Goal: Task Accomplishment & Management: Use online tool/utility

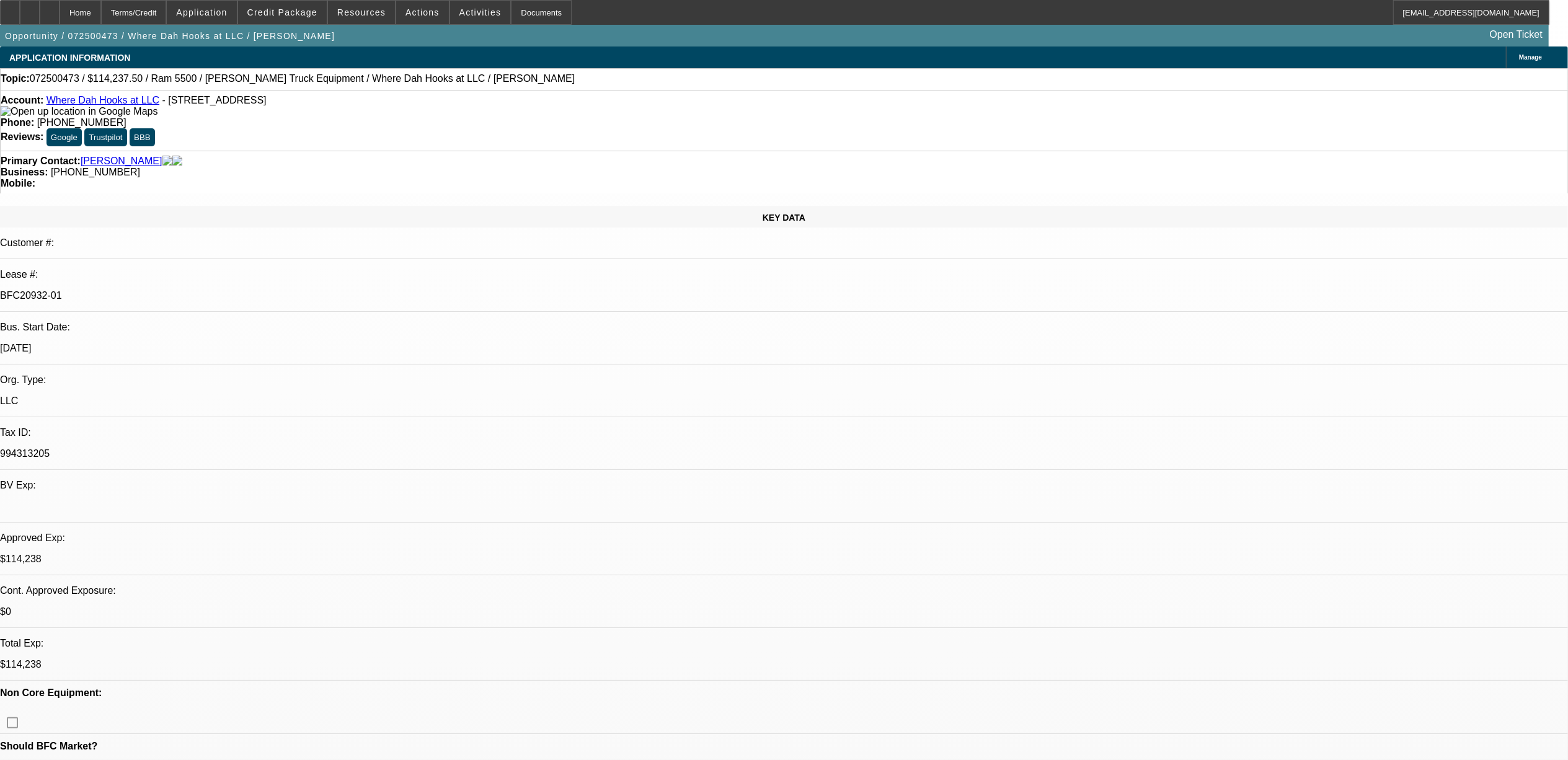
select select "0"
select select "0.1"
select select "0"
select select "0.1"
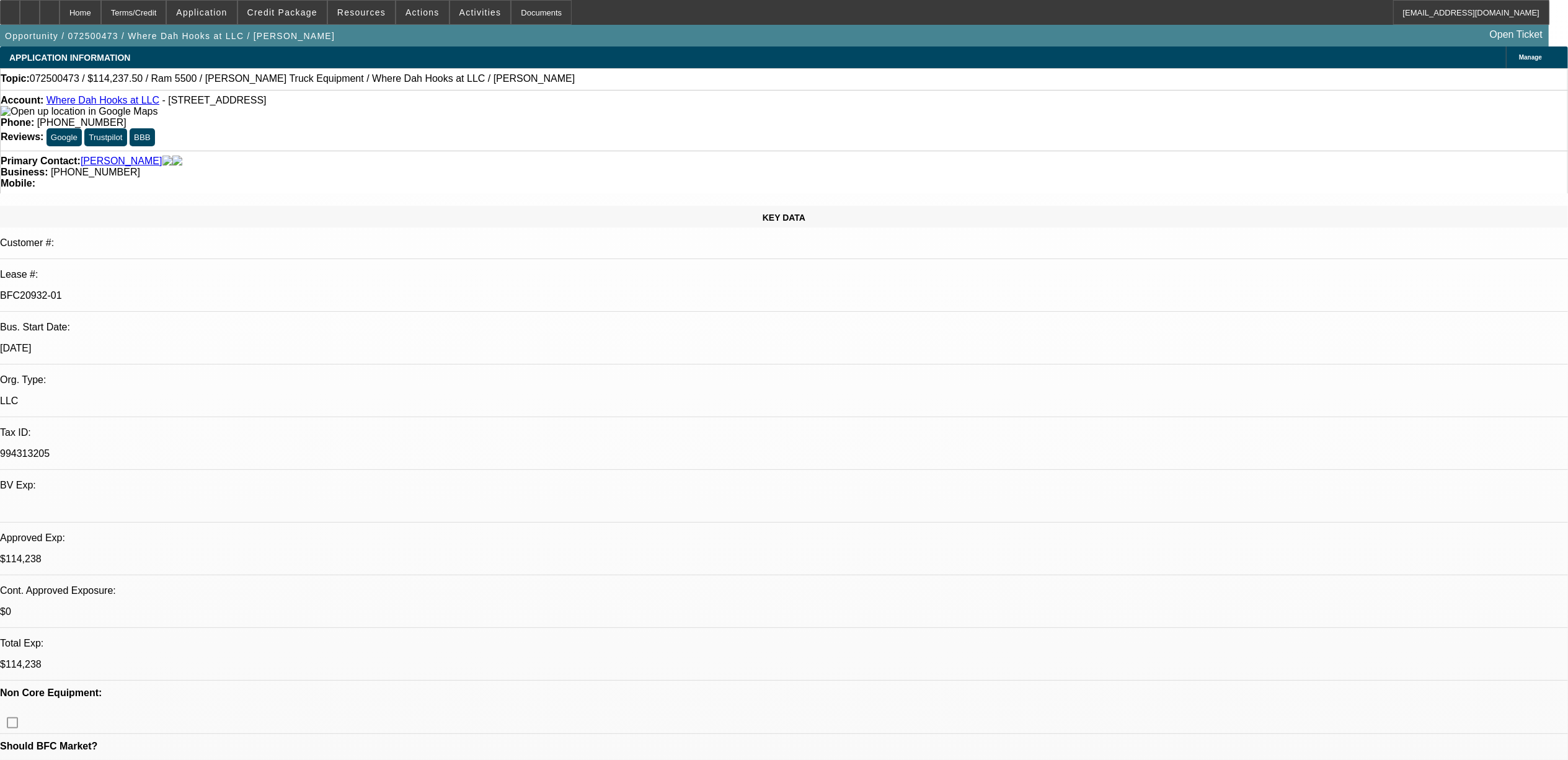
select select "0"
select select "0.1"
select select "1"
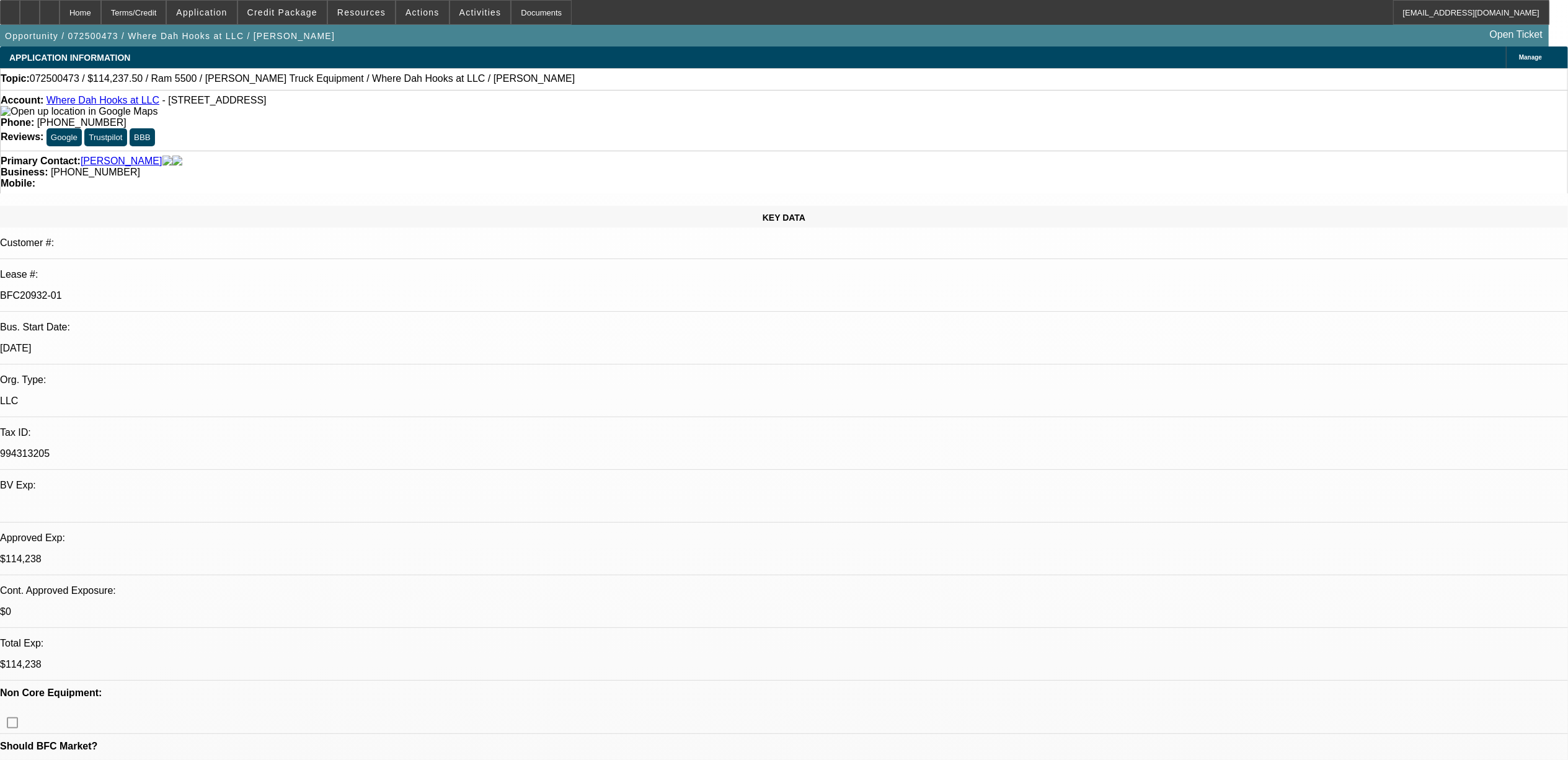
select select "2"
select select "4"
select select "1"
select select "2"
select select "4"
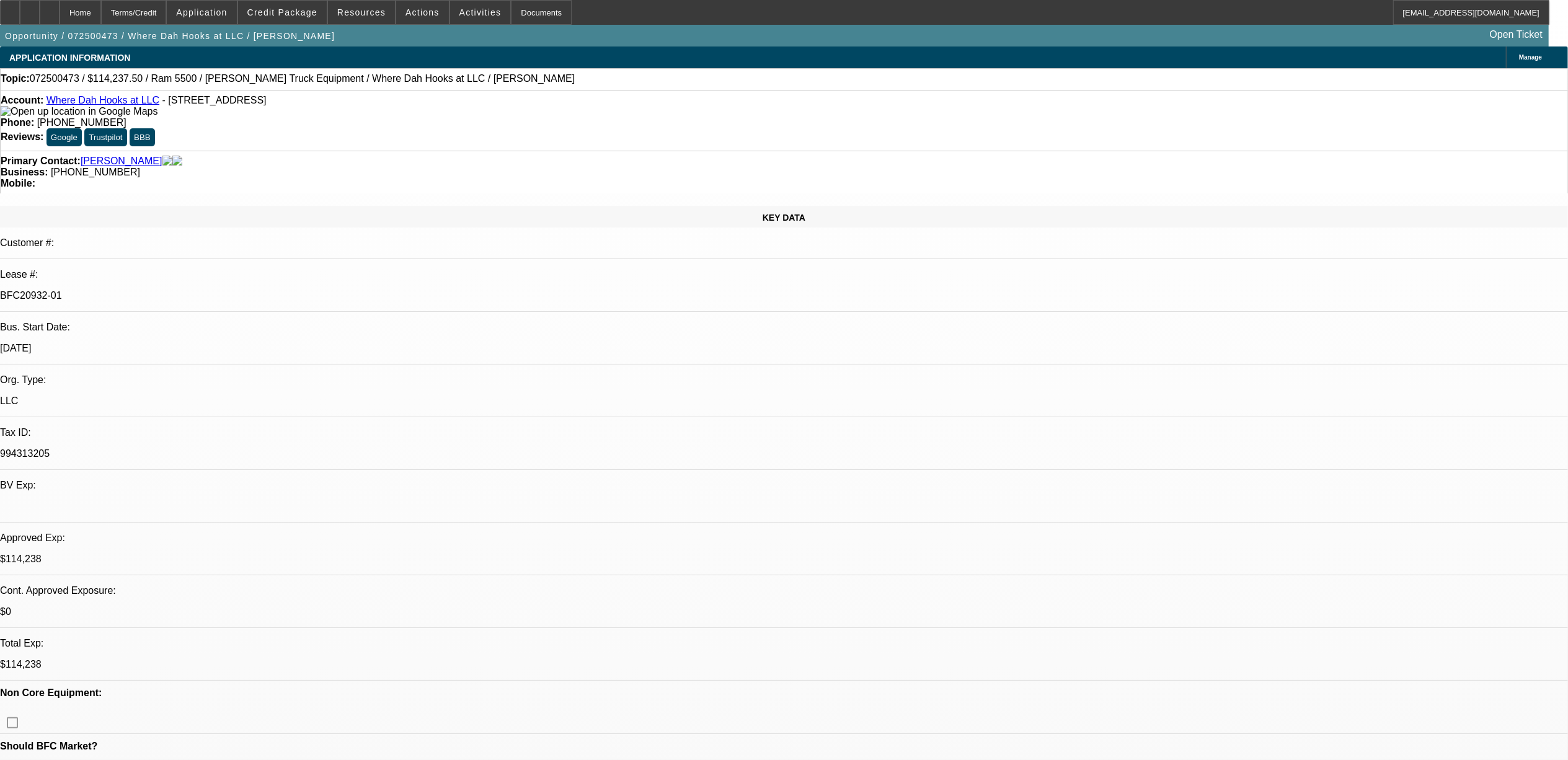
select select "1"
select select "2"
select select "6"
select select "1"
select select "2"
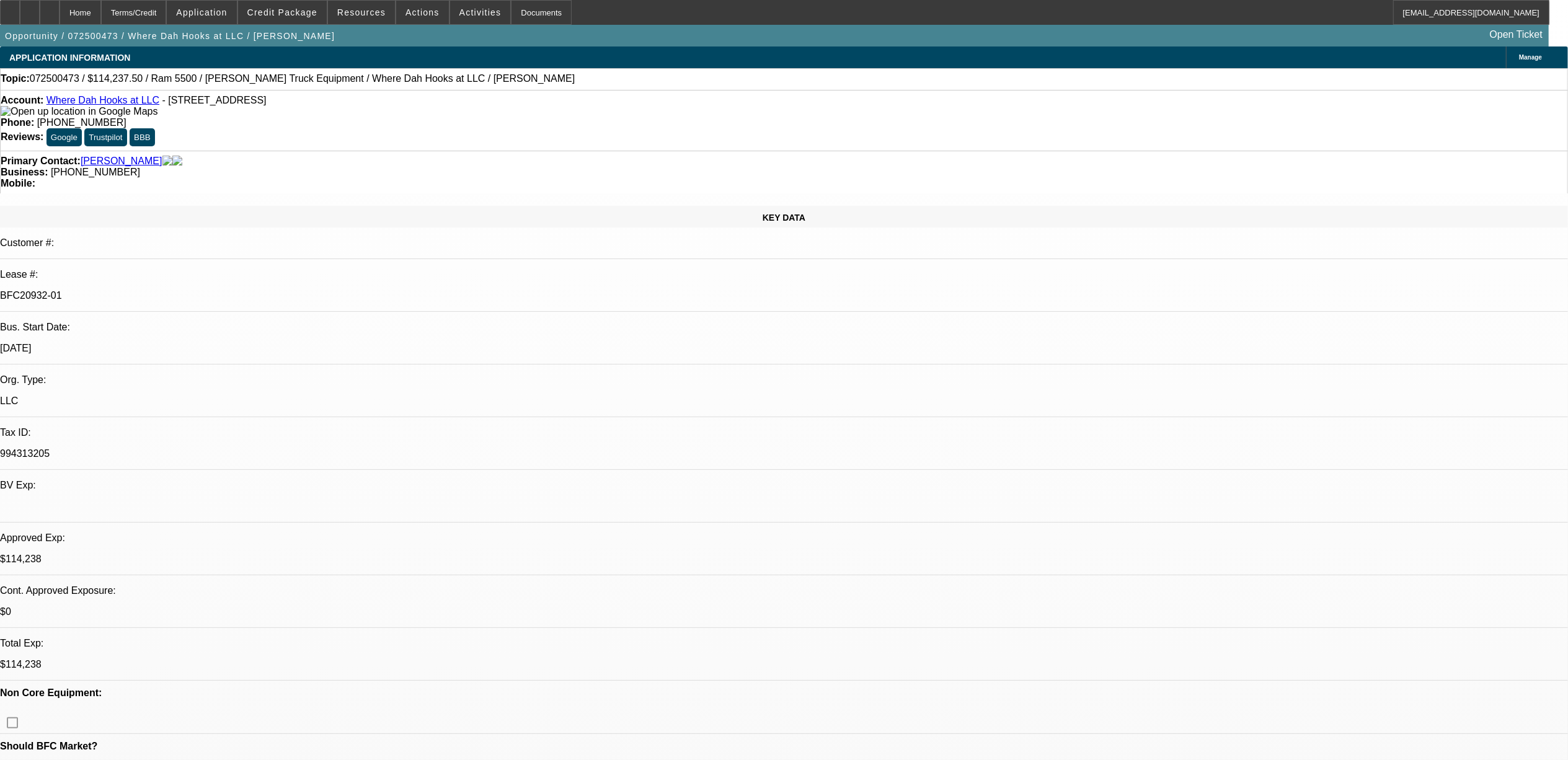
select select "4"
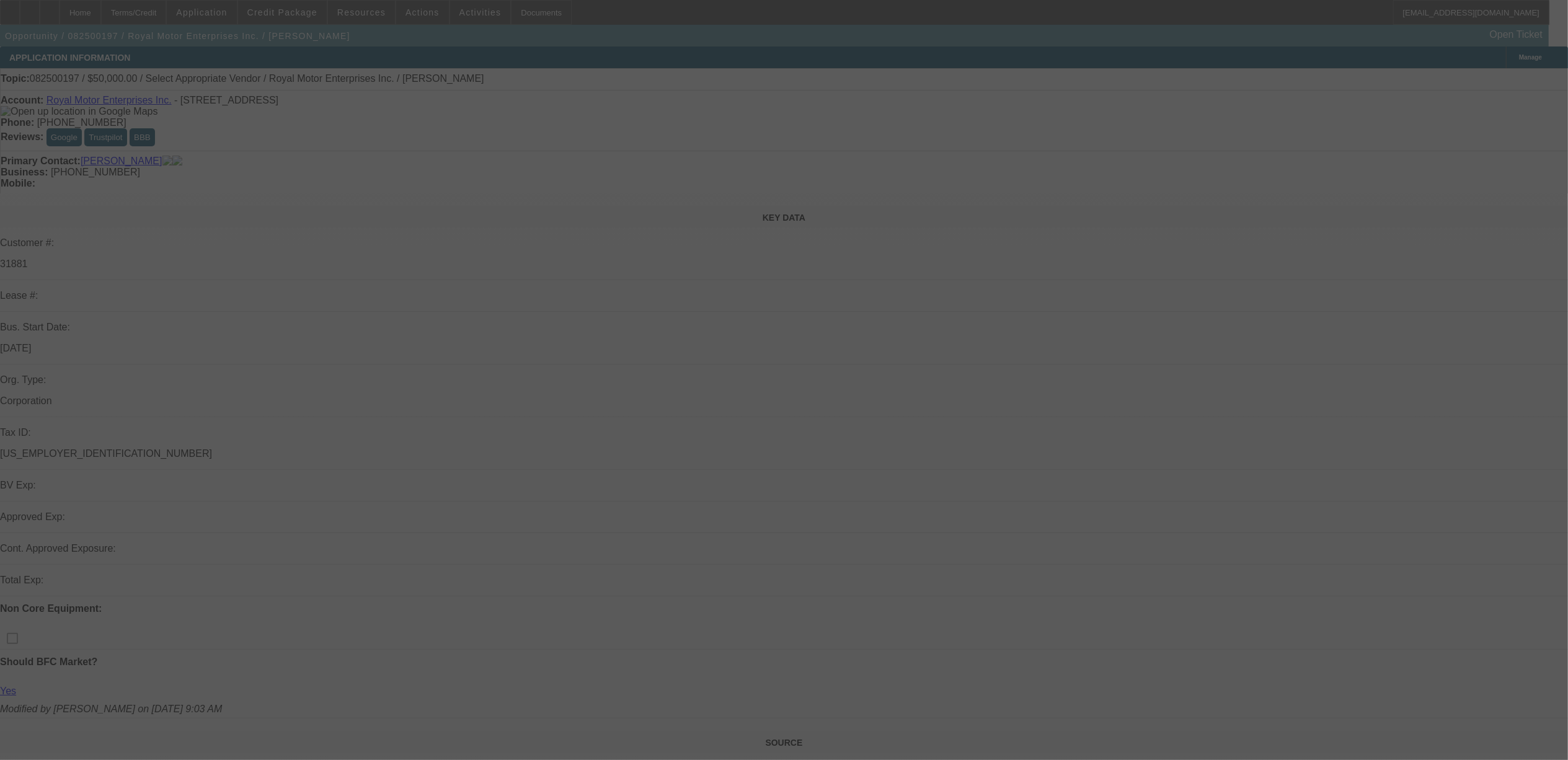
select select "0"
select select "2"
select select "0.1"
select select "4"
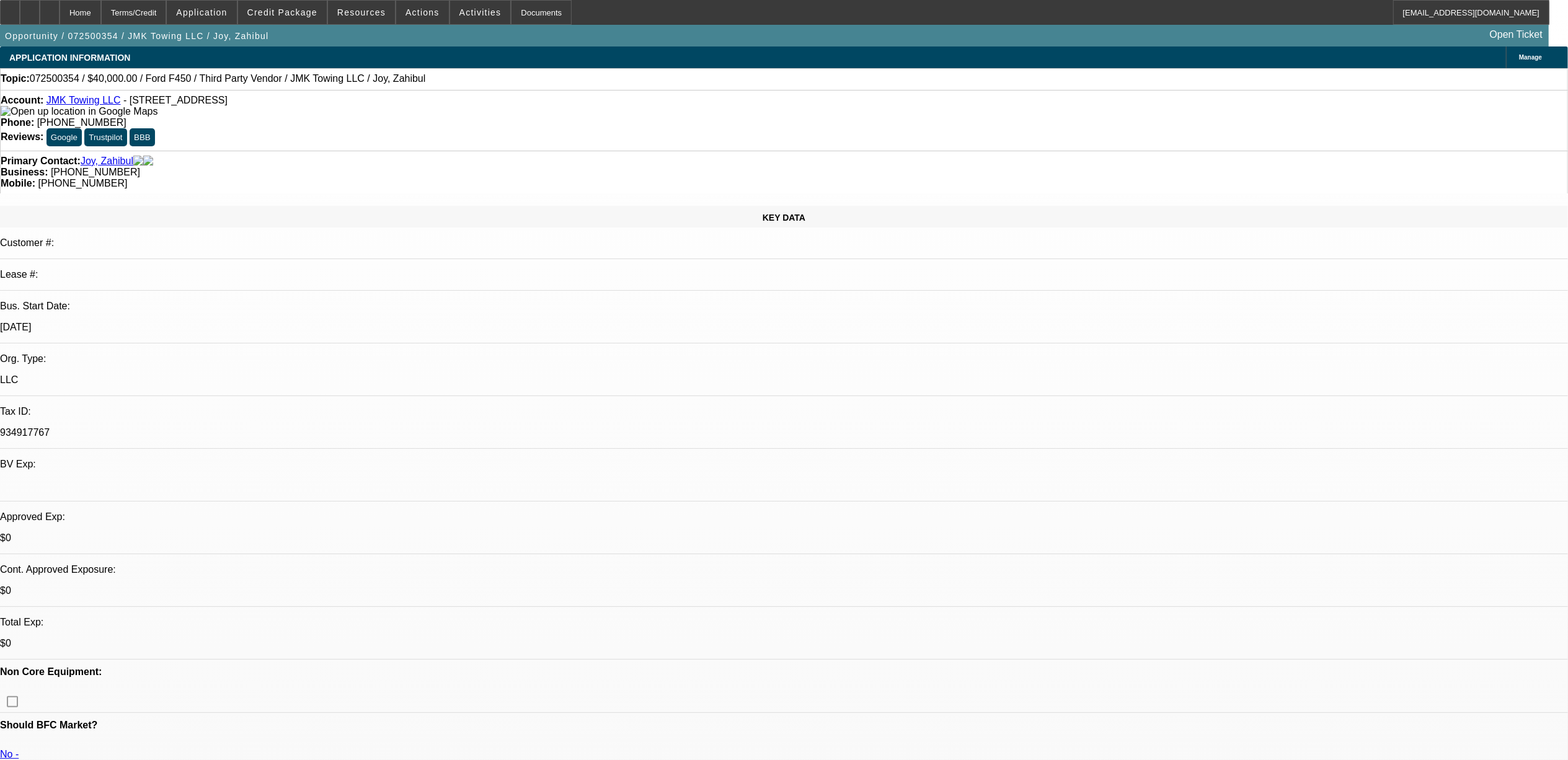
select select "0"
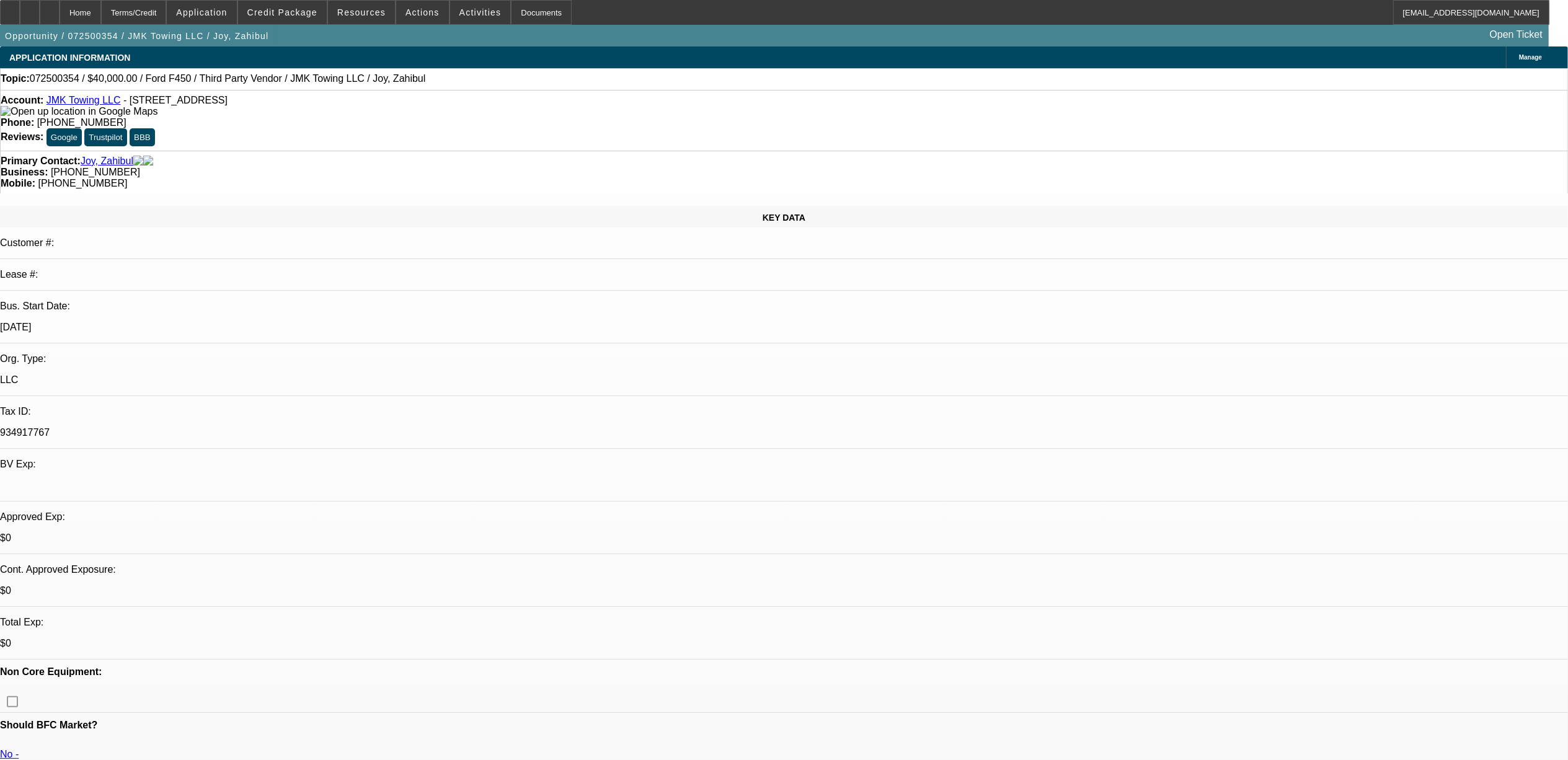
select select "0"
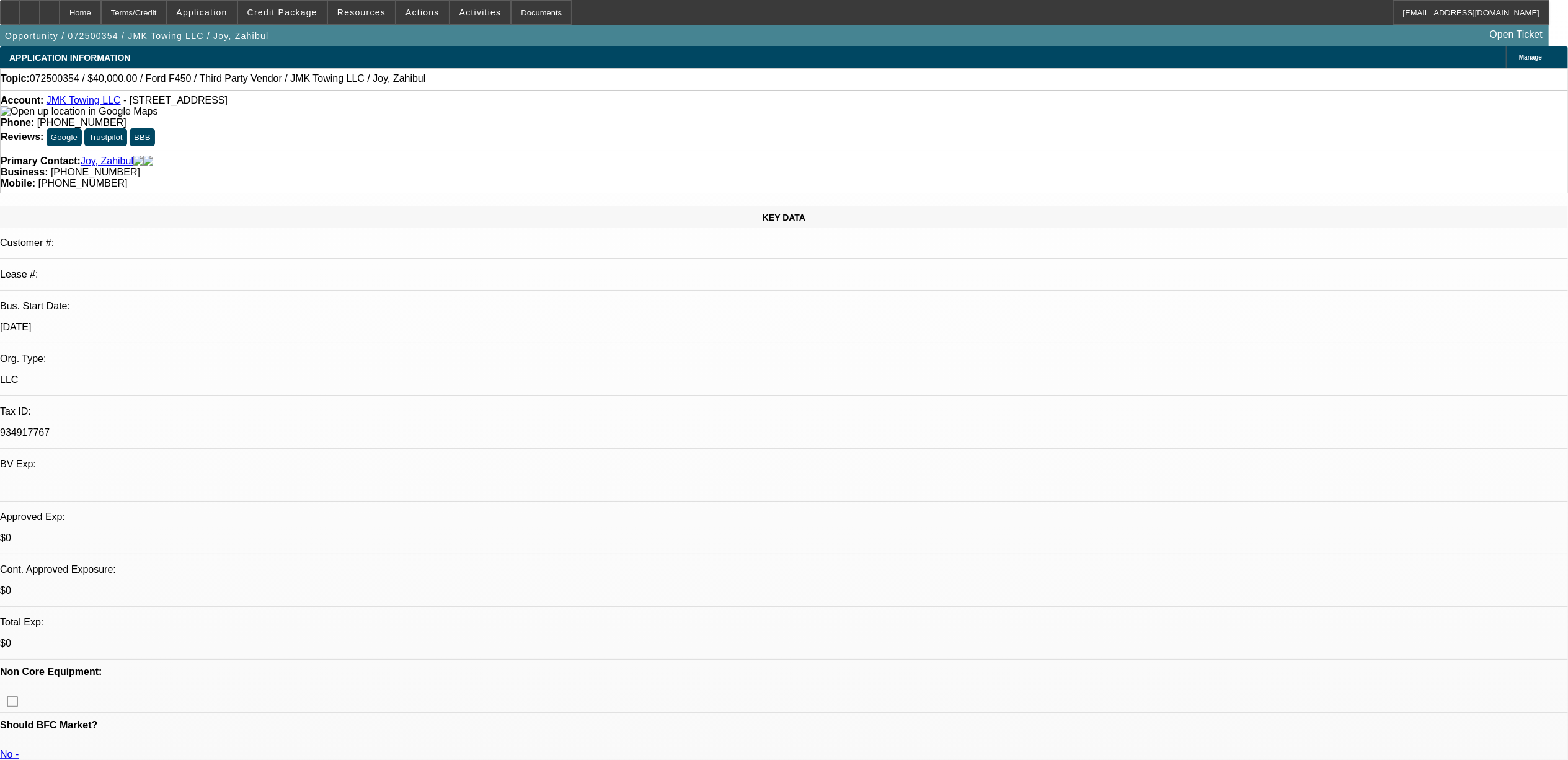
select select "0"
select select "0.1"
select select "1"
select select "6"
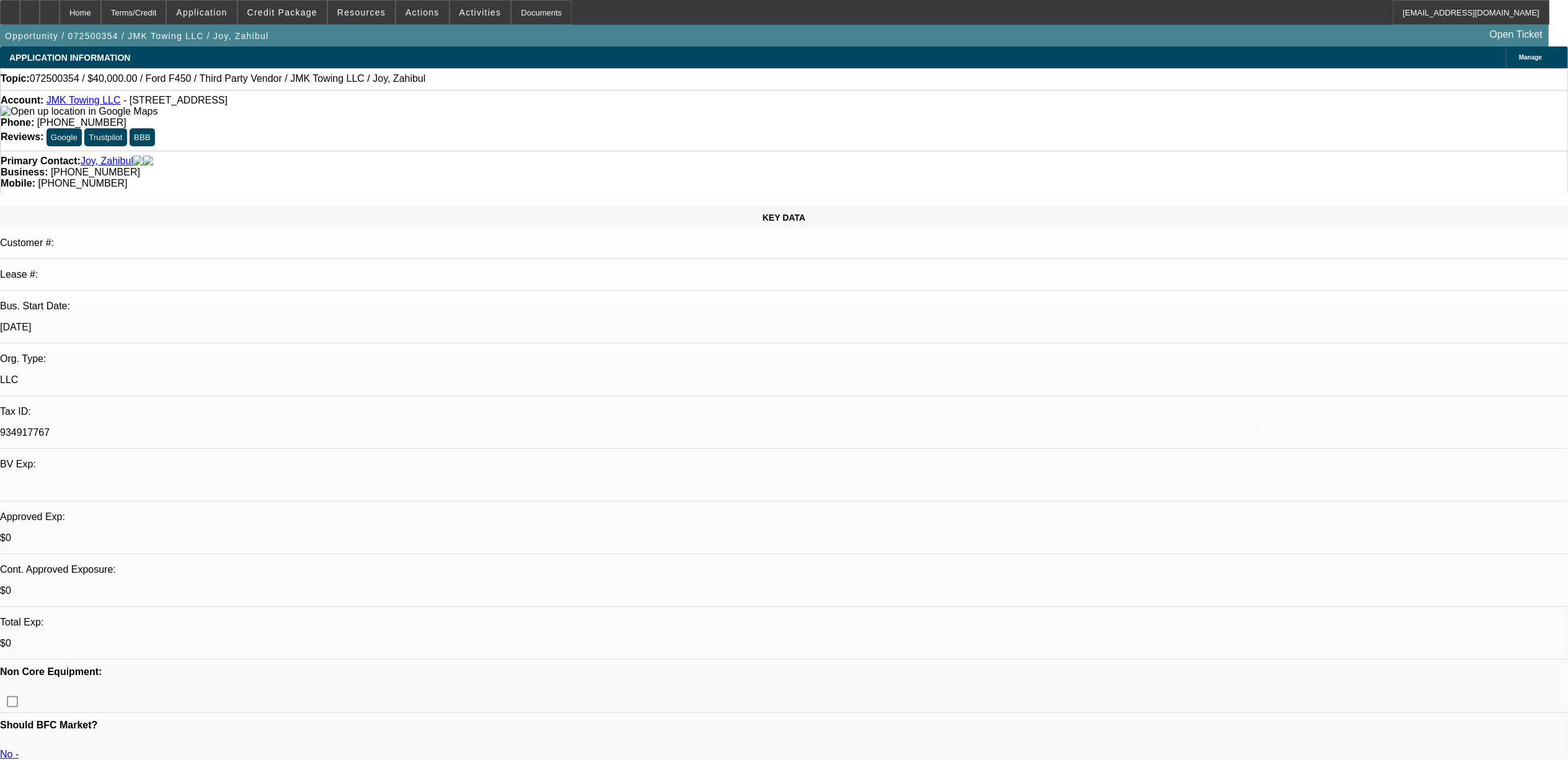
select select "1"
select select "4"
select select "1"
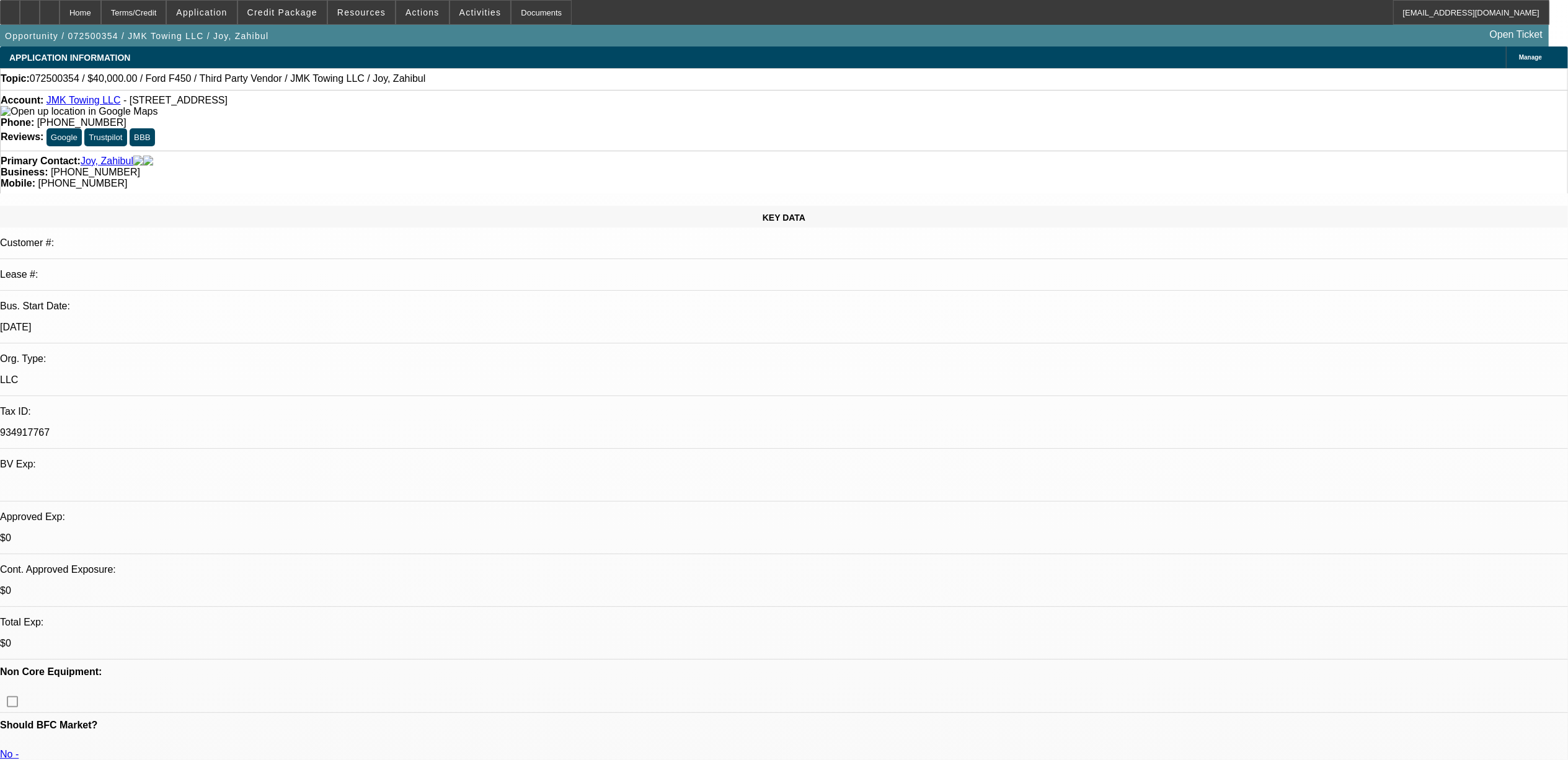
select select "6"
select select "1"
select select "4"
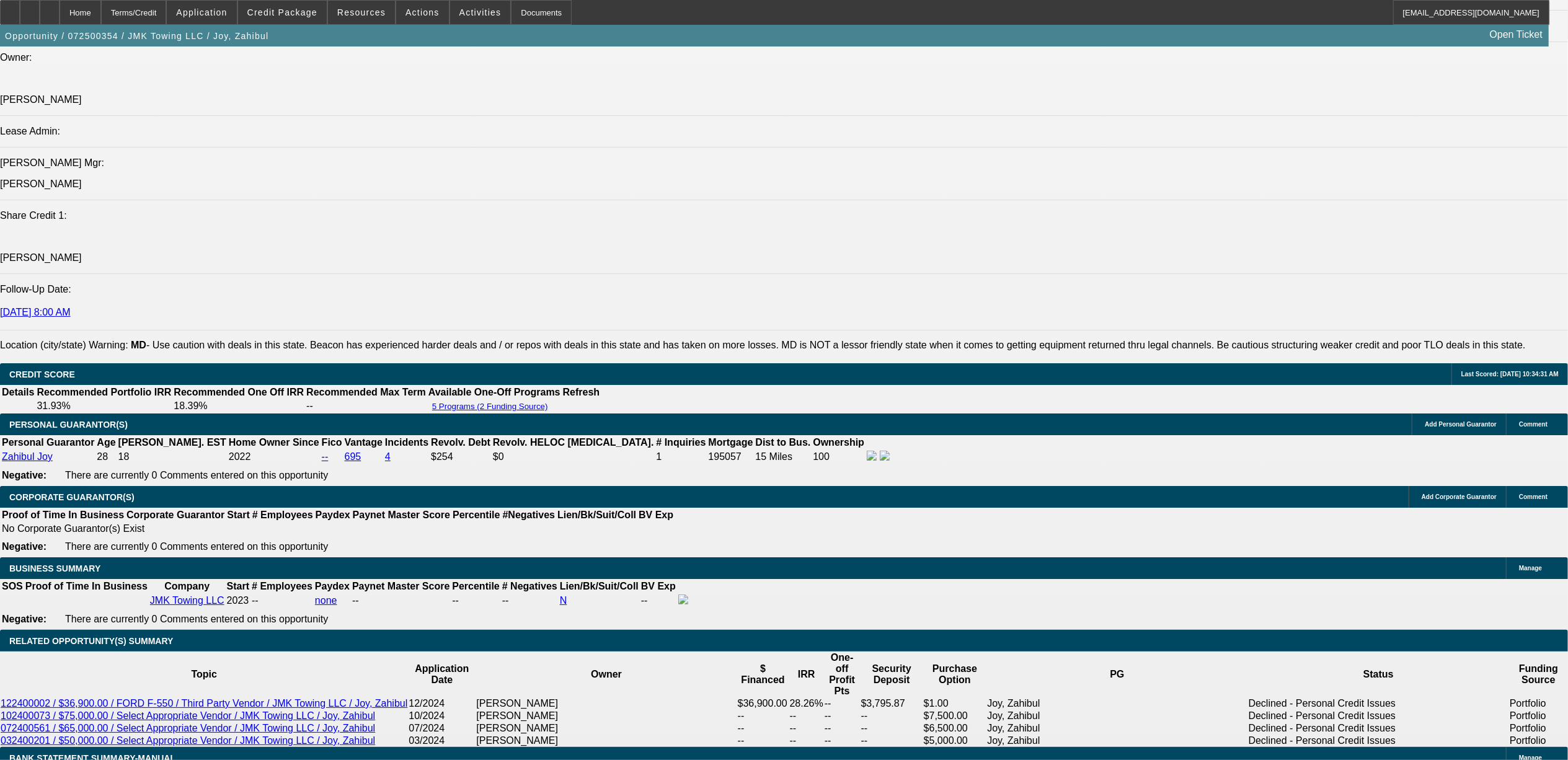
scroll to position [1488, 0]
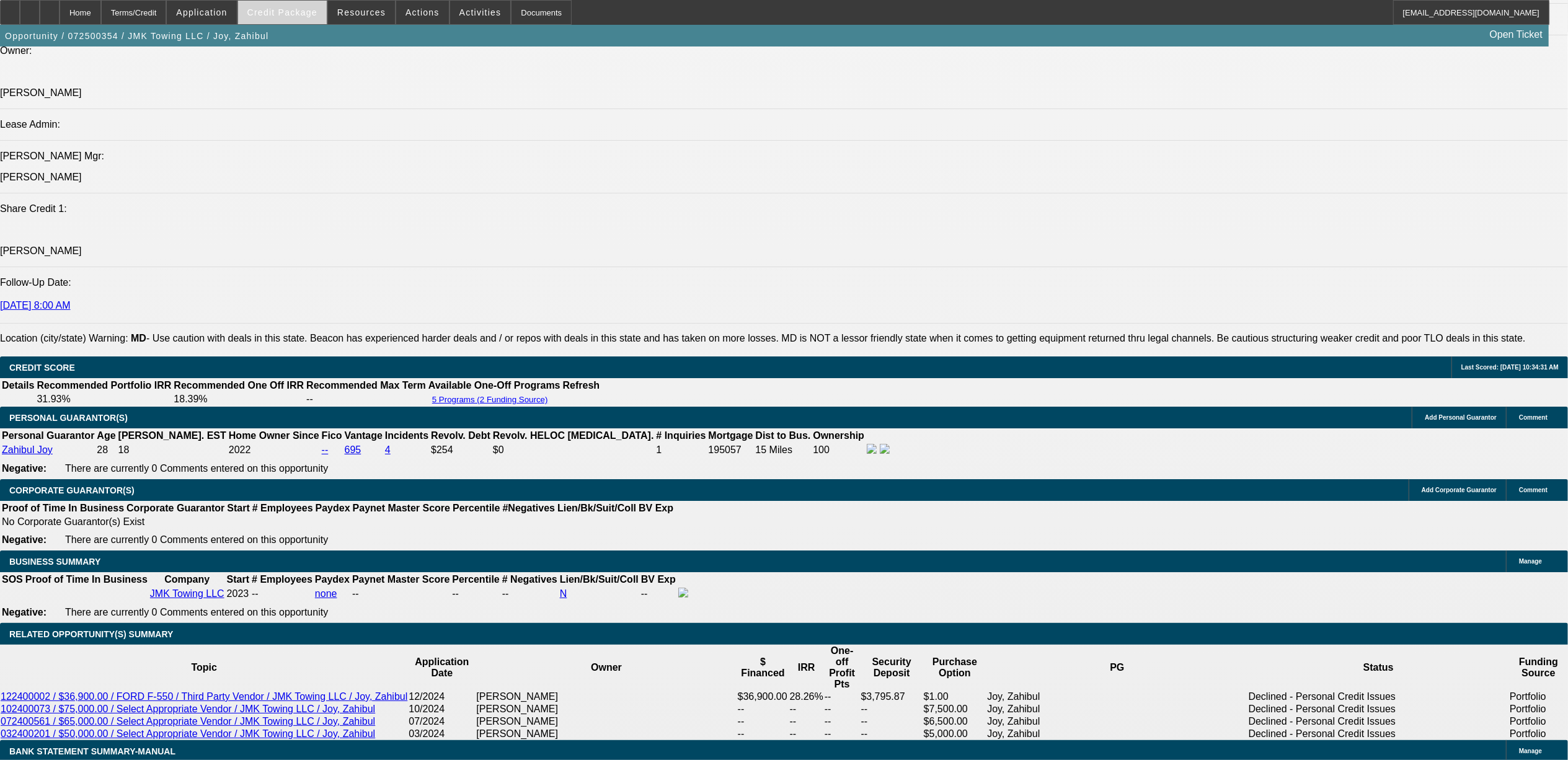
click at [288, 9] on span "Credit Package" at bounding box center [282, 12] width 70 height 10
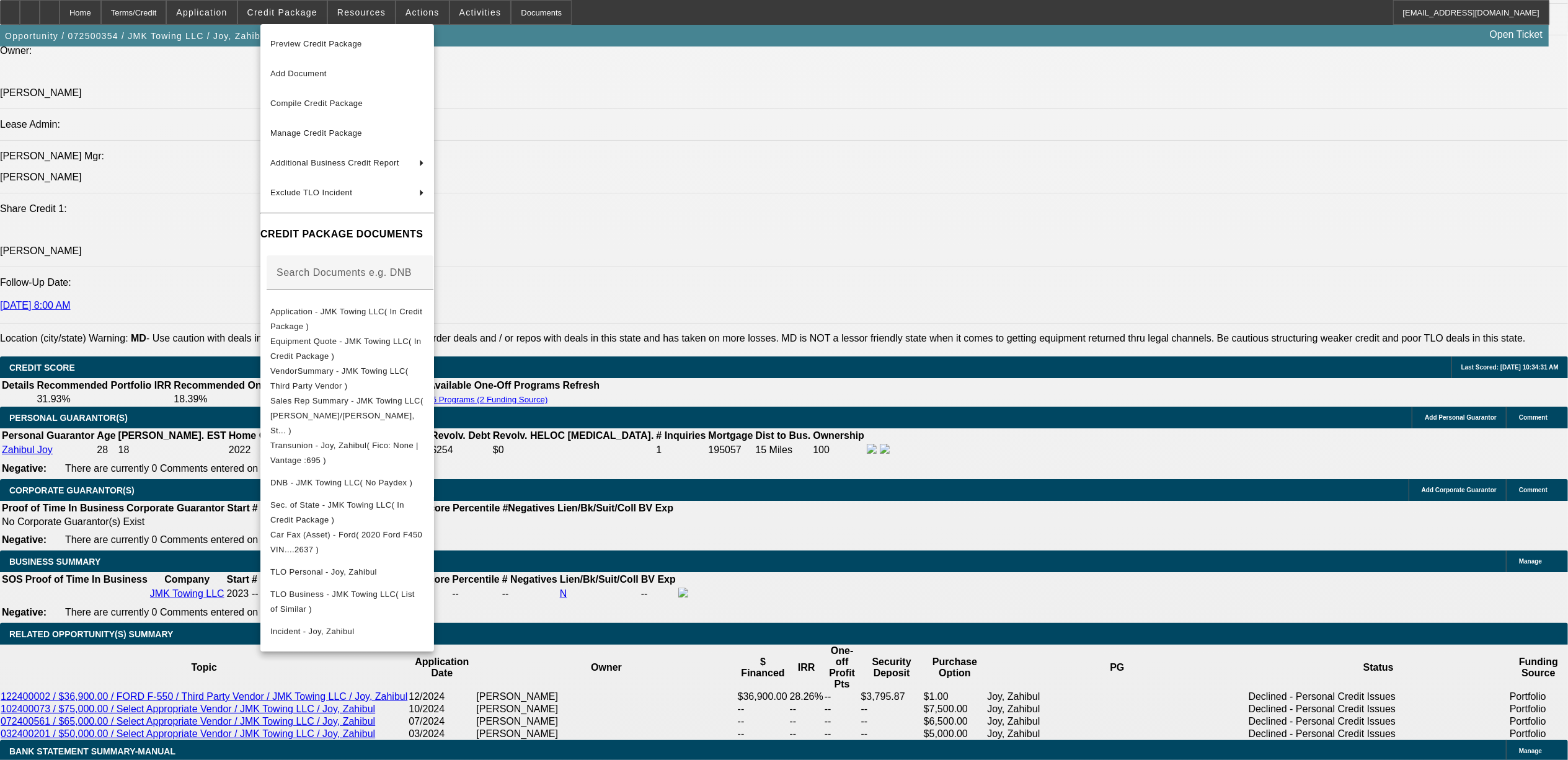
click at [131, 397] on div at bounding box center [784, 380] width 1568 height 760
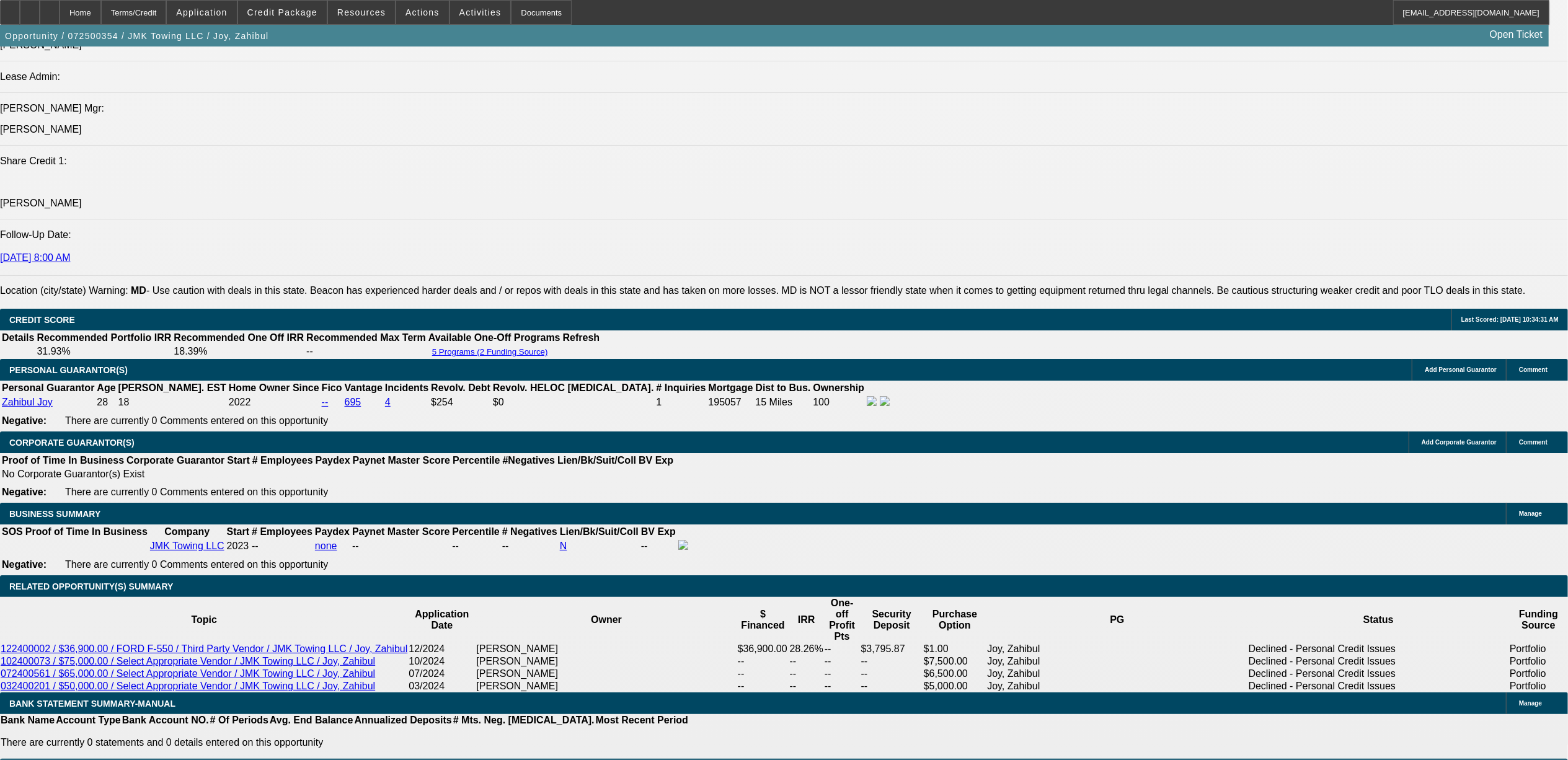
scroll to position [1653, 0]
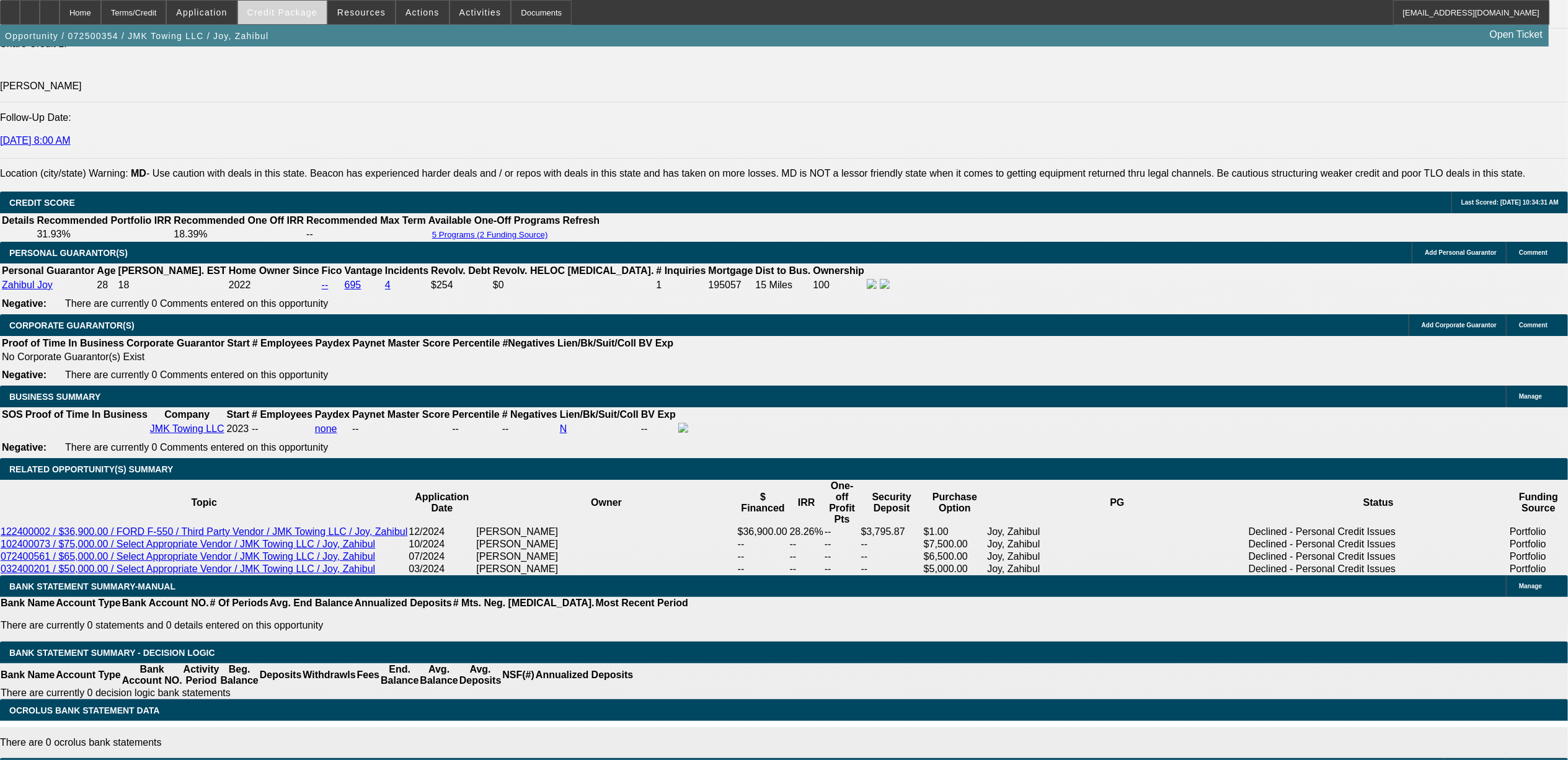
click at [273, 5] on span at bounding box center [282, 12] width 89 height 30
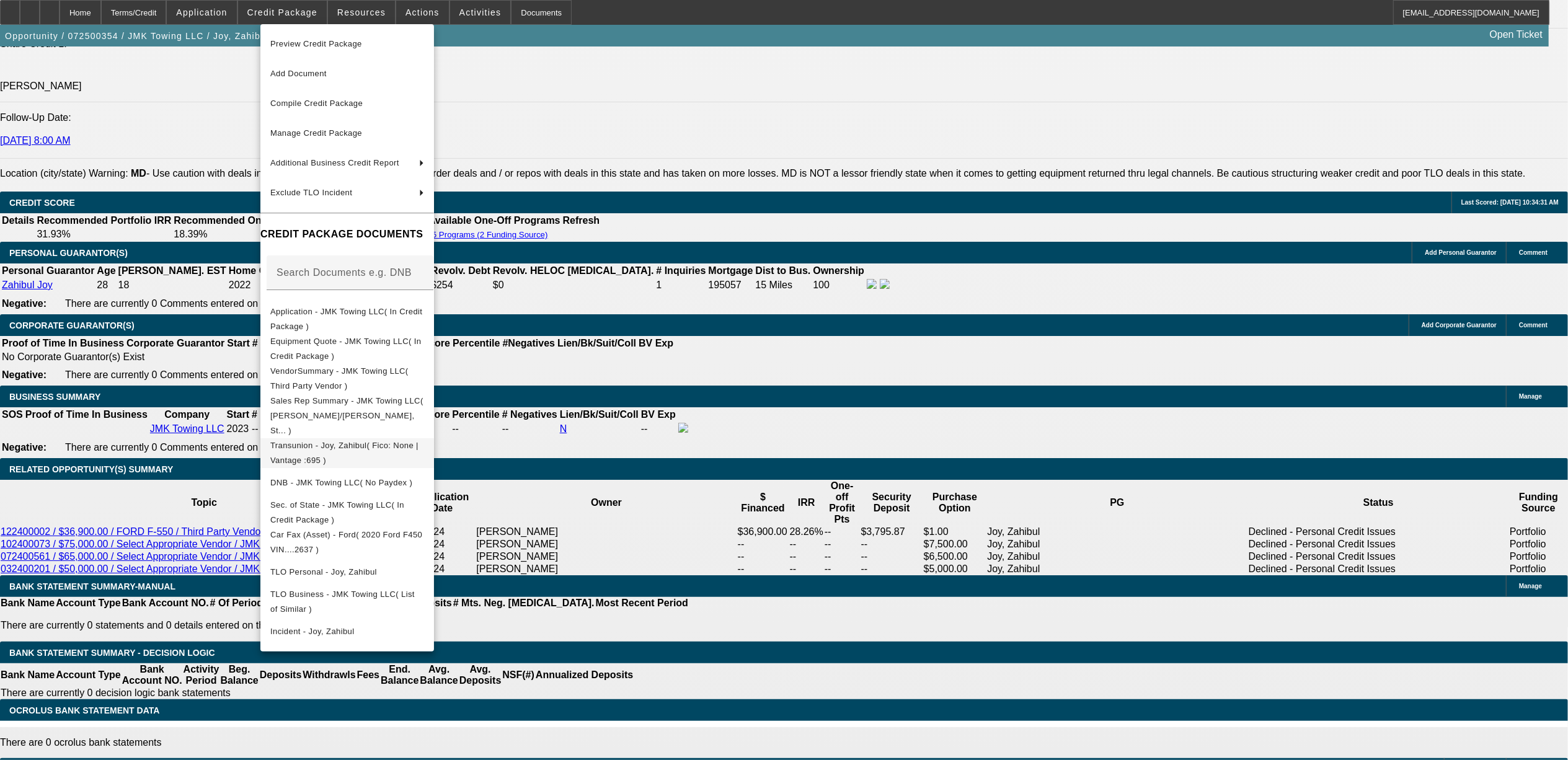
click at [382, 440] on span "Transunion - Joy, Zahibul( Fico: None | Vantage :695 )" at bounding box center [344, 452] width 148 height 24
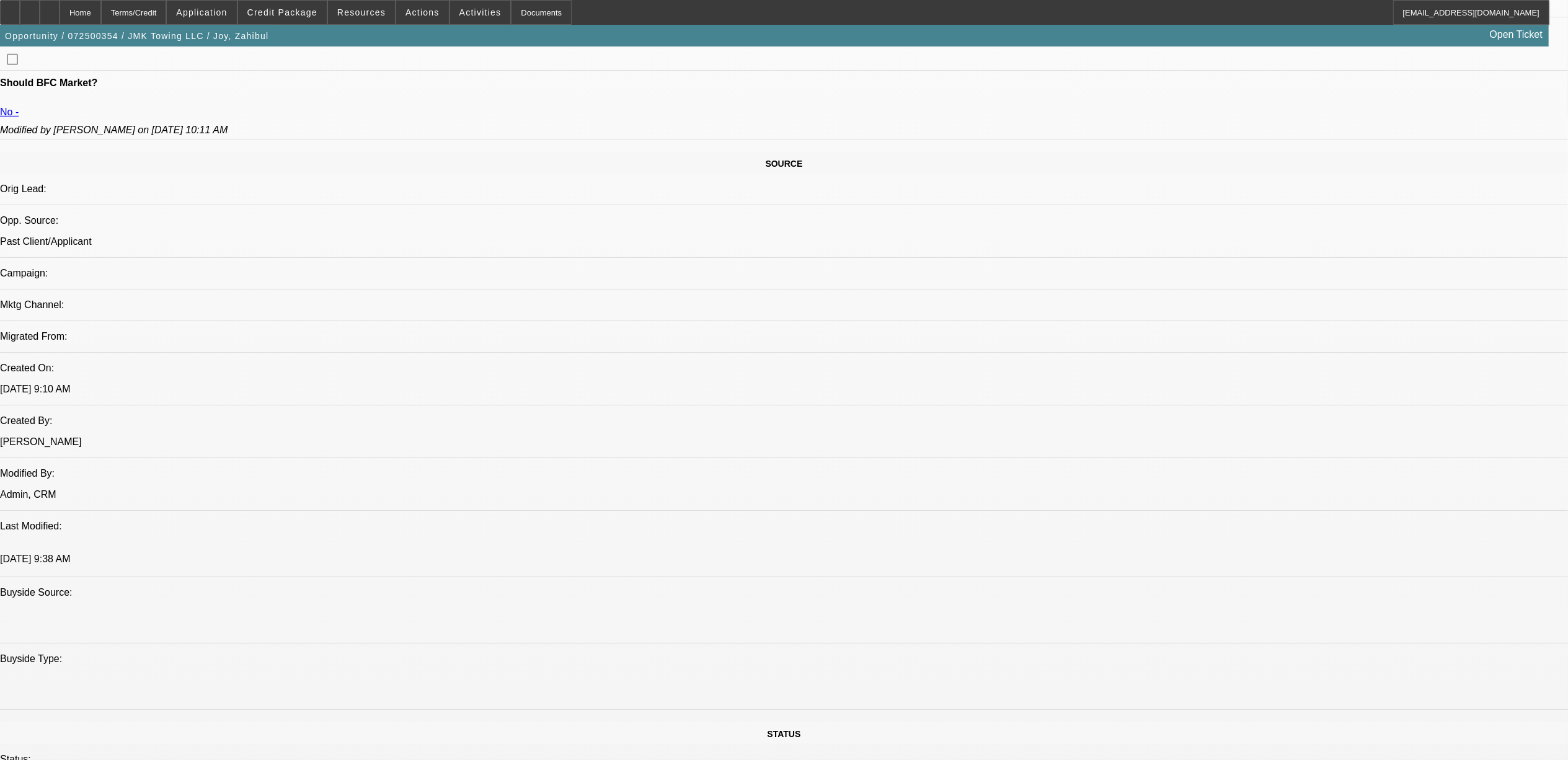
scroll to position [519, 0]
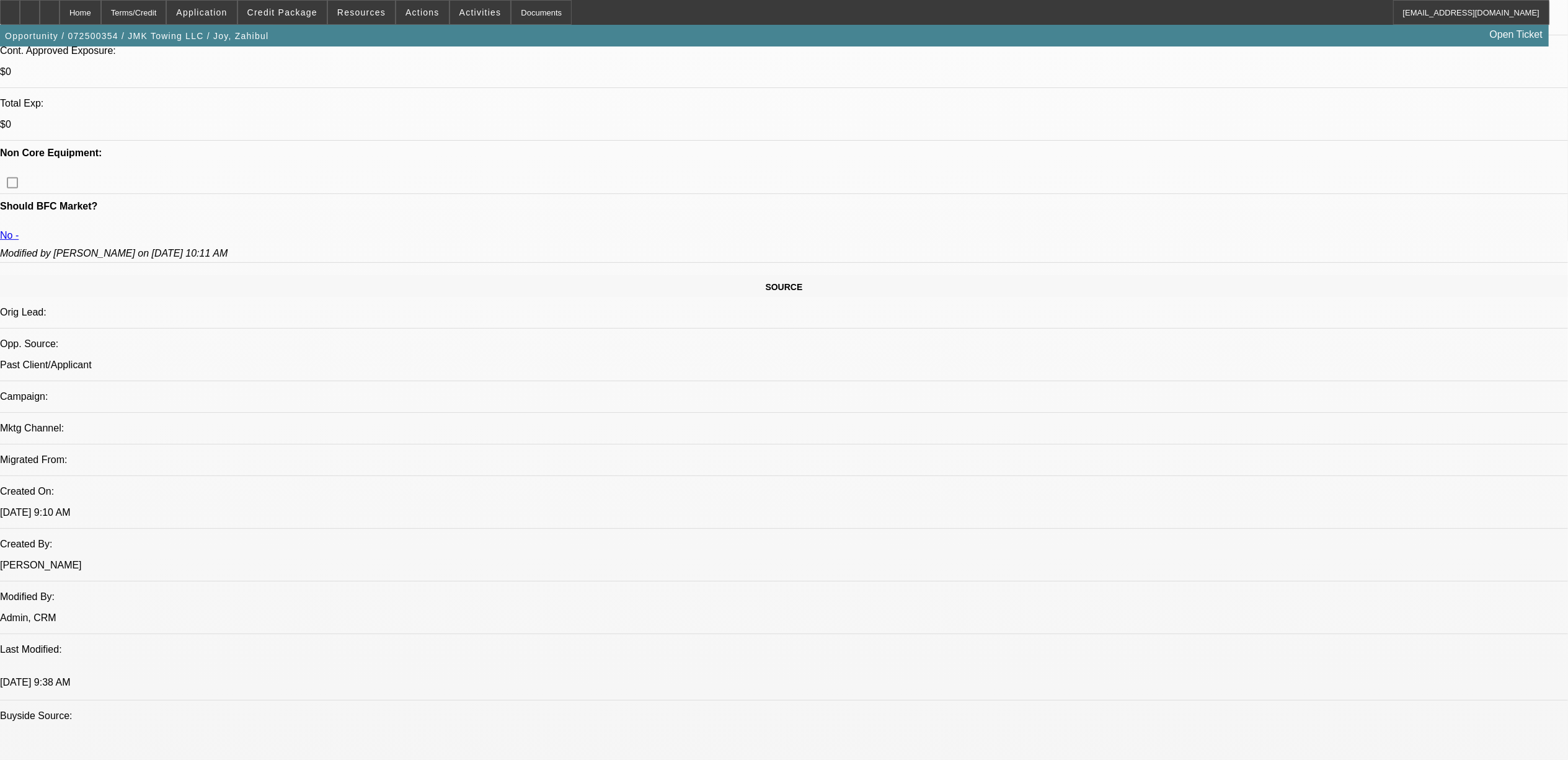
click at [299, 17] on span at bounding box center [282, 12] width 89 height 30
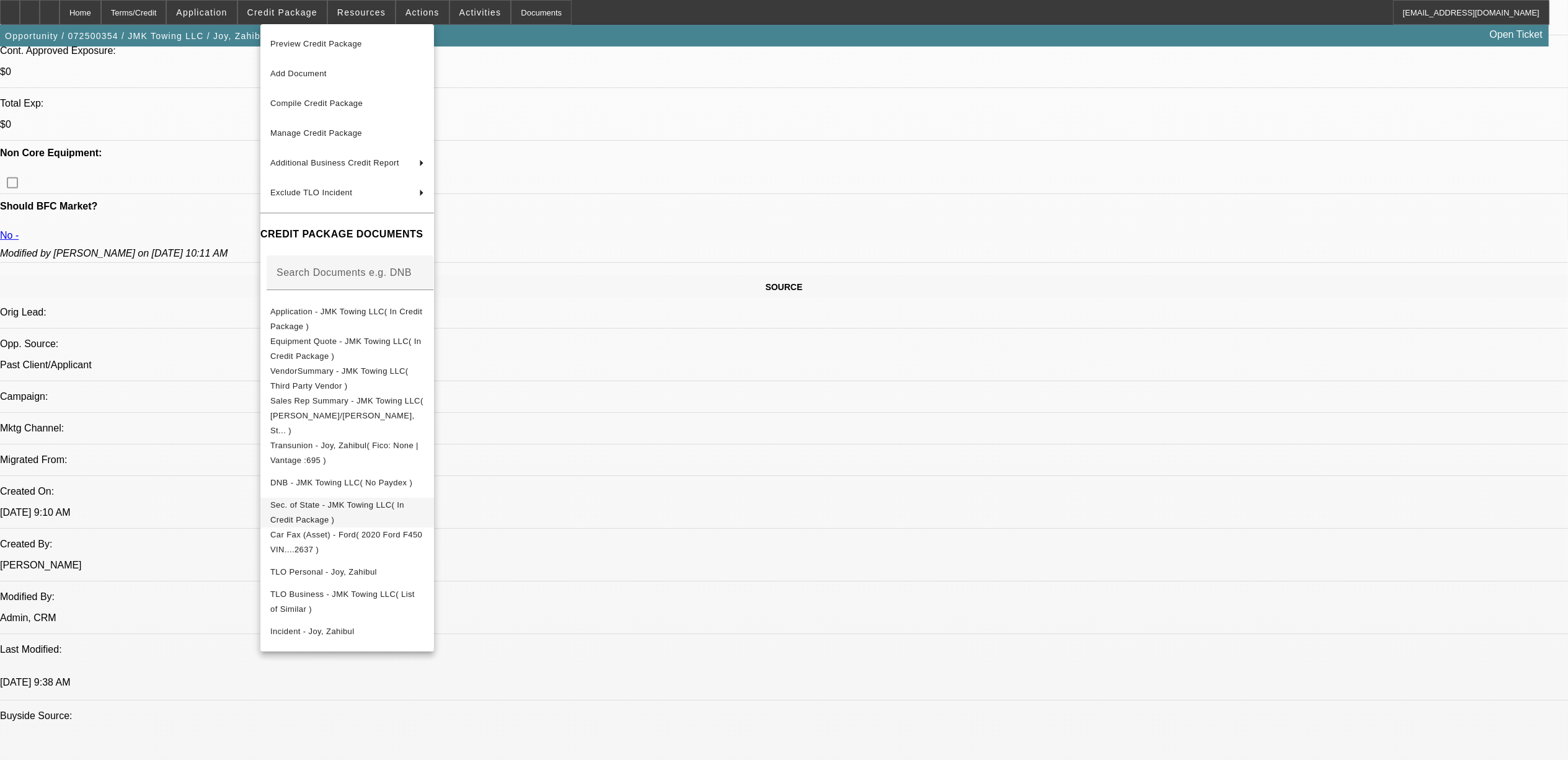
click at [398, 500] on span "Sec. of State - JMK Towing LLC( In Credit Package )" at bounding box center [337, 512] width 134 height 24
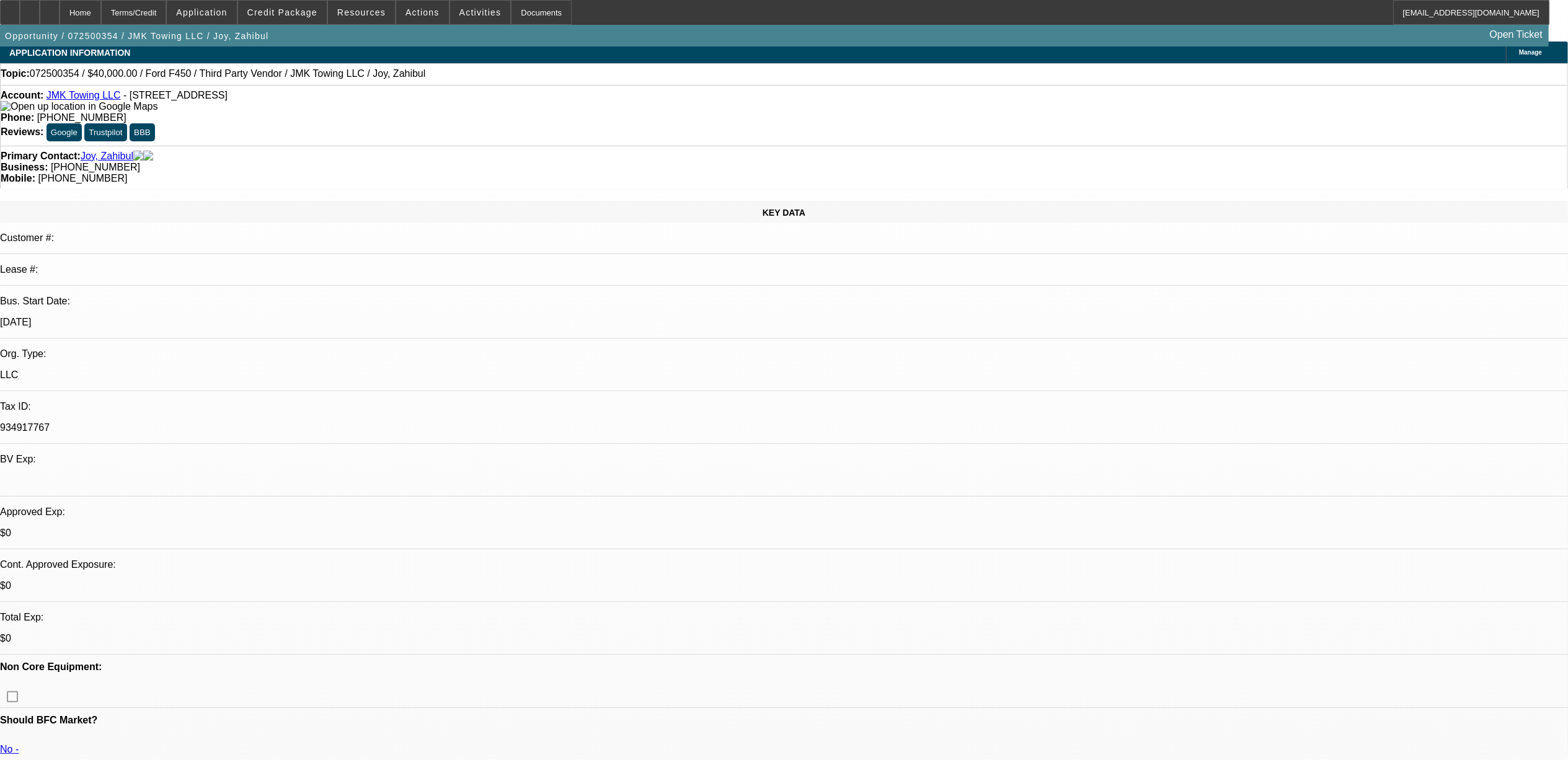
scroll to position [0, 0]
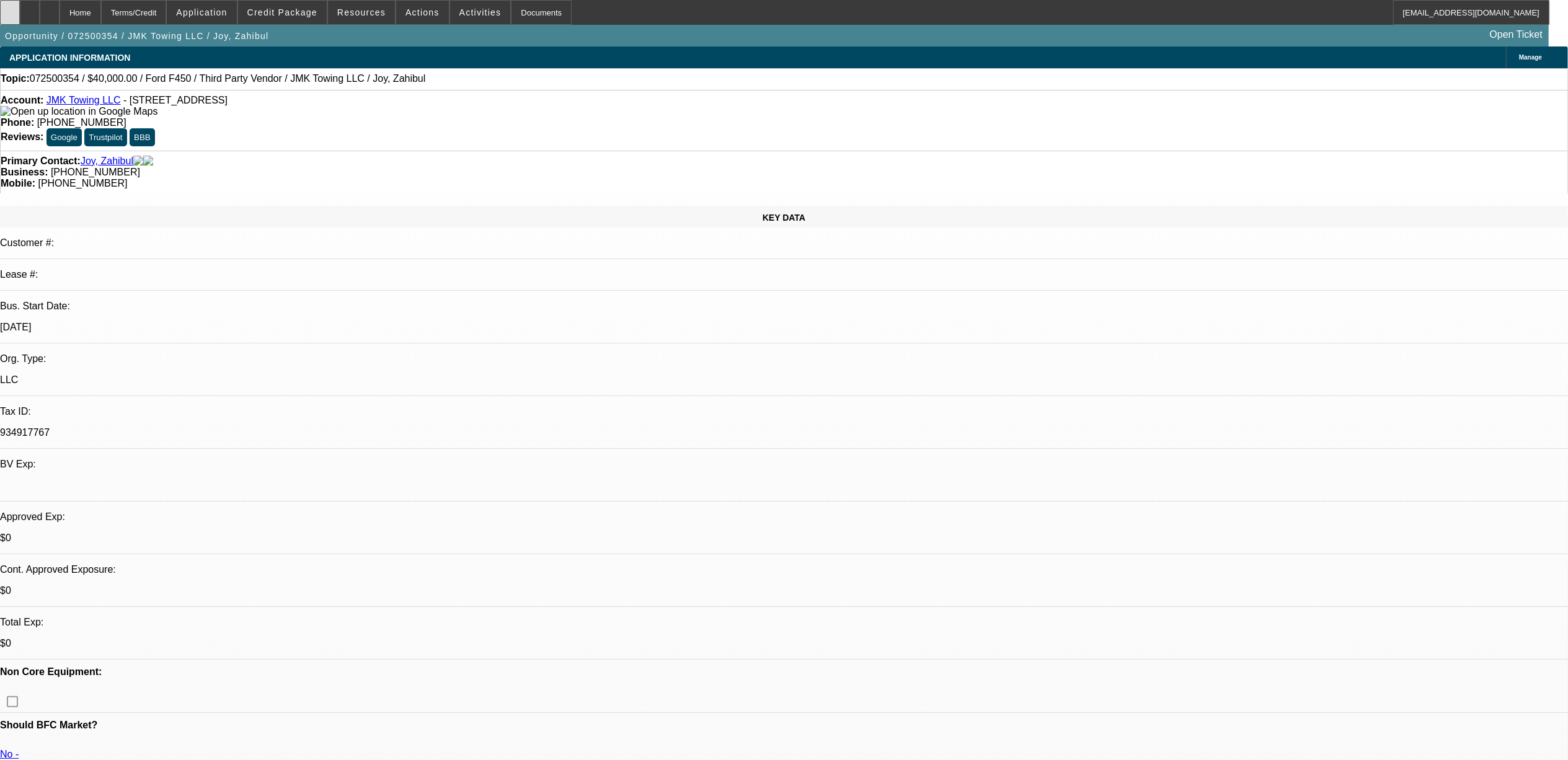
click at [20, 20] on div at bounding box center [10, 13] width 20 height 25
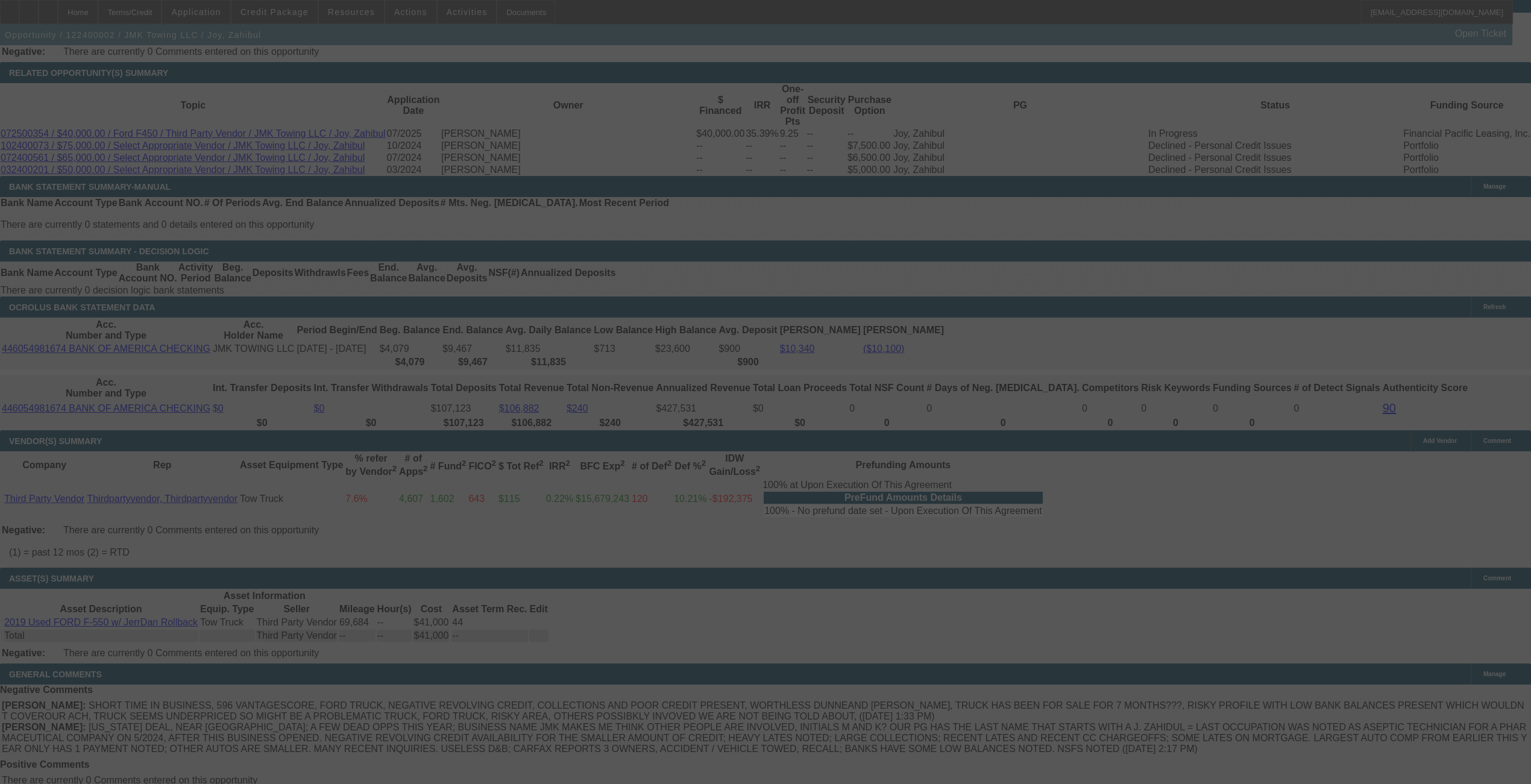
scroll to position [1852, 0]
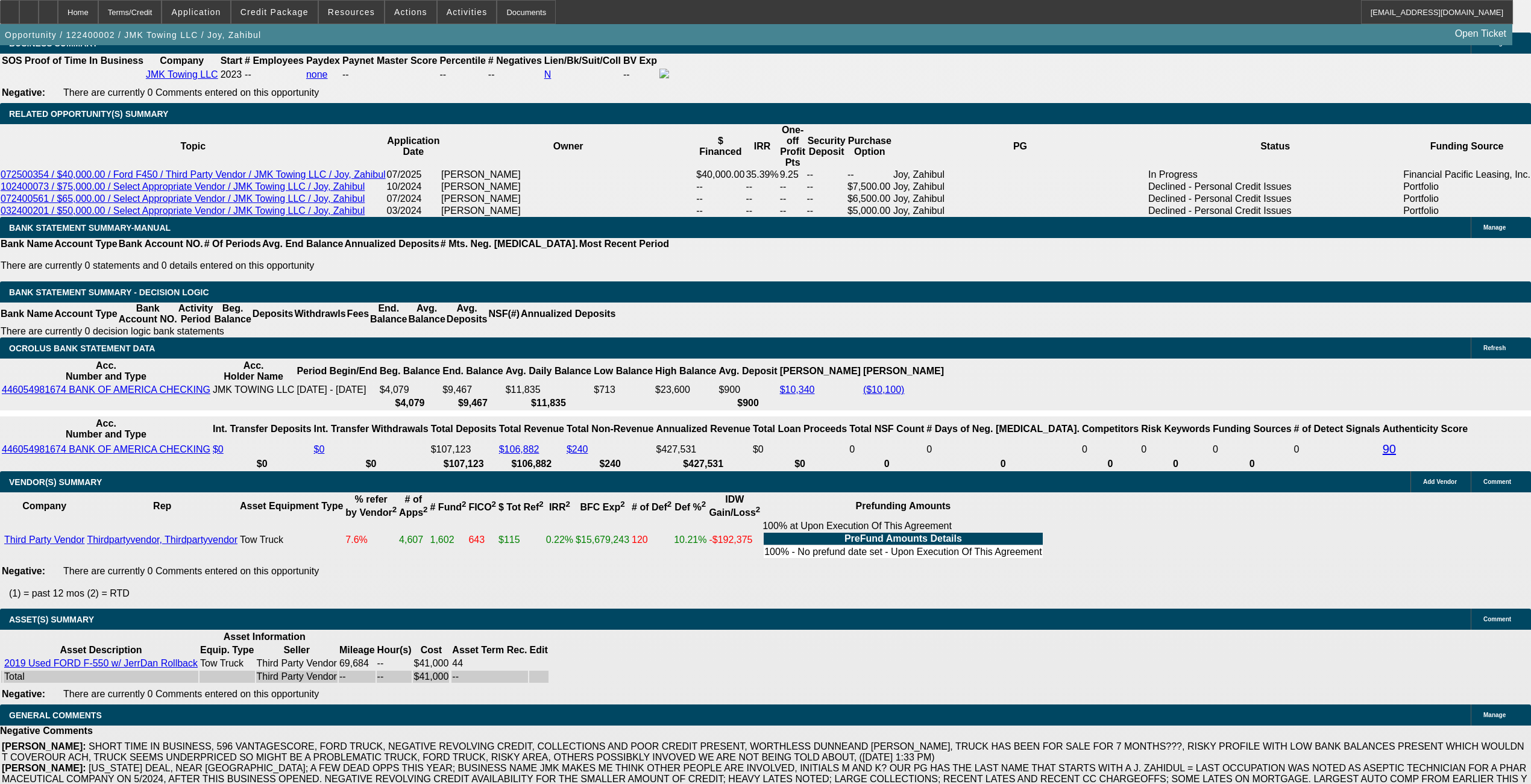
select select "0.1"
select select "3"
select select "0"
select select "0.15"
select select "3"
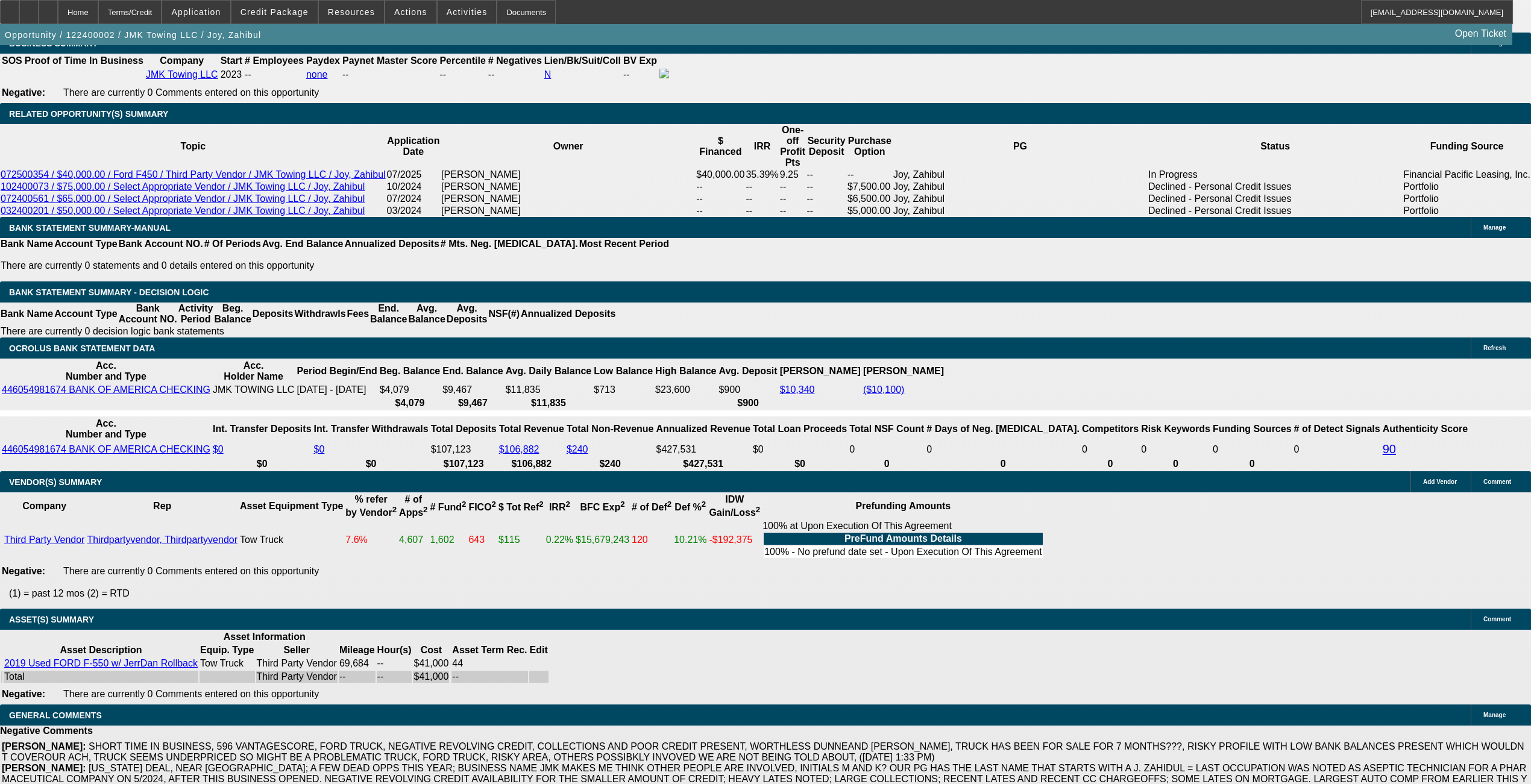
select select "0"
select select "0.1"
select select "3"
select select "0"
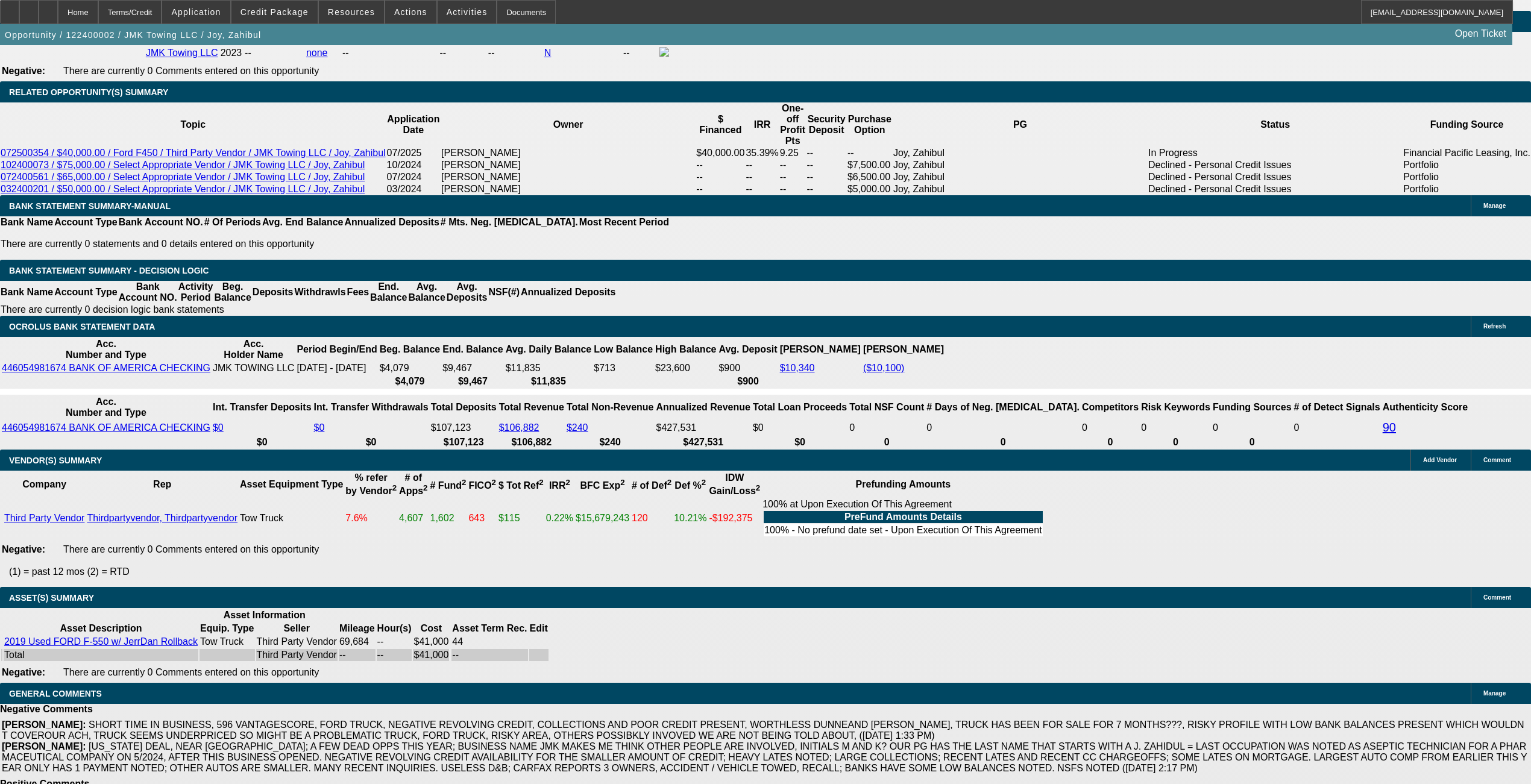
select select "1"
select select "2"
select select "1"
select select "2"
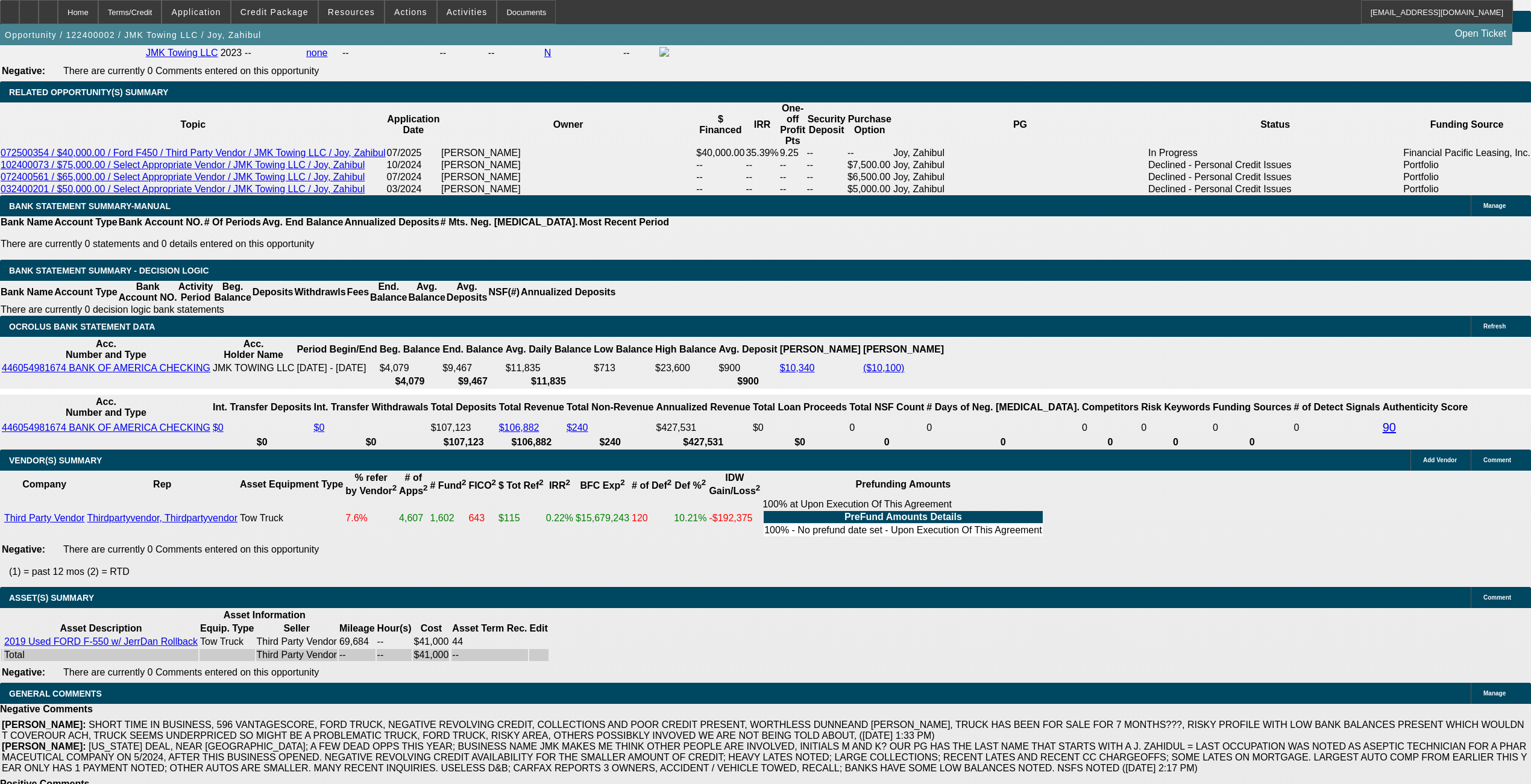
select select "2"
select select "1"
select select "2"
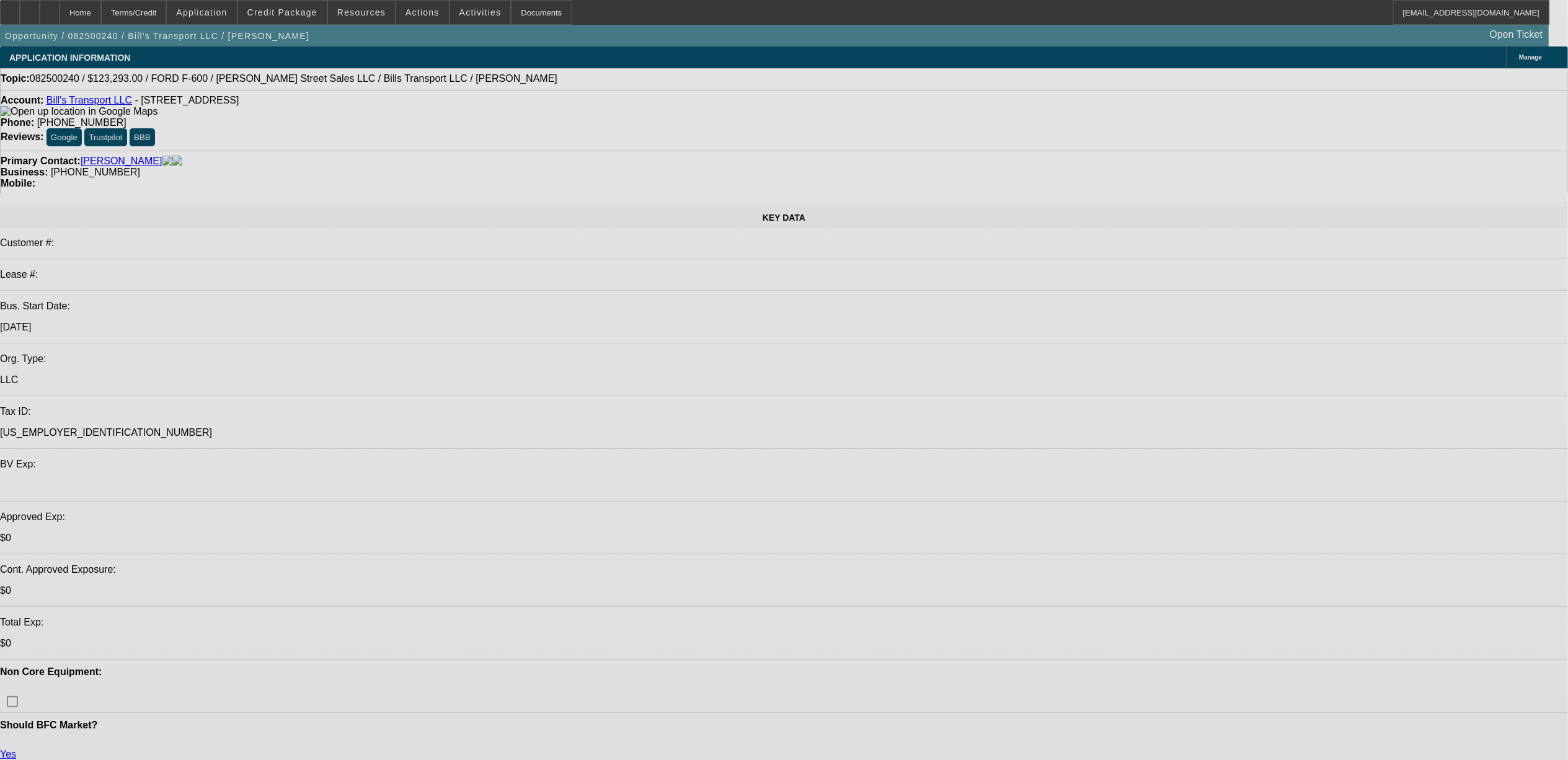
select select "0"
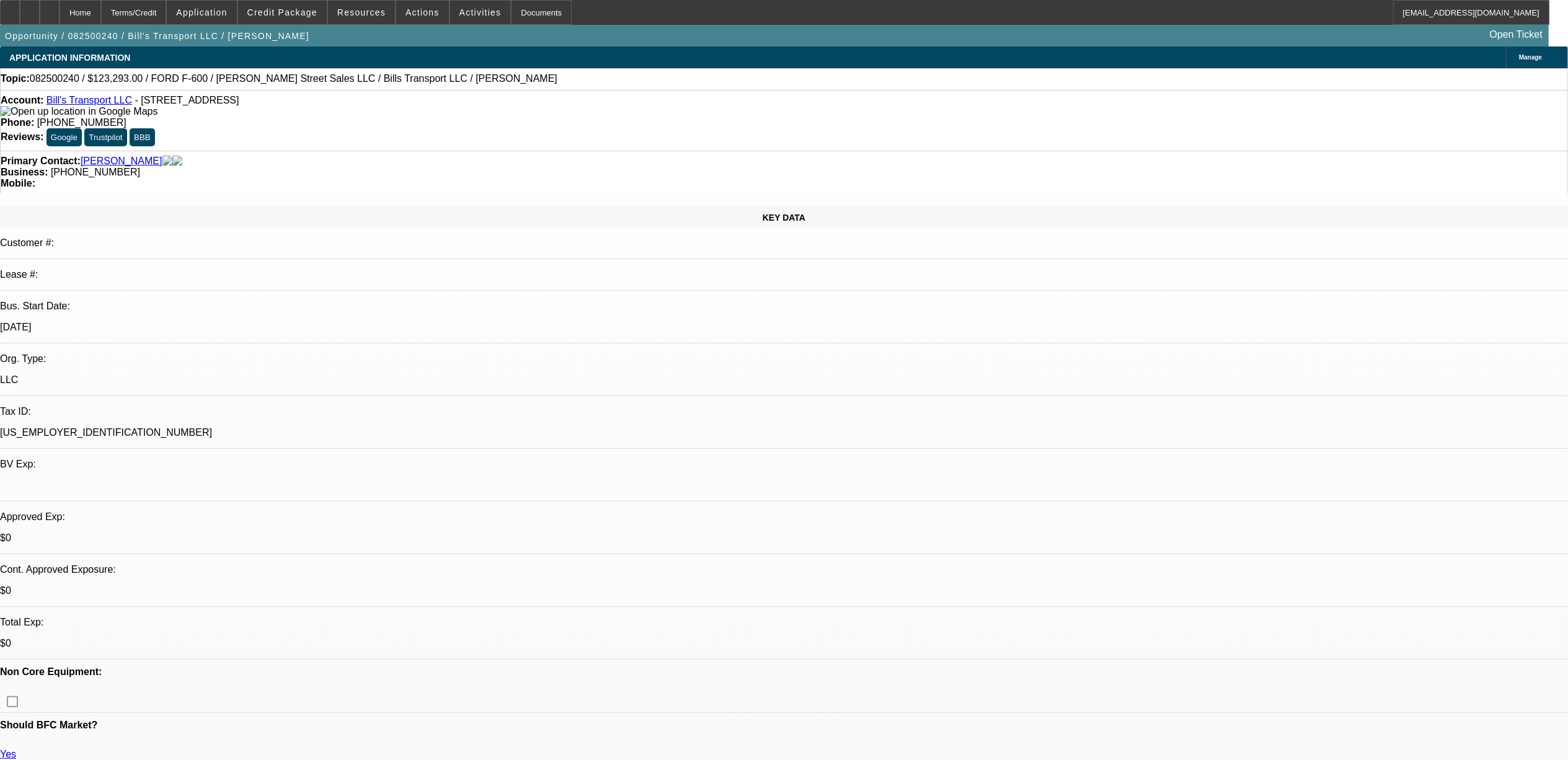
select select "0"
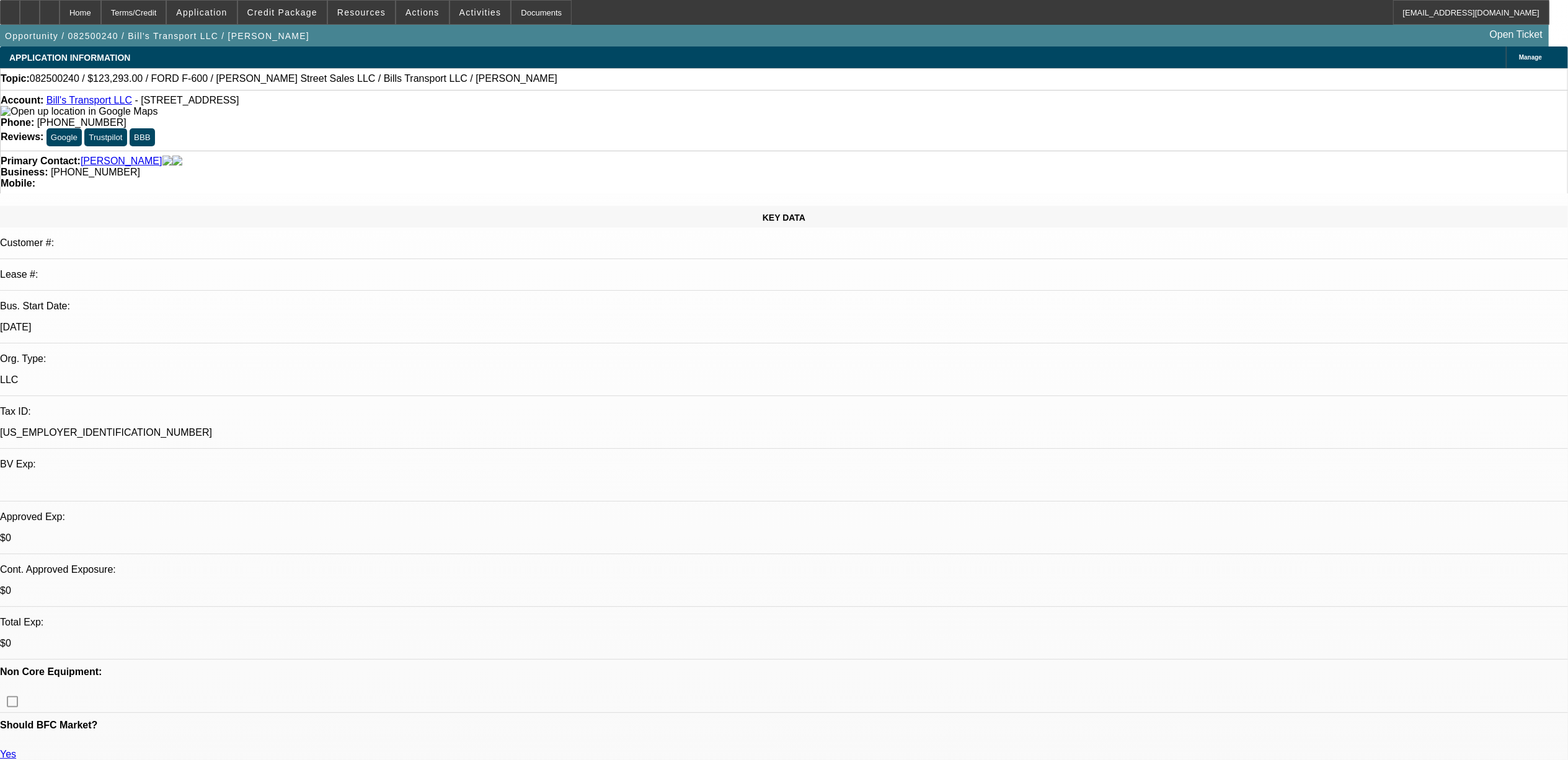
select select "0"
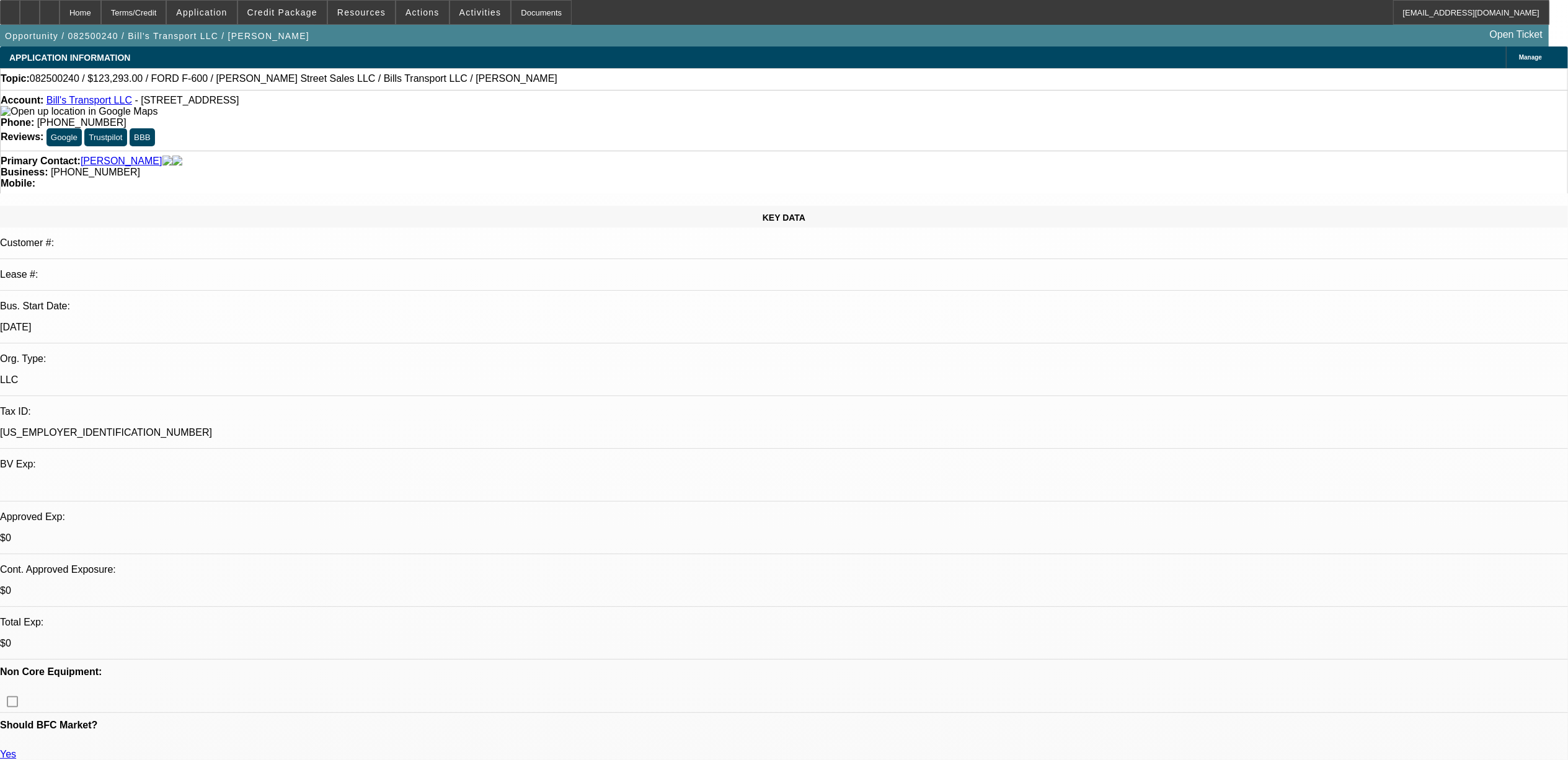
select select "0"
select select "1"
select select "6"
select select "1"
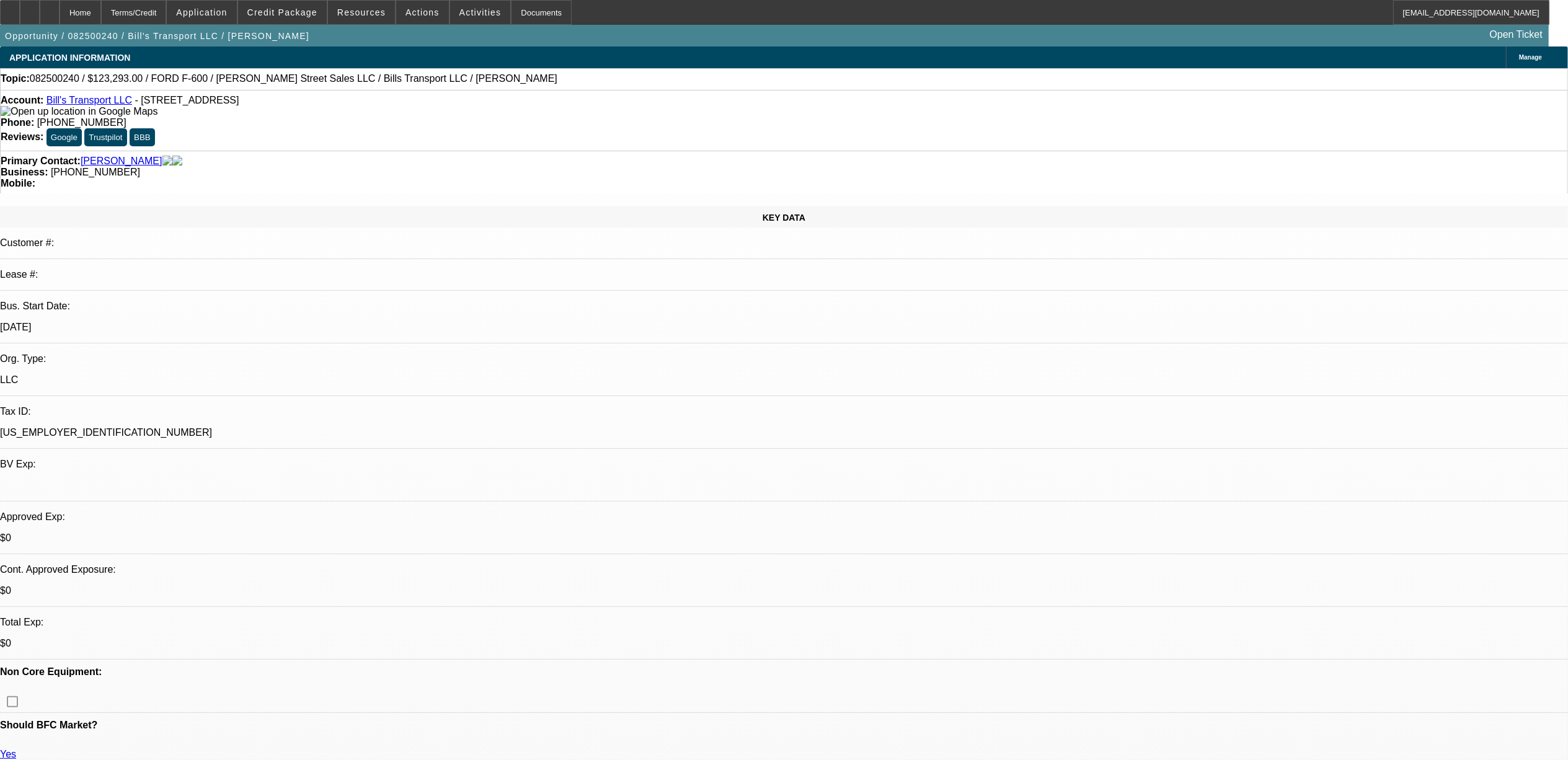
select select "3"
select select "6"
select select "1"
select select "6"
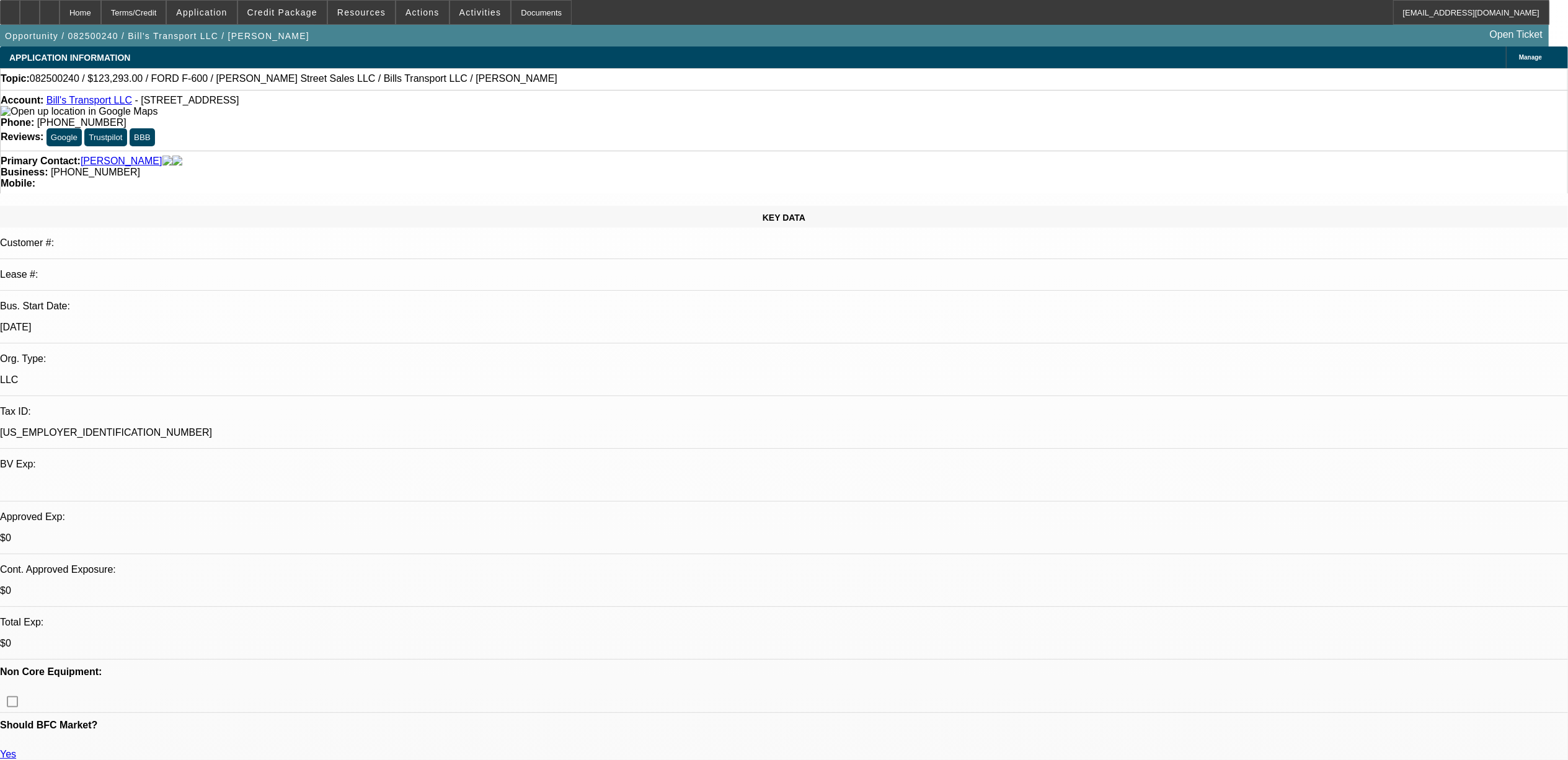
select select "1"
select select "6"
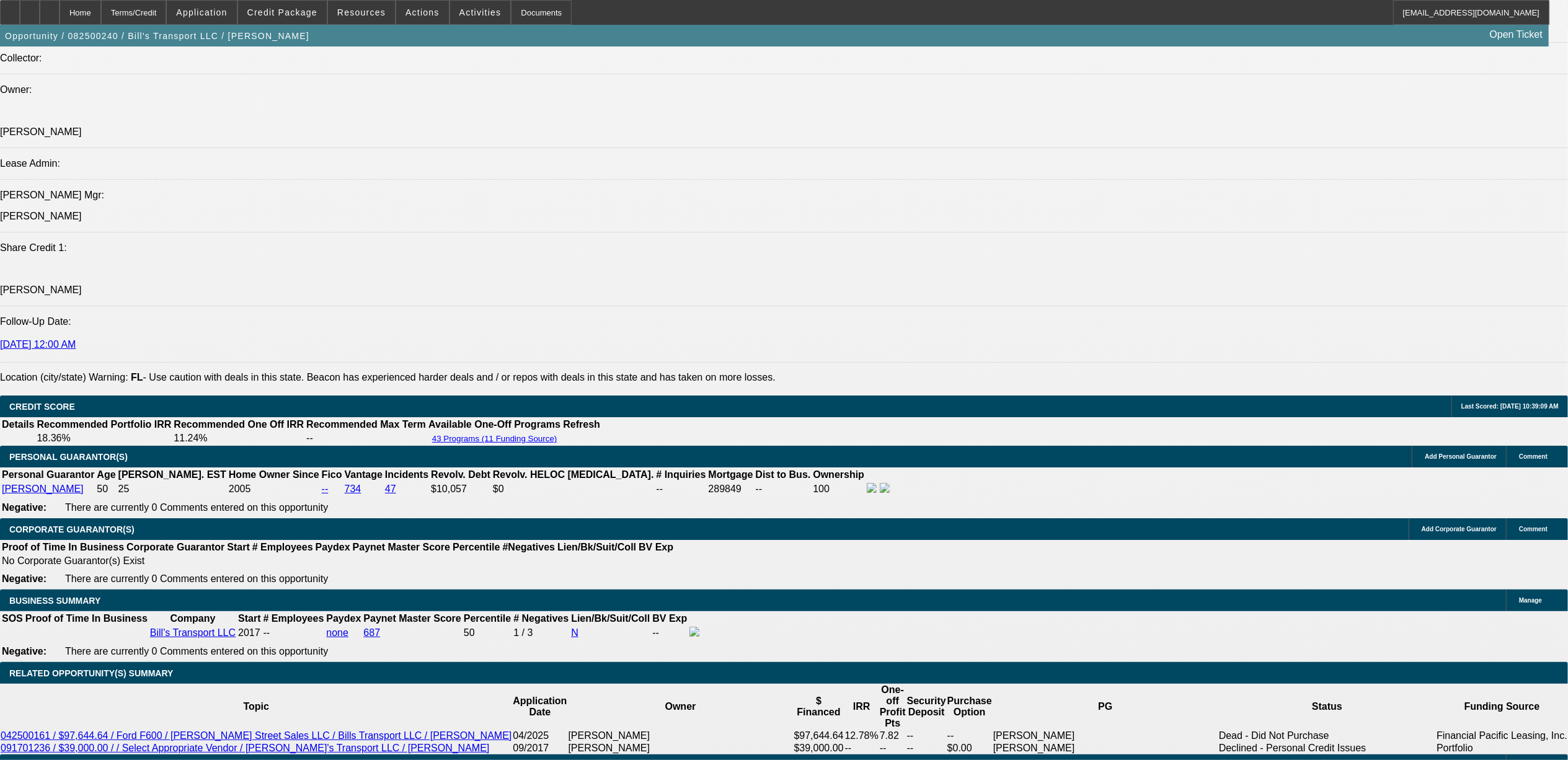
scroll to position [1736, 0]
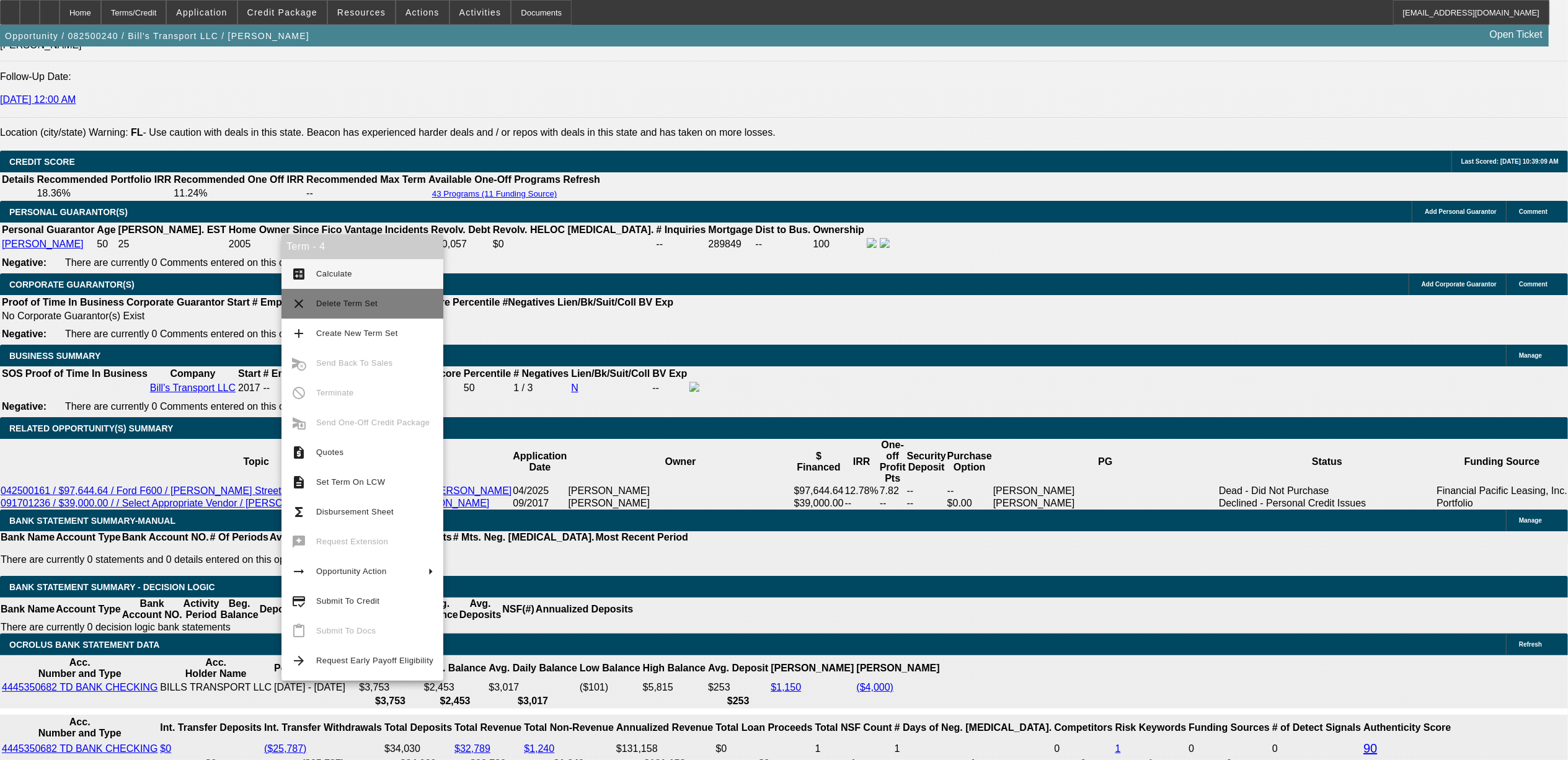
click at [337, 296] on button "clear Delete Term Set" at bounding box center [363, 303] width 162 height 30
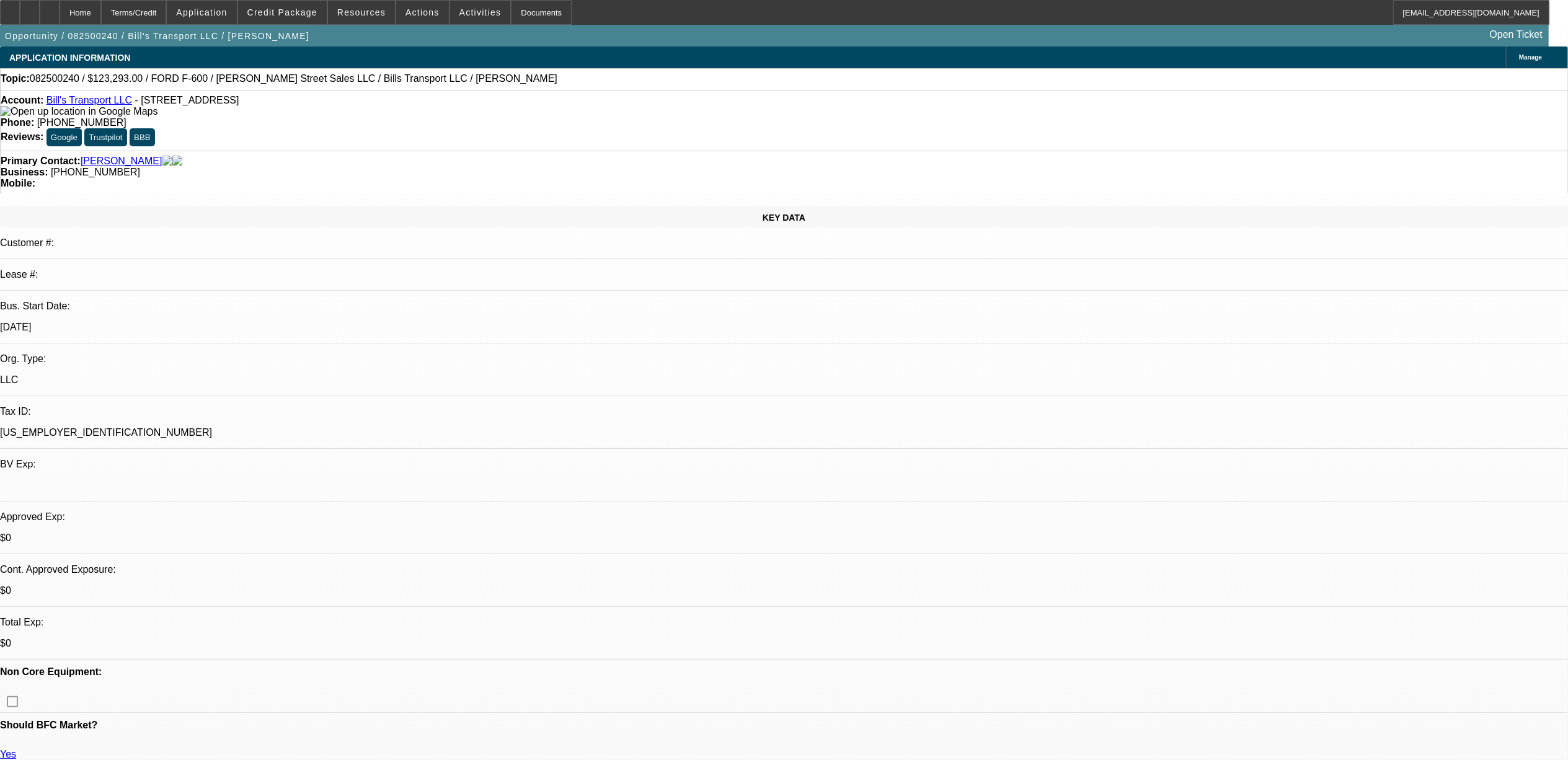
select select "0"
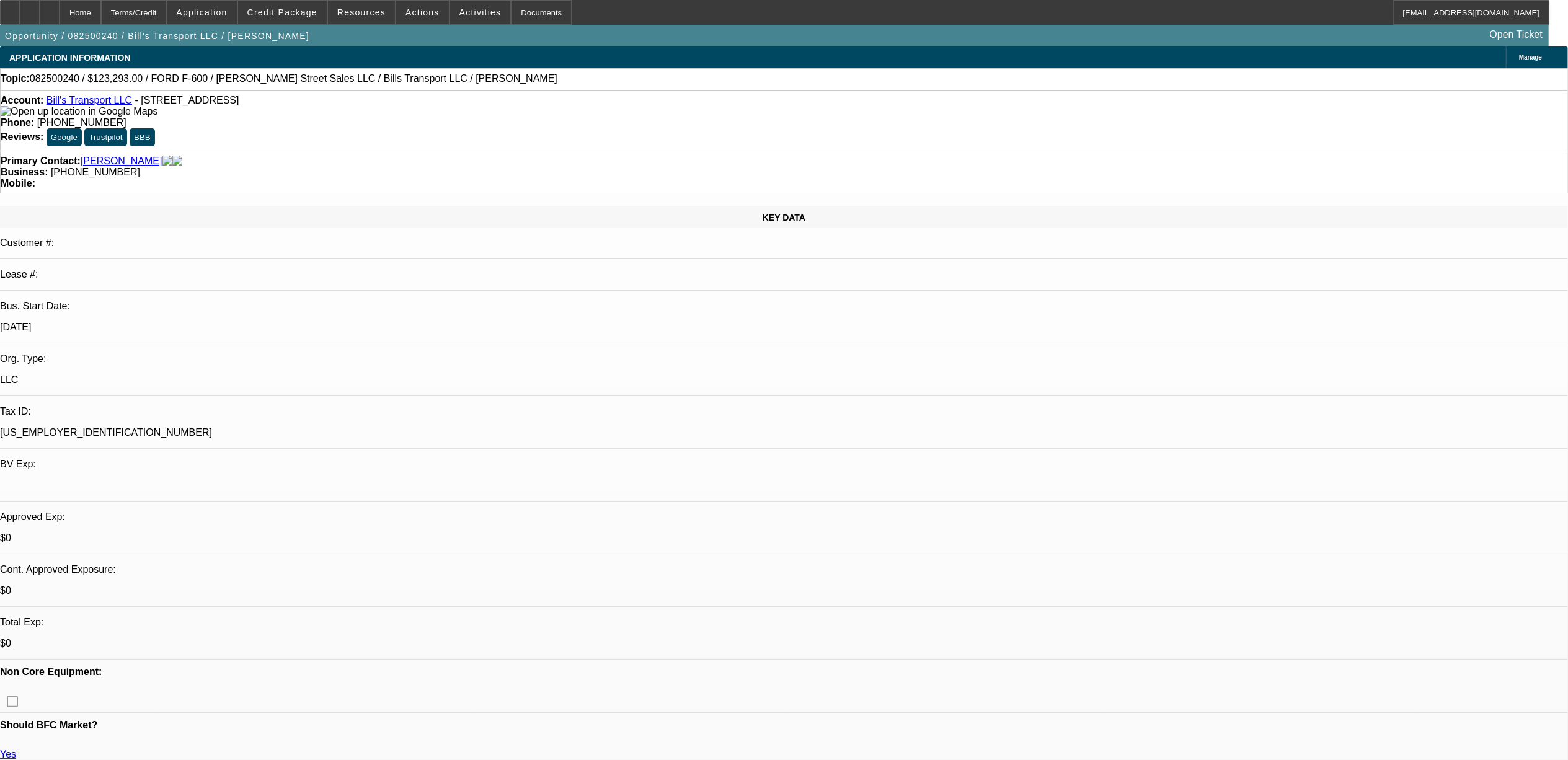
select select "0"
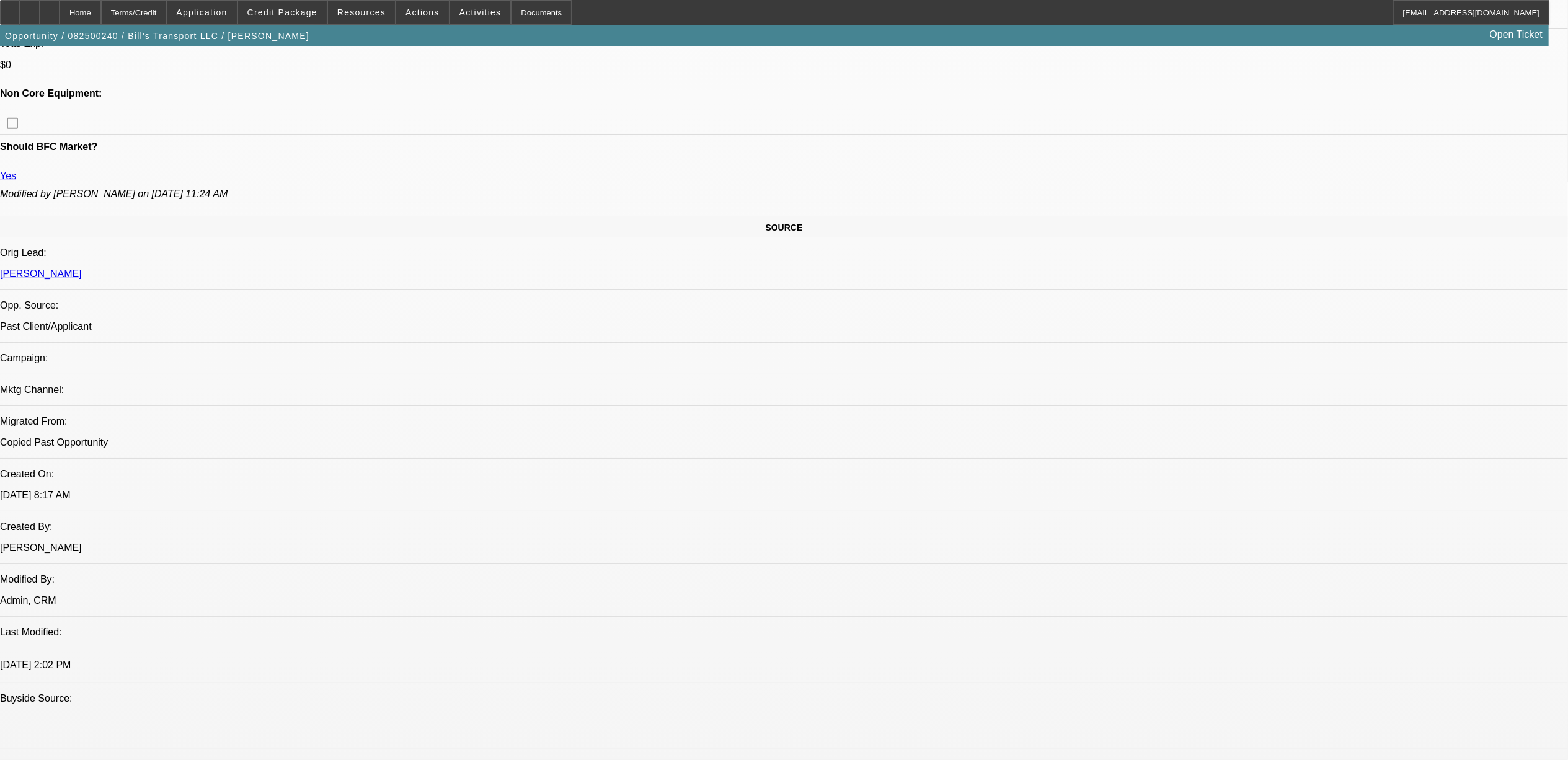
select select "1"
select select "3"
select select "6"
select select "1"
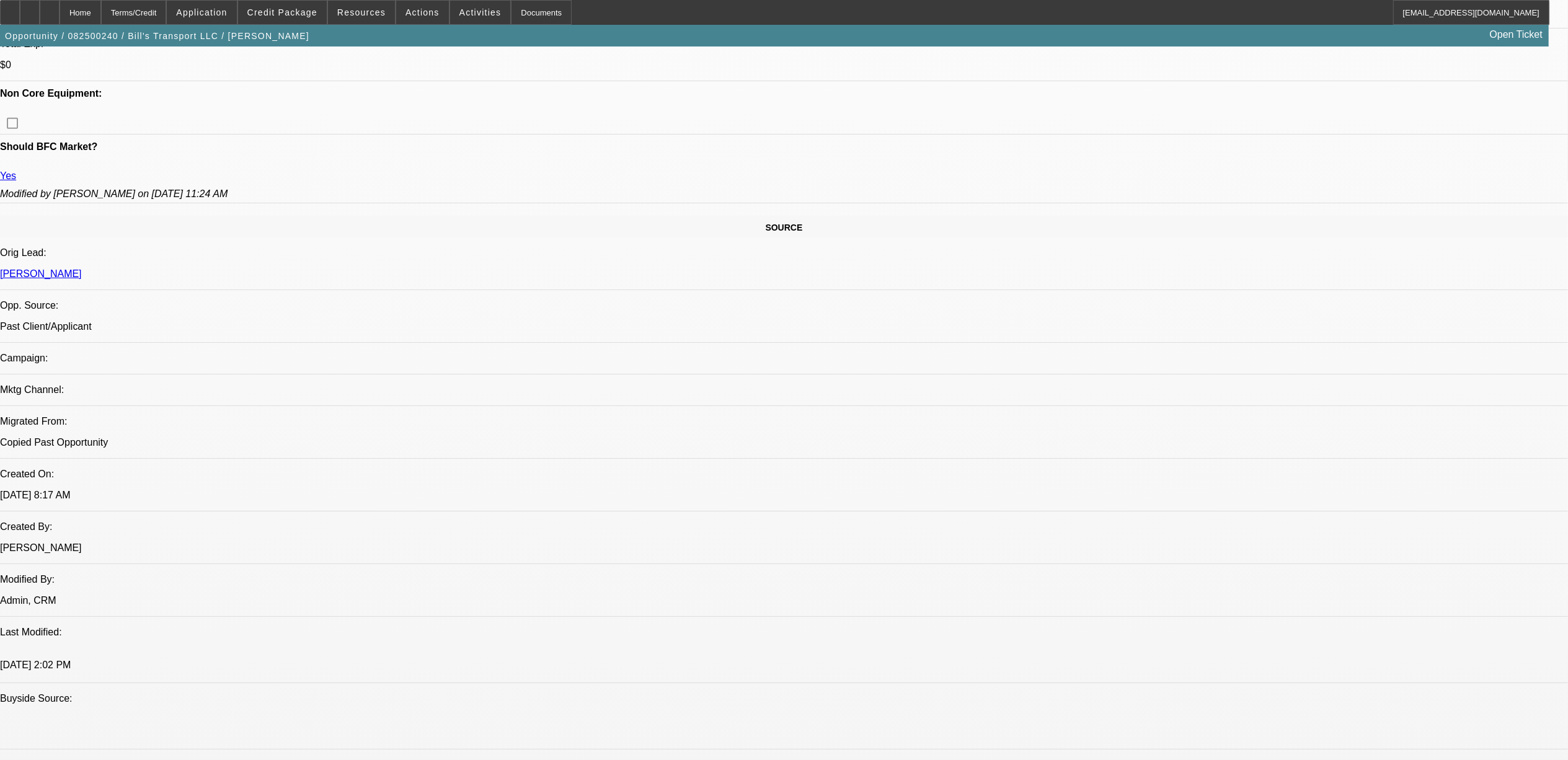
select select "6"
select select "1"
select select "6"
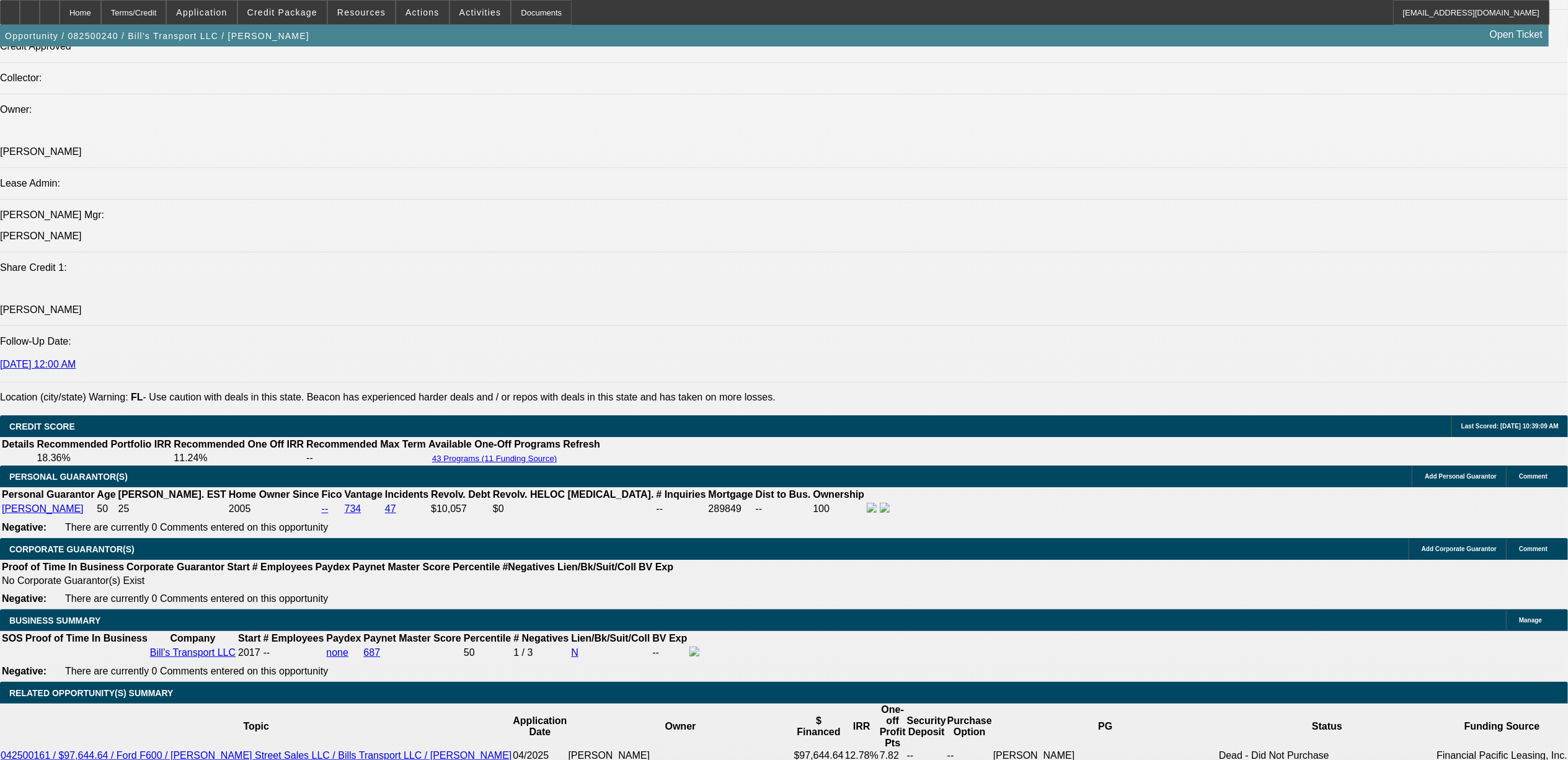
scroll to position [1736, 0]
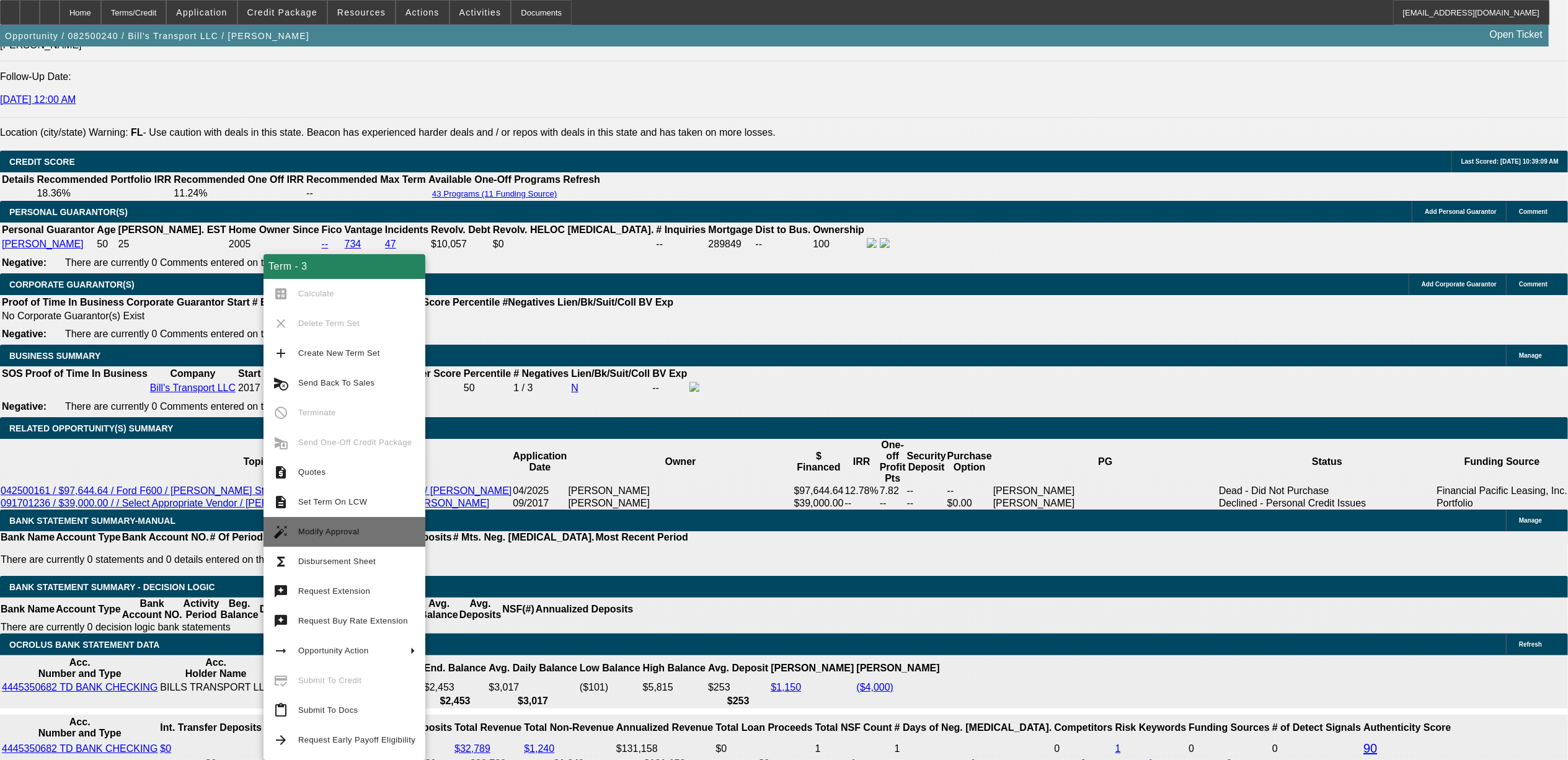
click at [376, 524] on button "auto_fix_high Modify Approval" at bounding box center [345, 531] width 162 height 30
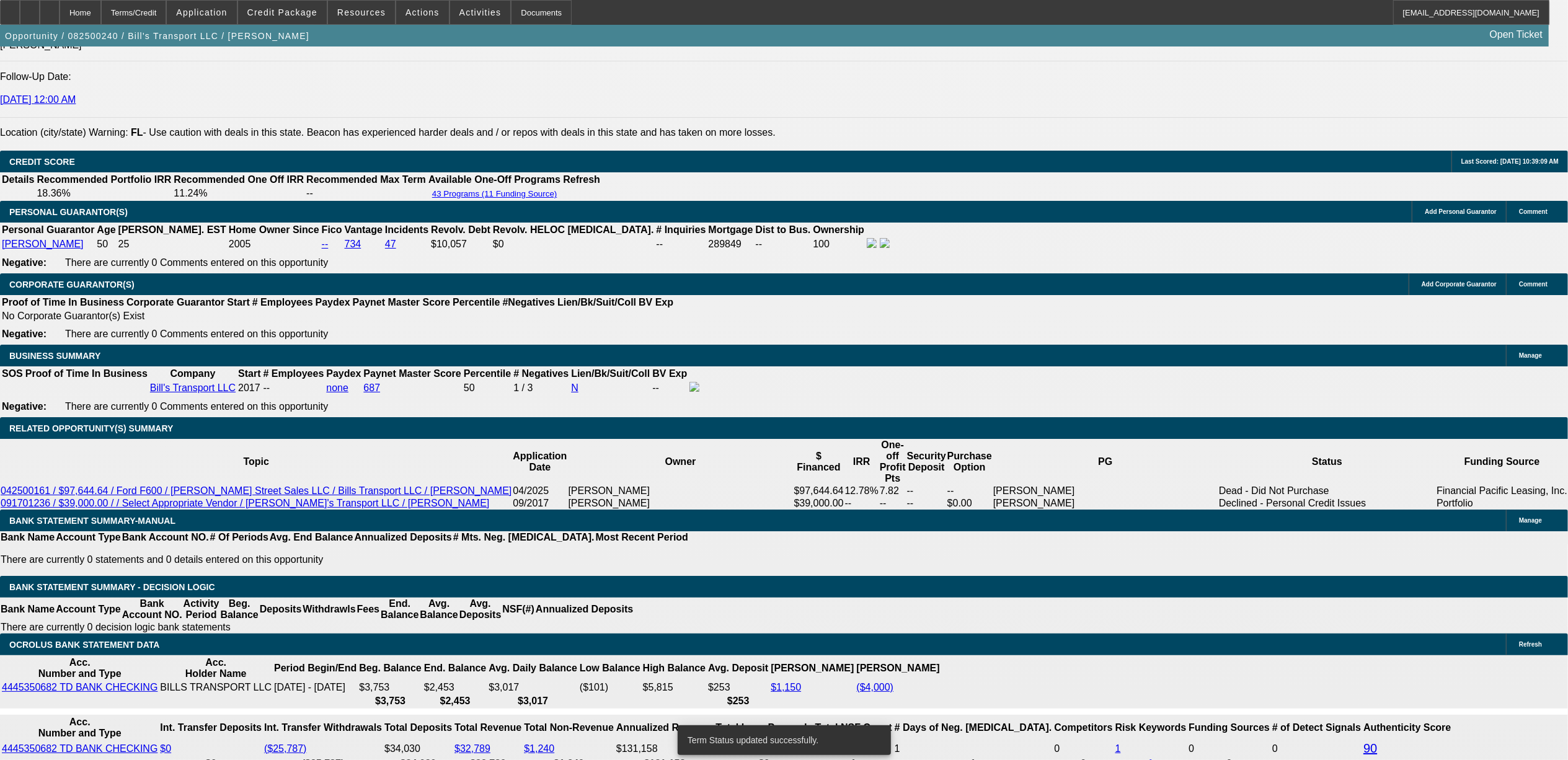
select select "0"
select select "3"
select select "0"
select select "6"
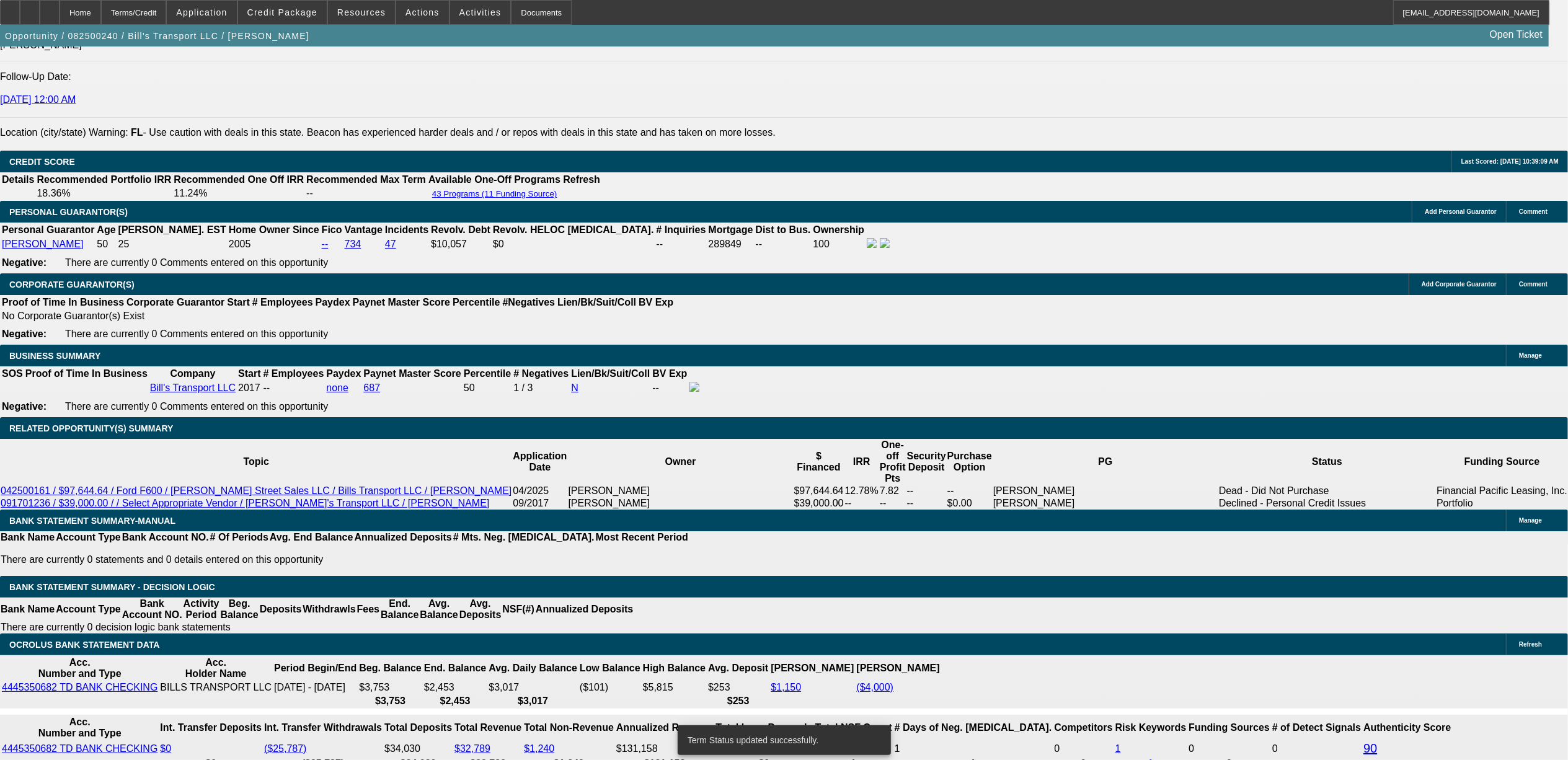
select select "0"
select select "3"
select select "0"
select select "6"
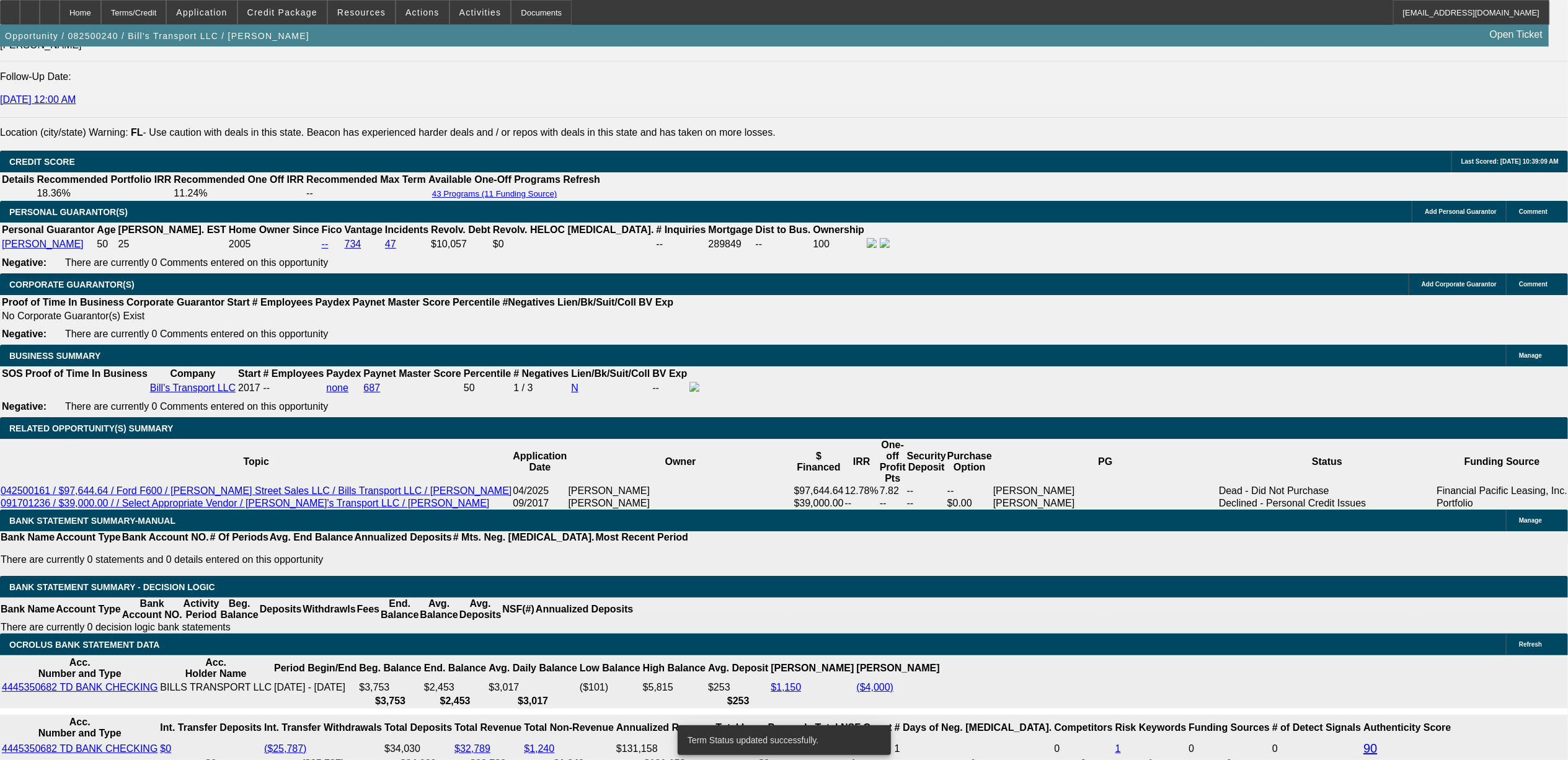
select select "0"
select select "6"
select select "0"
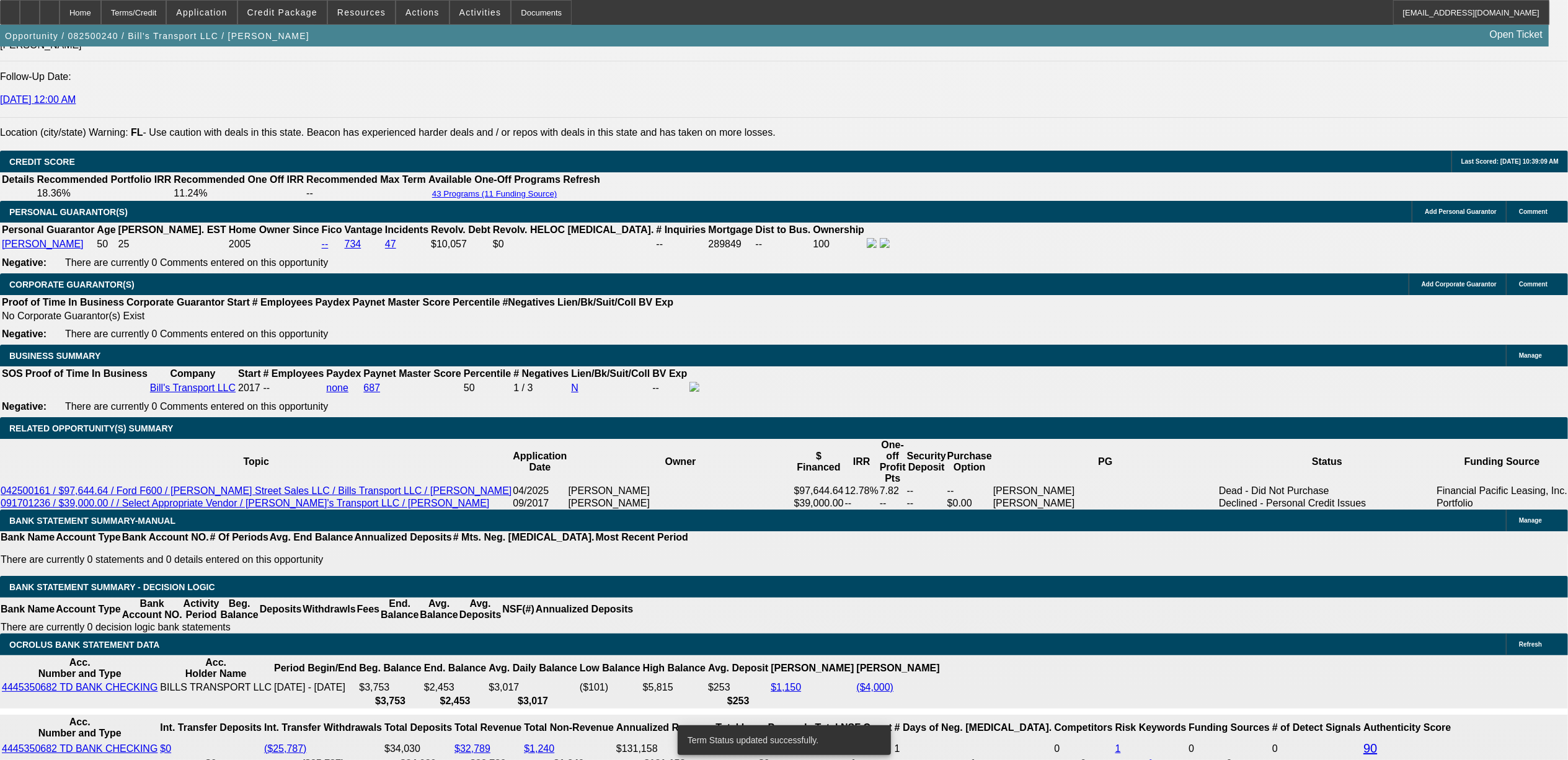
select select "0"
select select "6"
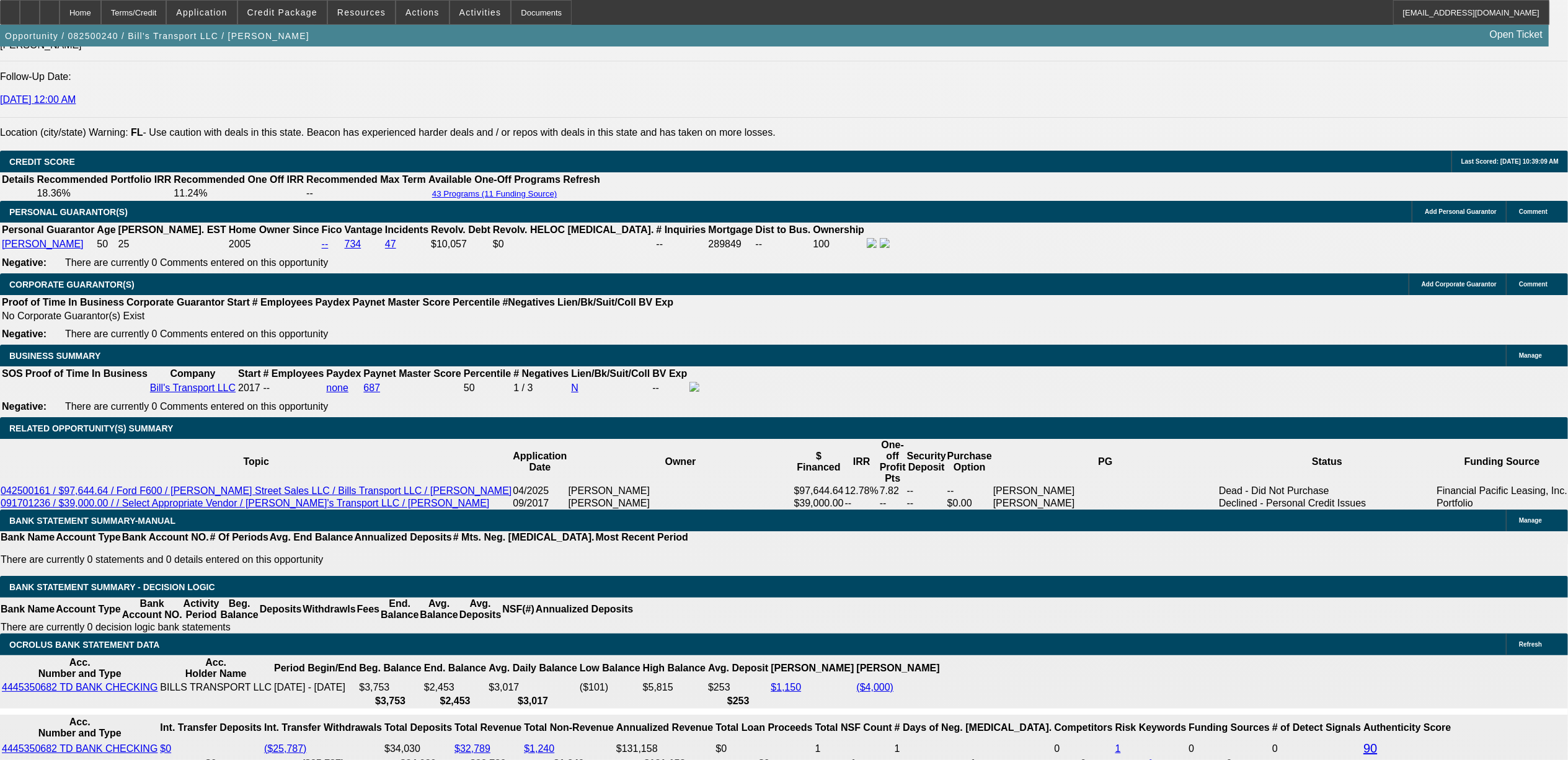
select select "1"
type input "UNKNOWN"
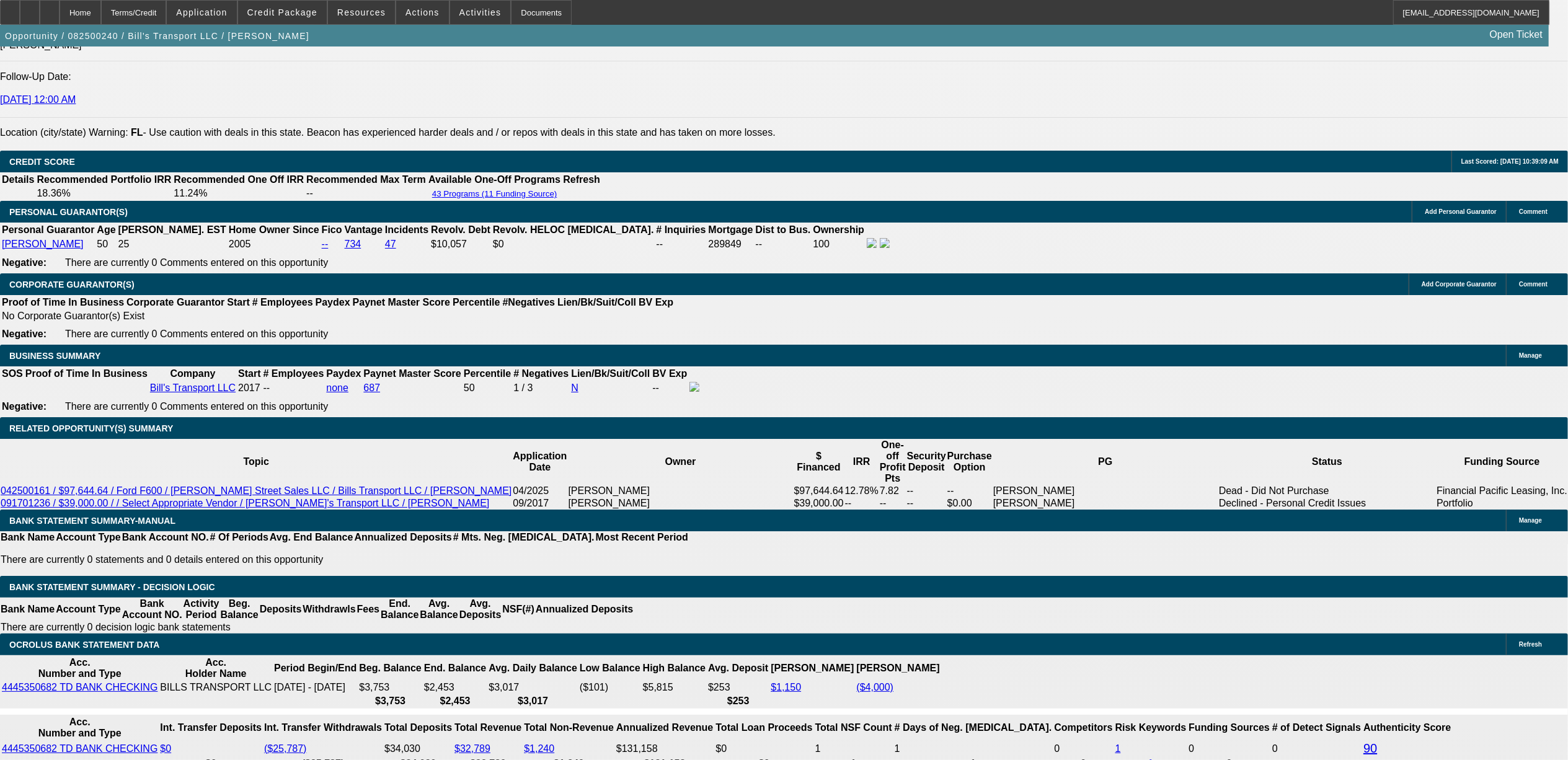
type input "11."
type input "$2,680.69"
type input "11.9"
type input "$2,736.36"
type input "11.9"
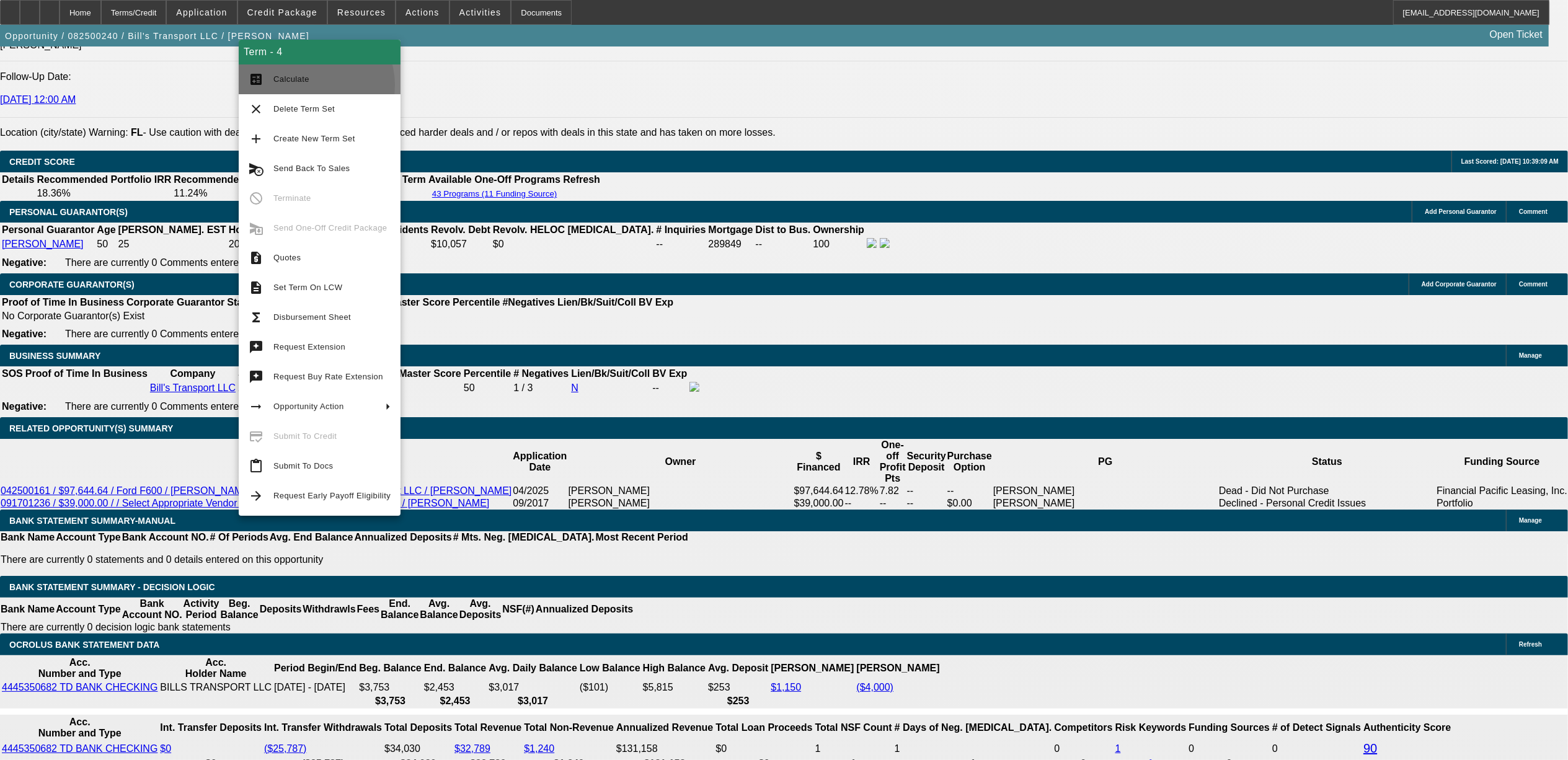
click at [308, 86] on span "Calculate" at bounding box center [332, 79] width 117 height 15
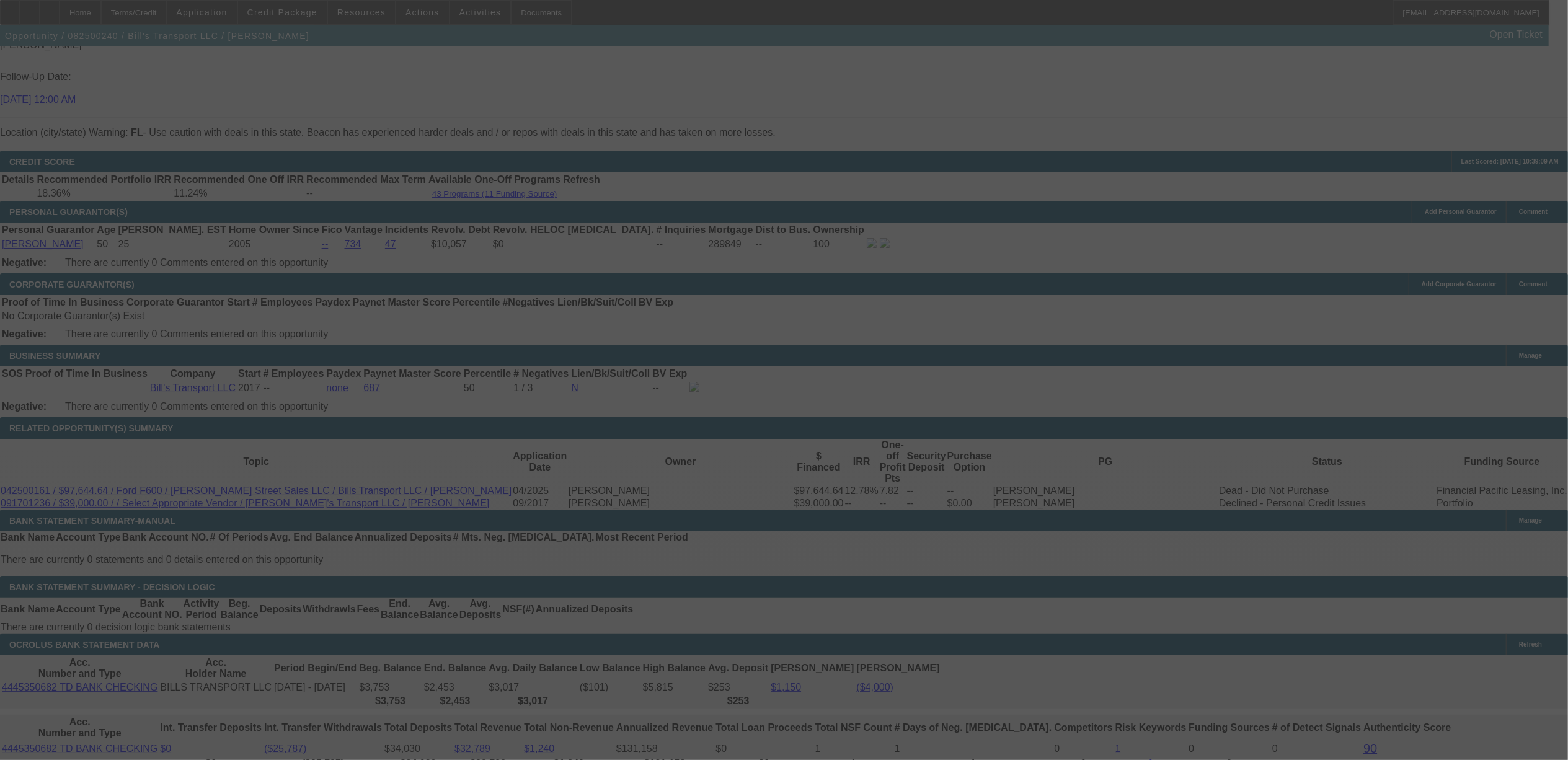
select select "0"
select select "6"
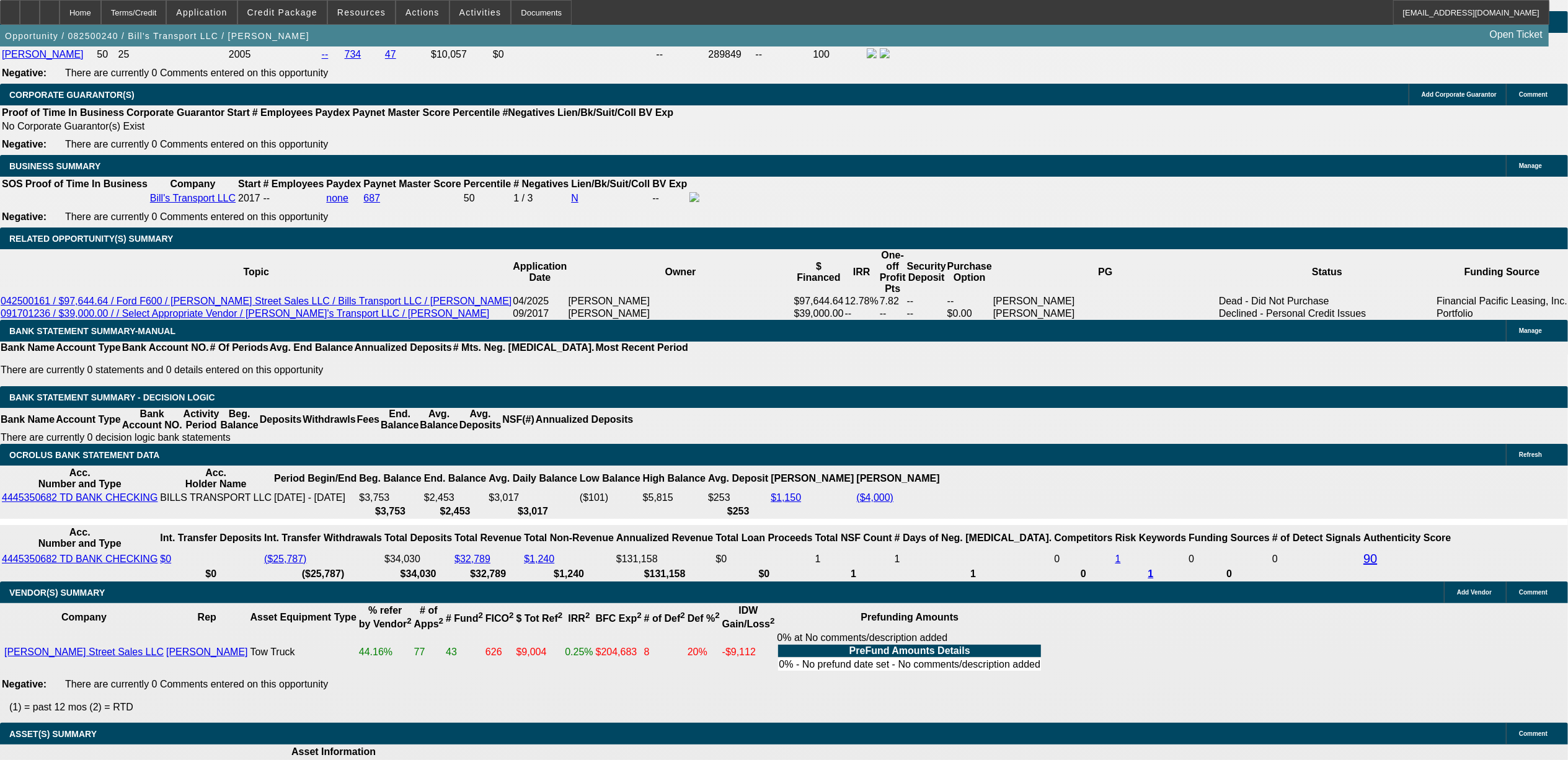
scroll to position [1819, 0]
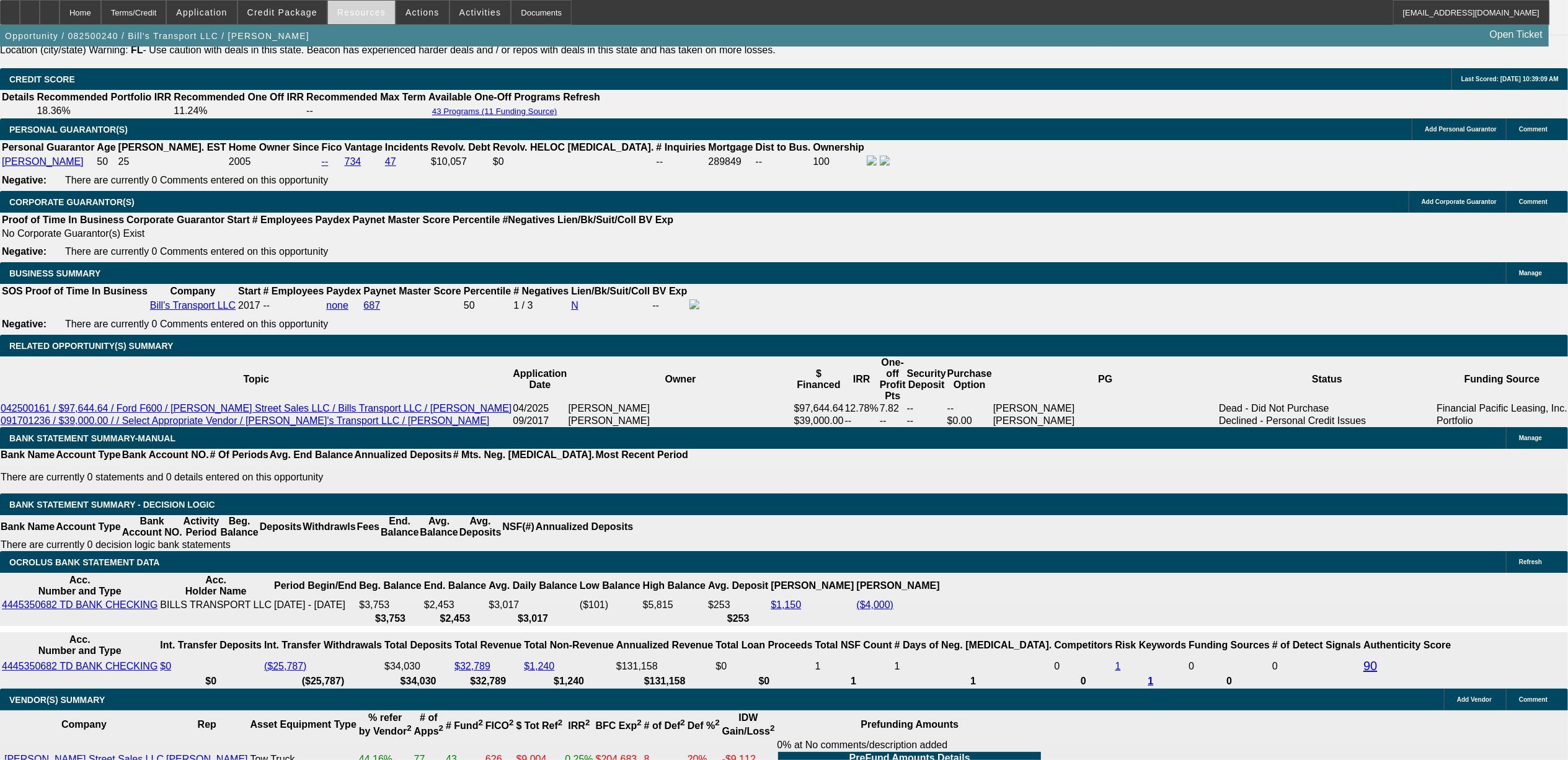
click at [383, 15] on span at bounding box center [362, 12] width 67 height 30
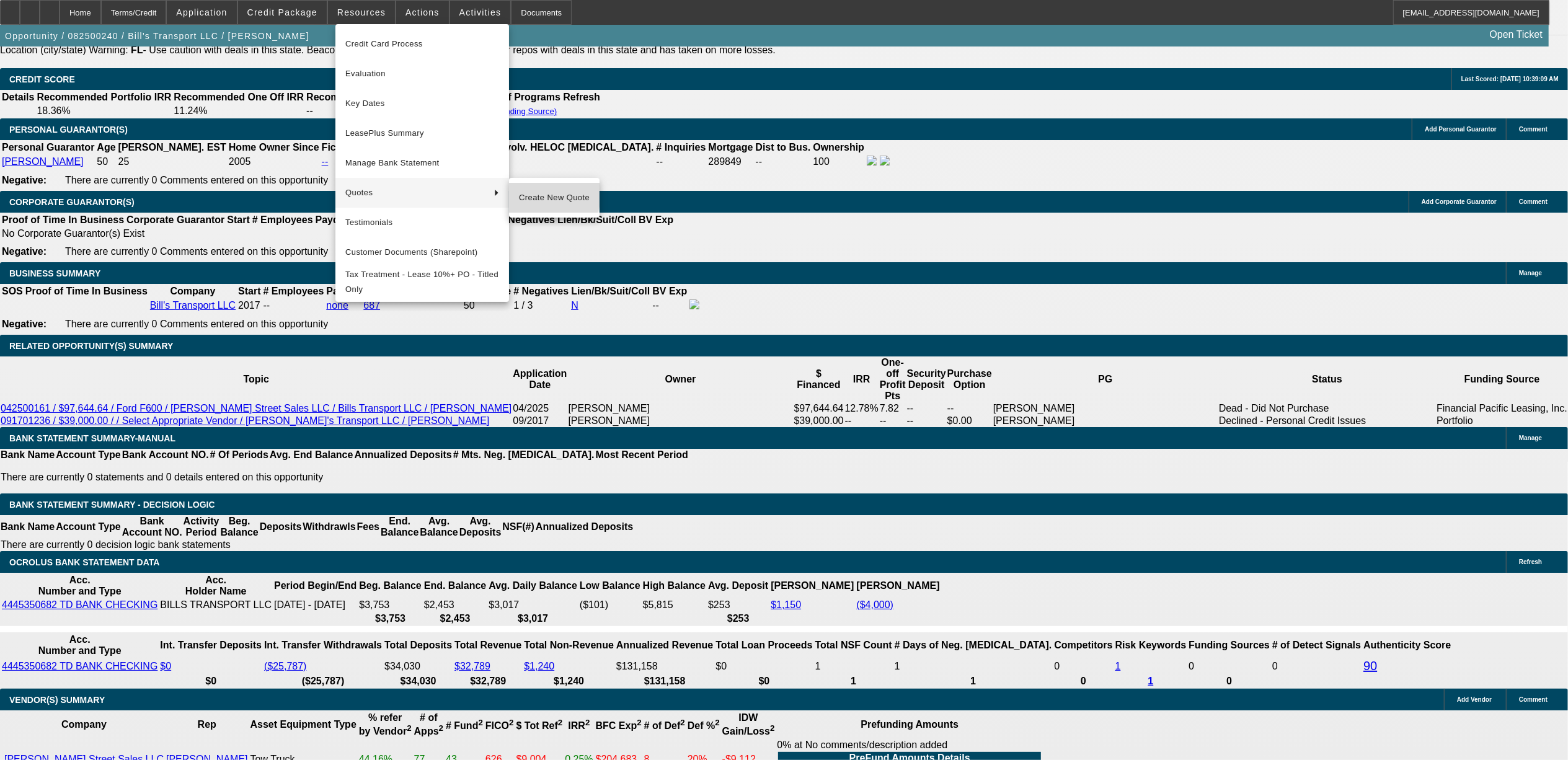
click at [542, 194] on span "Create New Quote" at bounding box center [554, 198] width 71 height 15
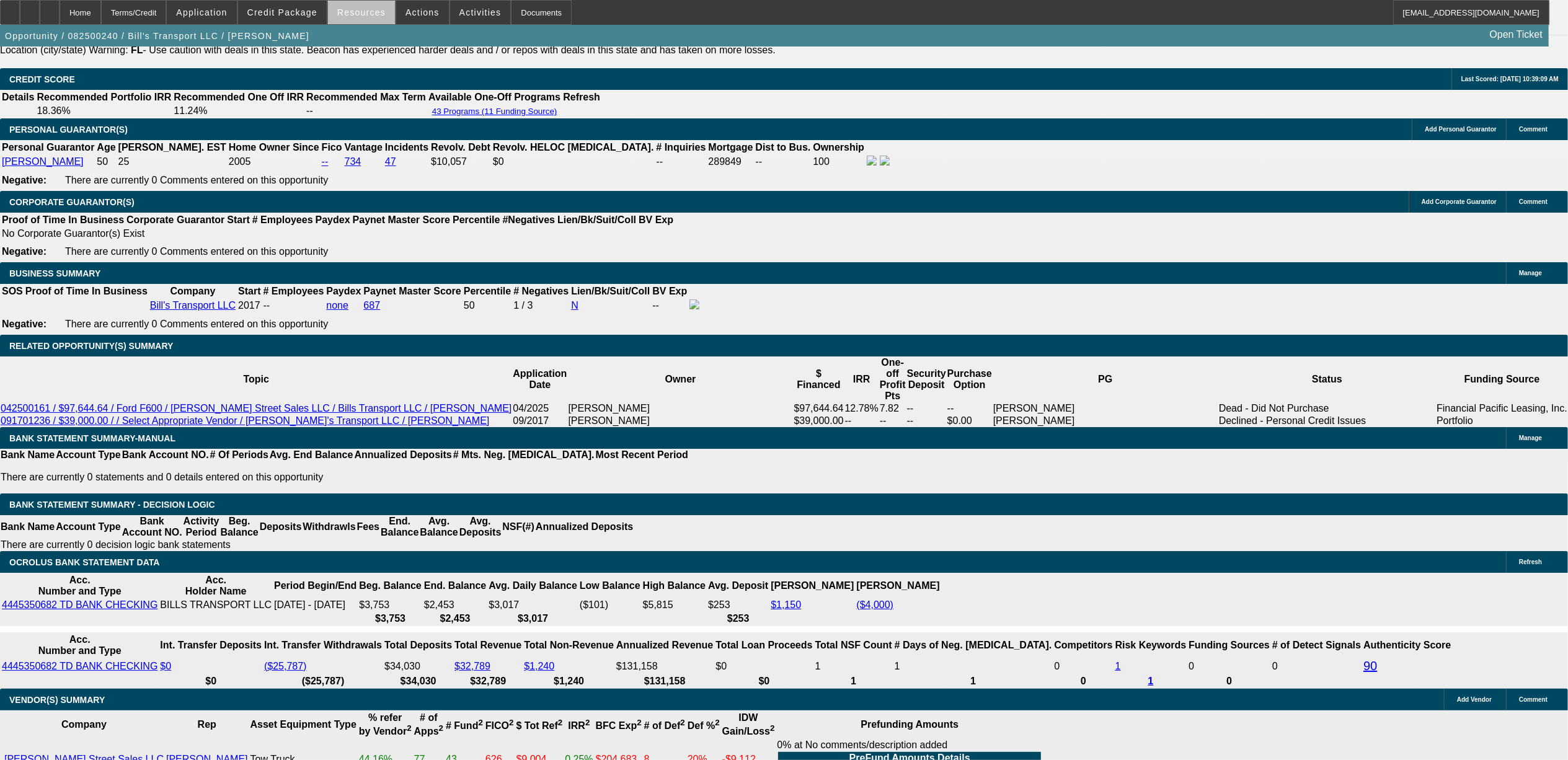
click at [391, 17] on span at bounding box center [362, 12] width 67 height 30
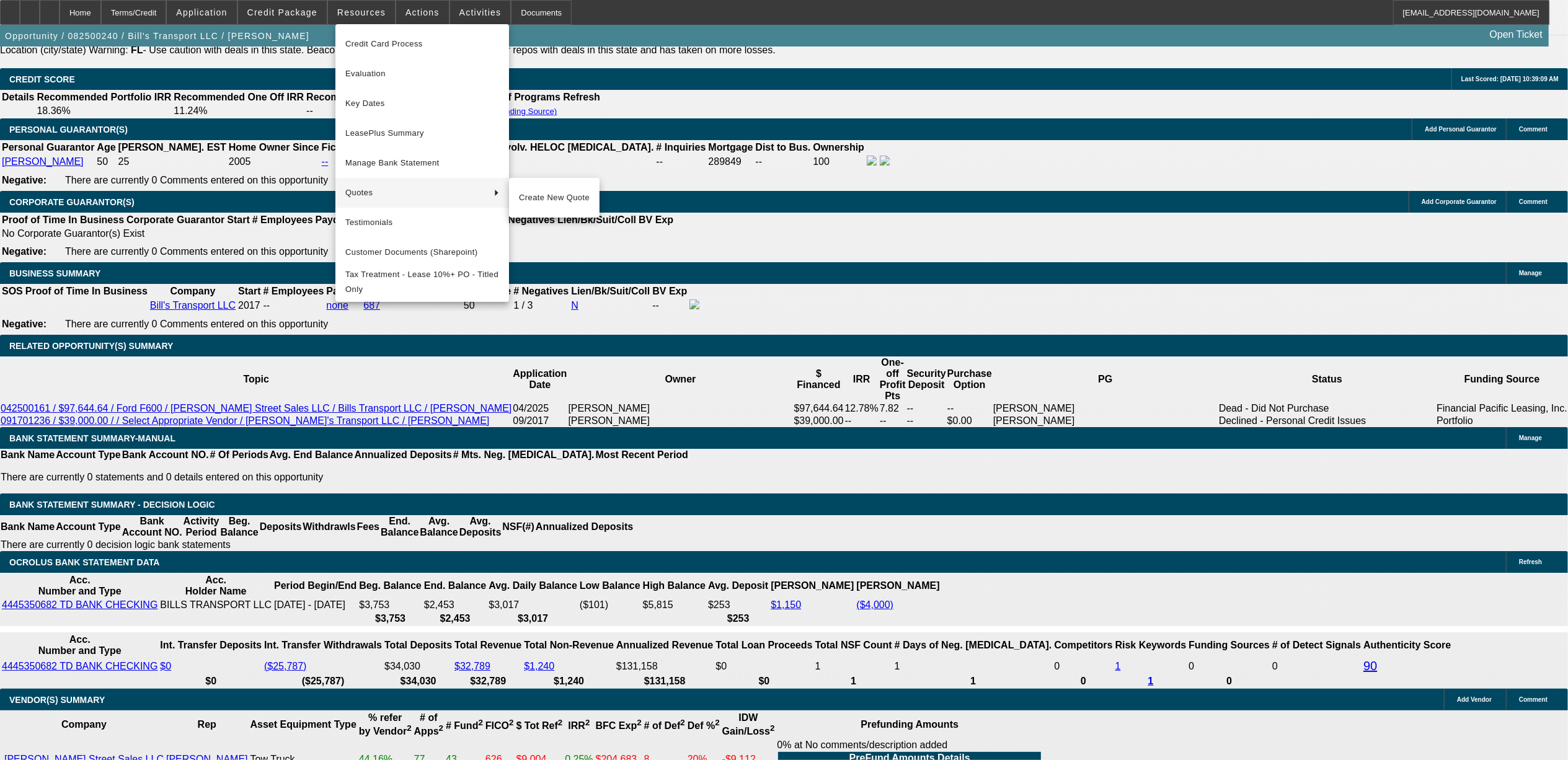
click at [140, 233] on div at bounding box center [784, 380] width 1568 height 760
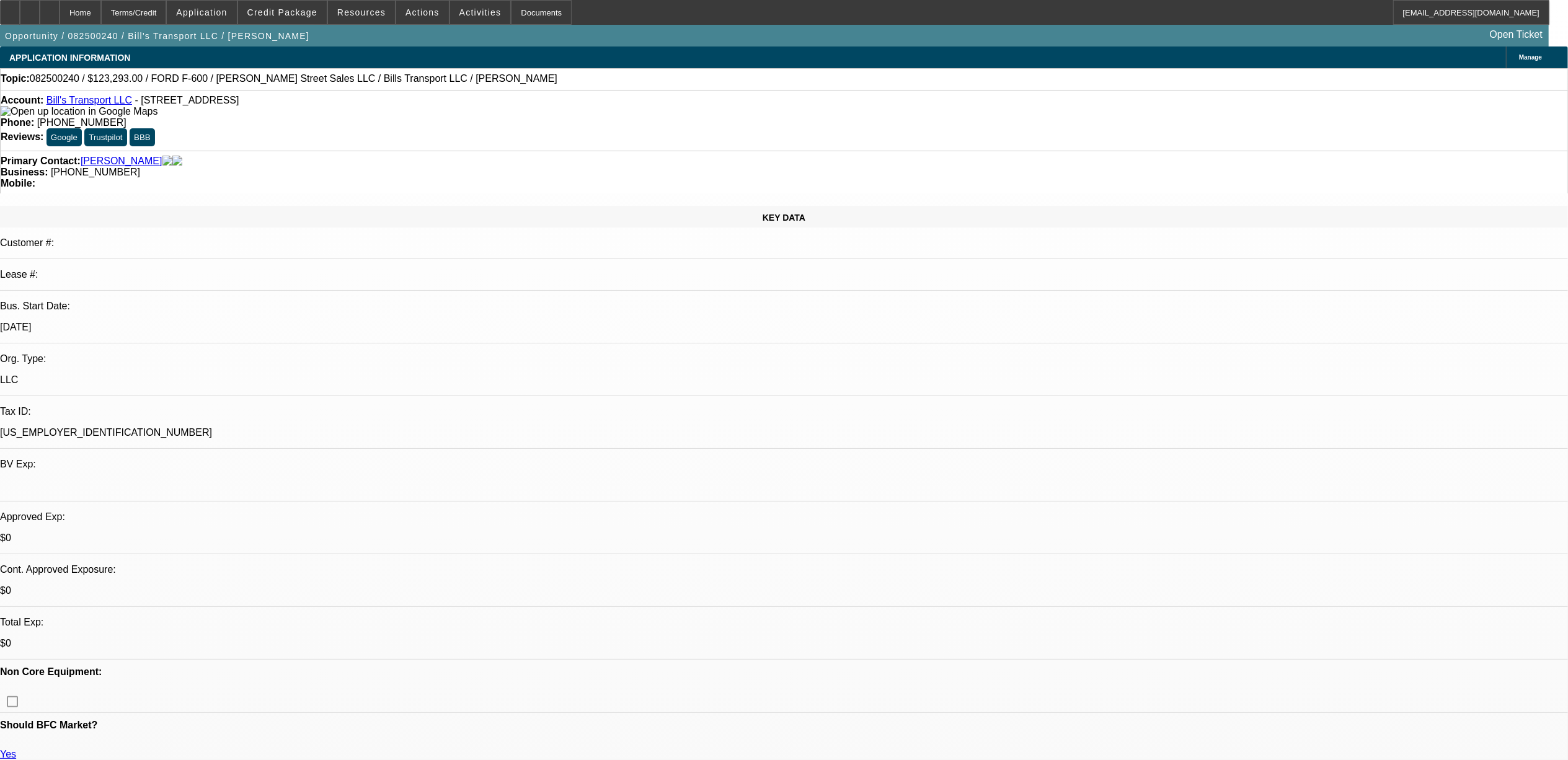
select select "0"
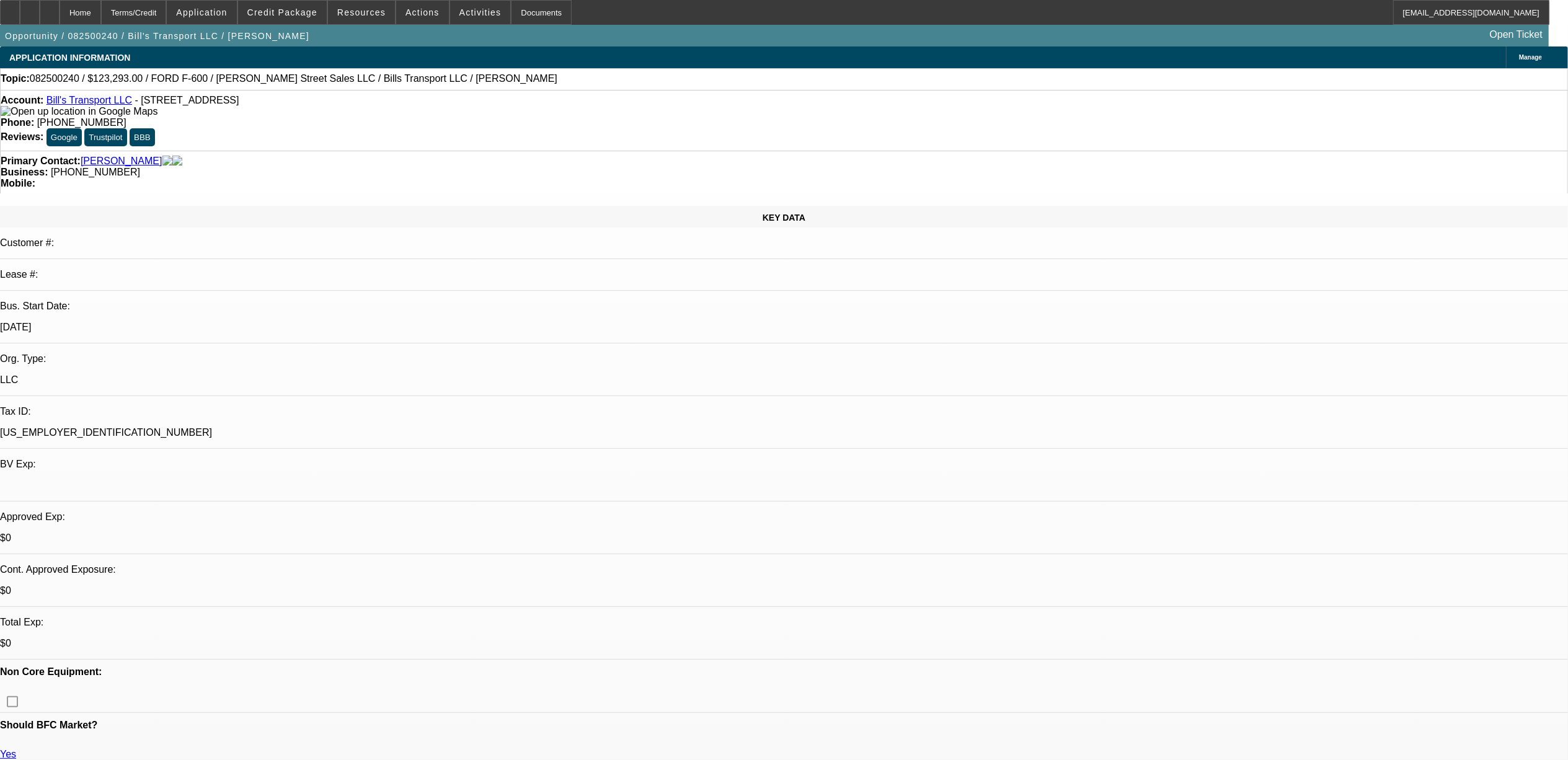
select select "0"
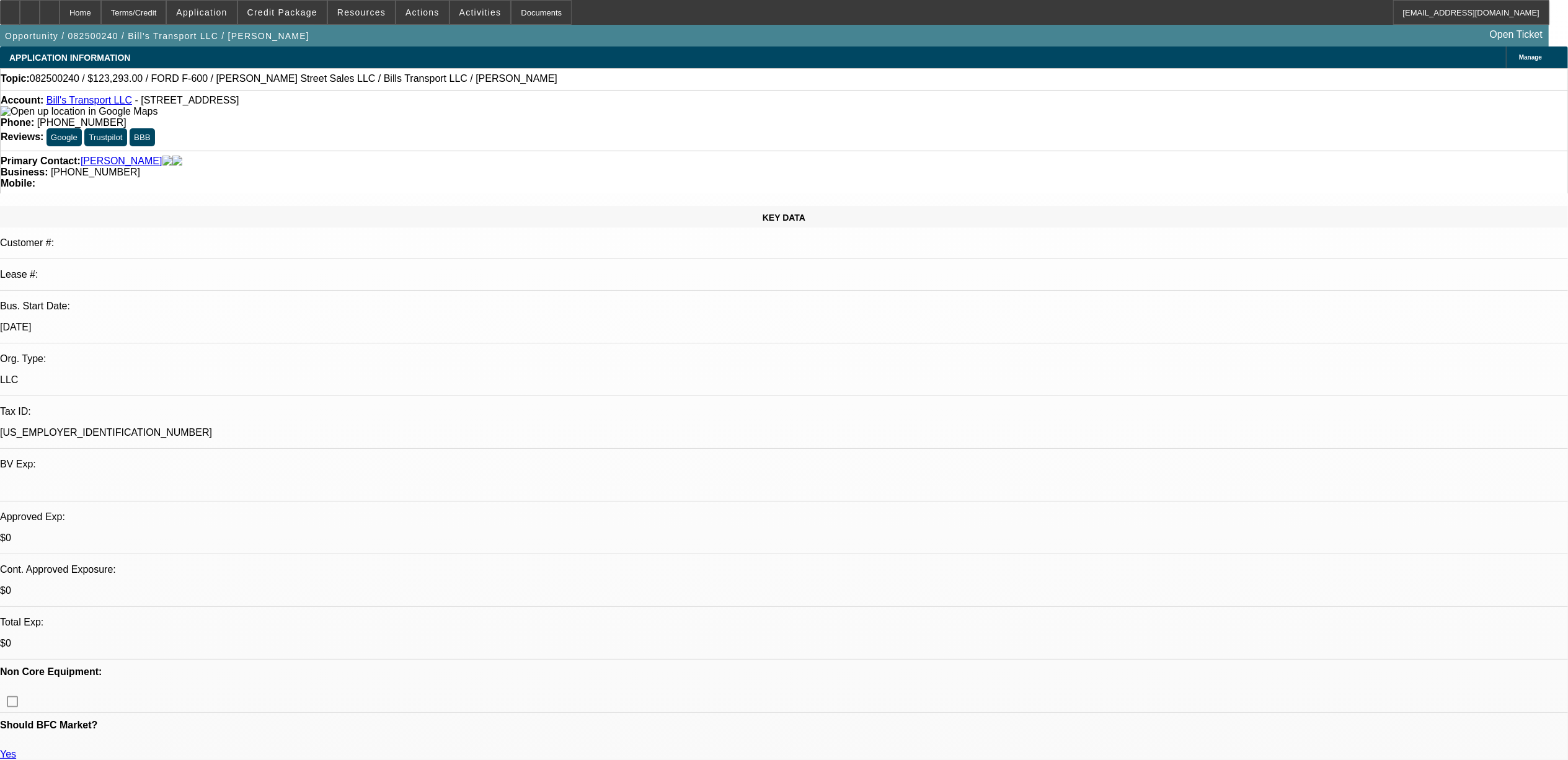
select select "0"
select select "1"
select select "6"
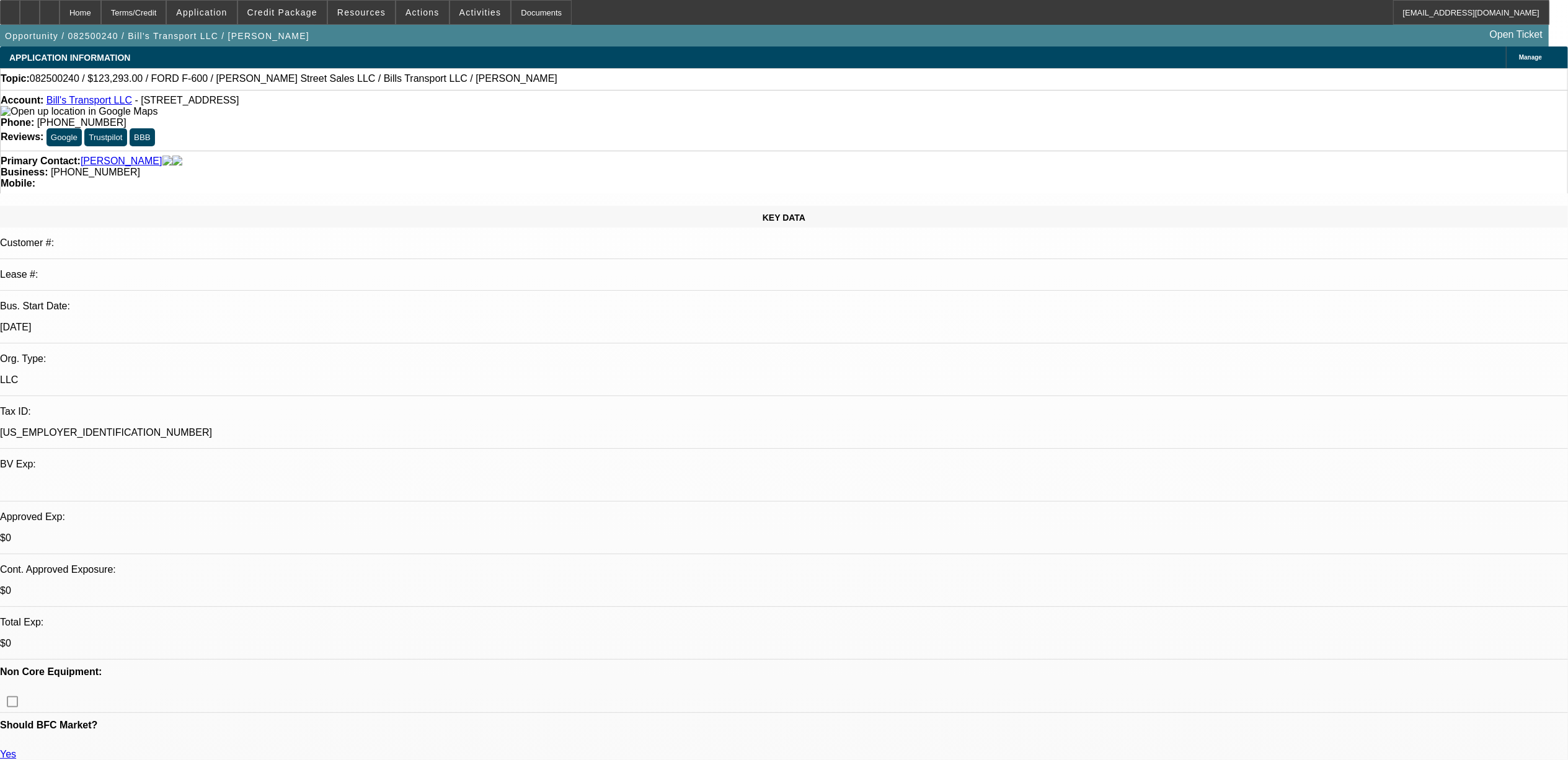
select select "1"
select select "3"
select select "6"
select select "1"
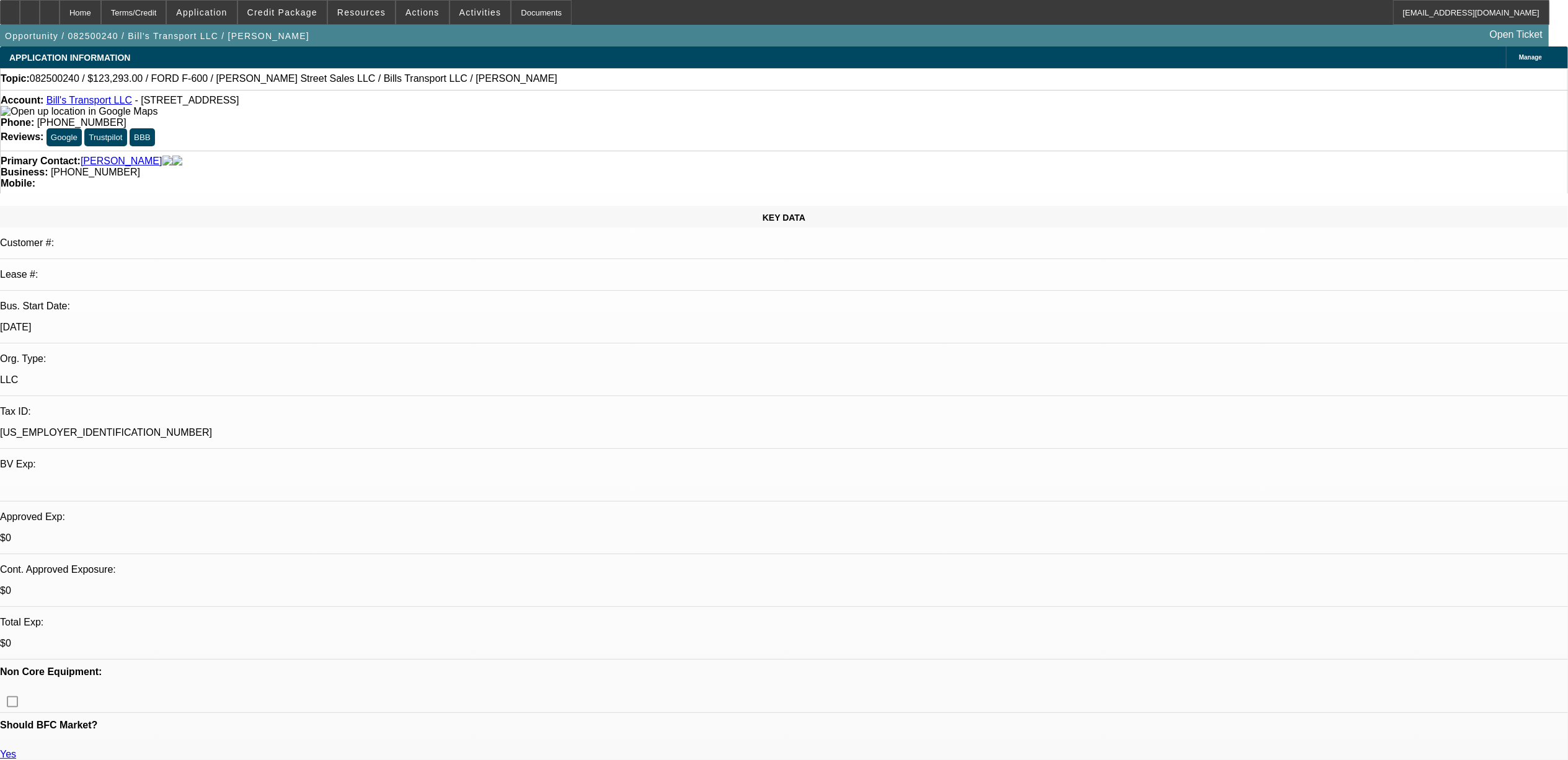
select select "6"
select select "1"
select select "6"
click at [370, 9] on span "Resources" at bounding box center [361, 12] width 48 height 10
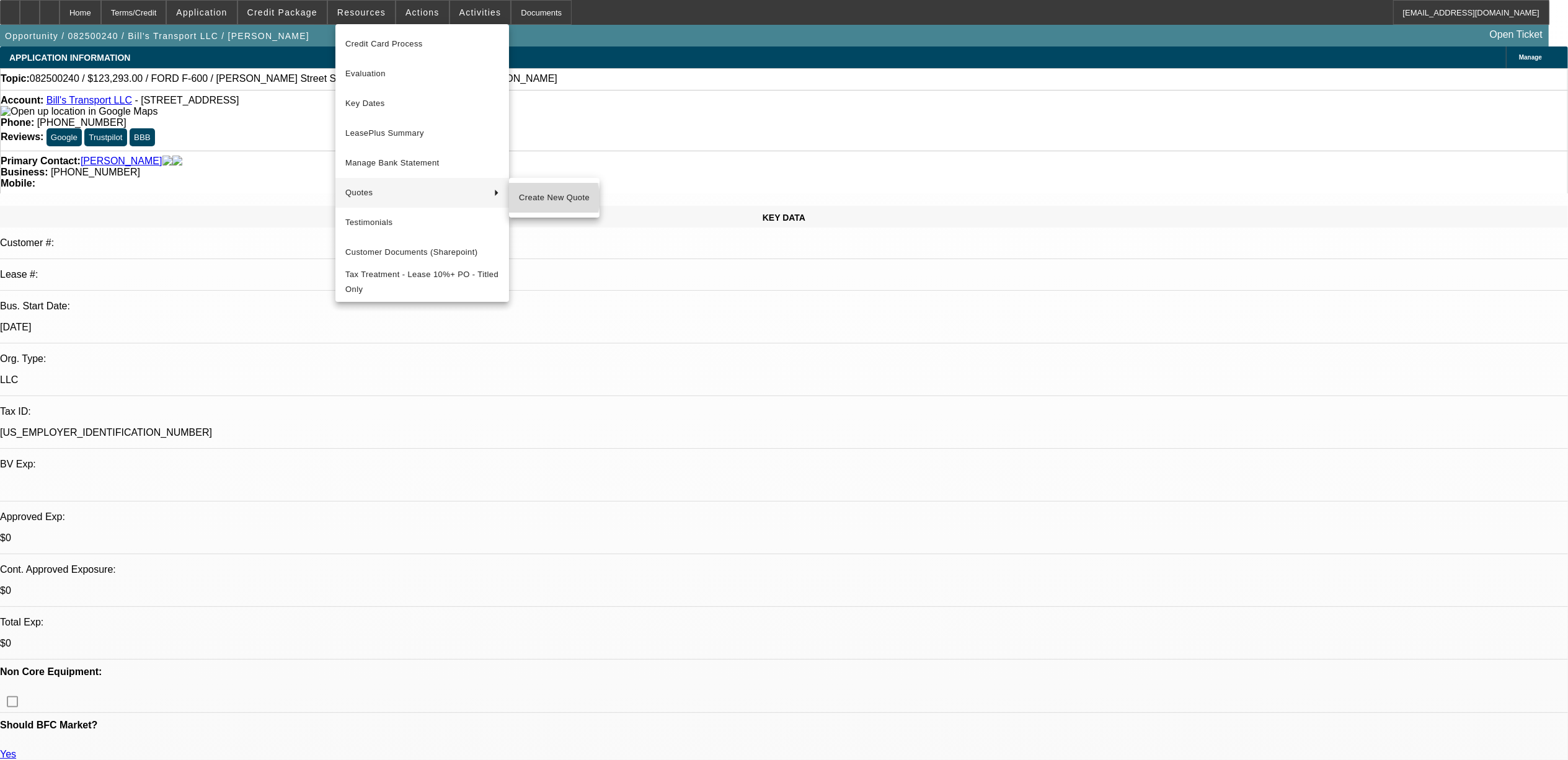
click at [547, 197] on span "Create New Quote" at bounding box center [554, 198] width 71 height 15
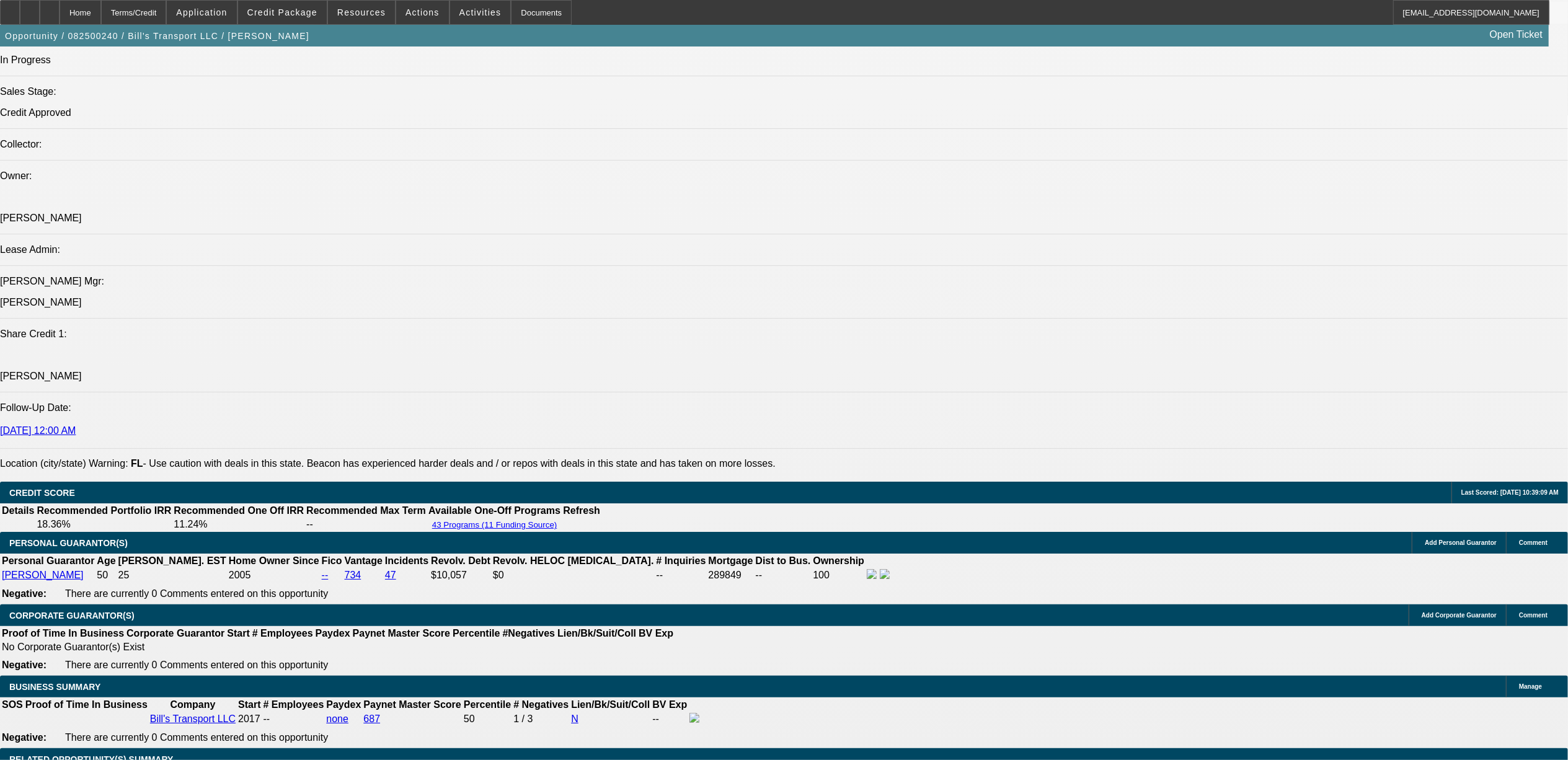
scroll to position [1488, 0]
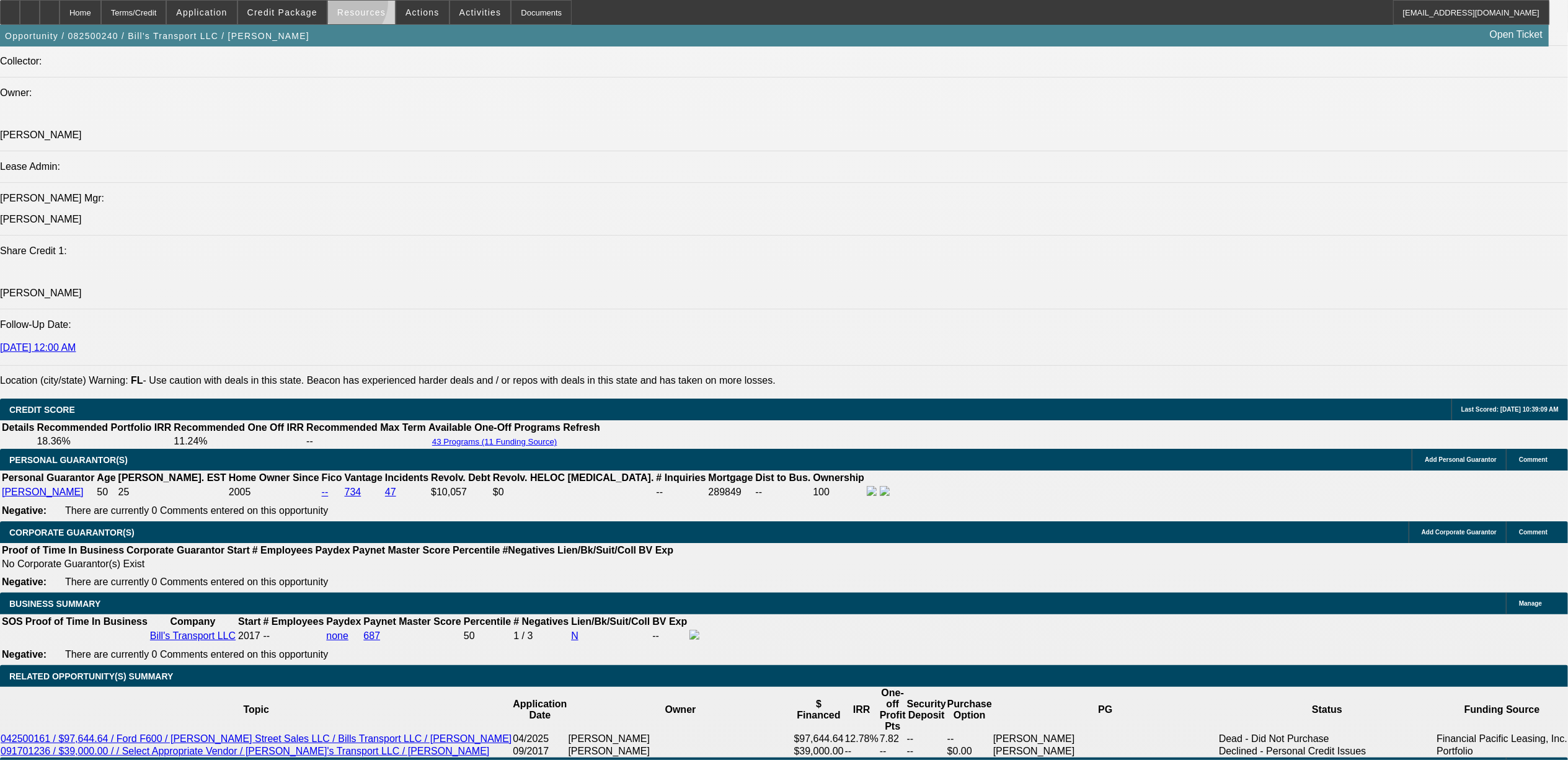
click at [352, 5] on span at bounding box center [362, 12] width 67 height 30
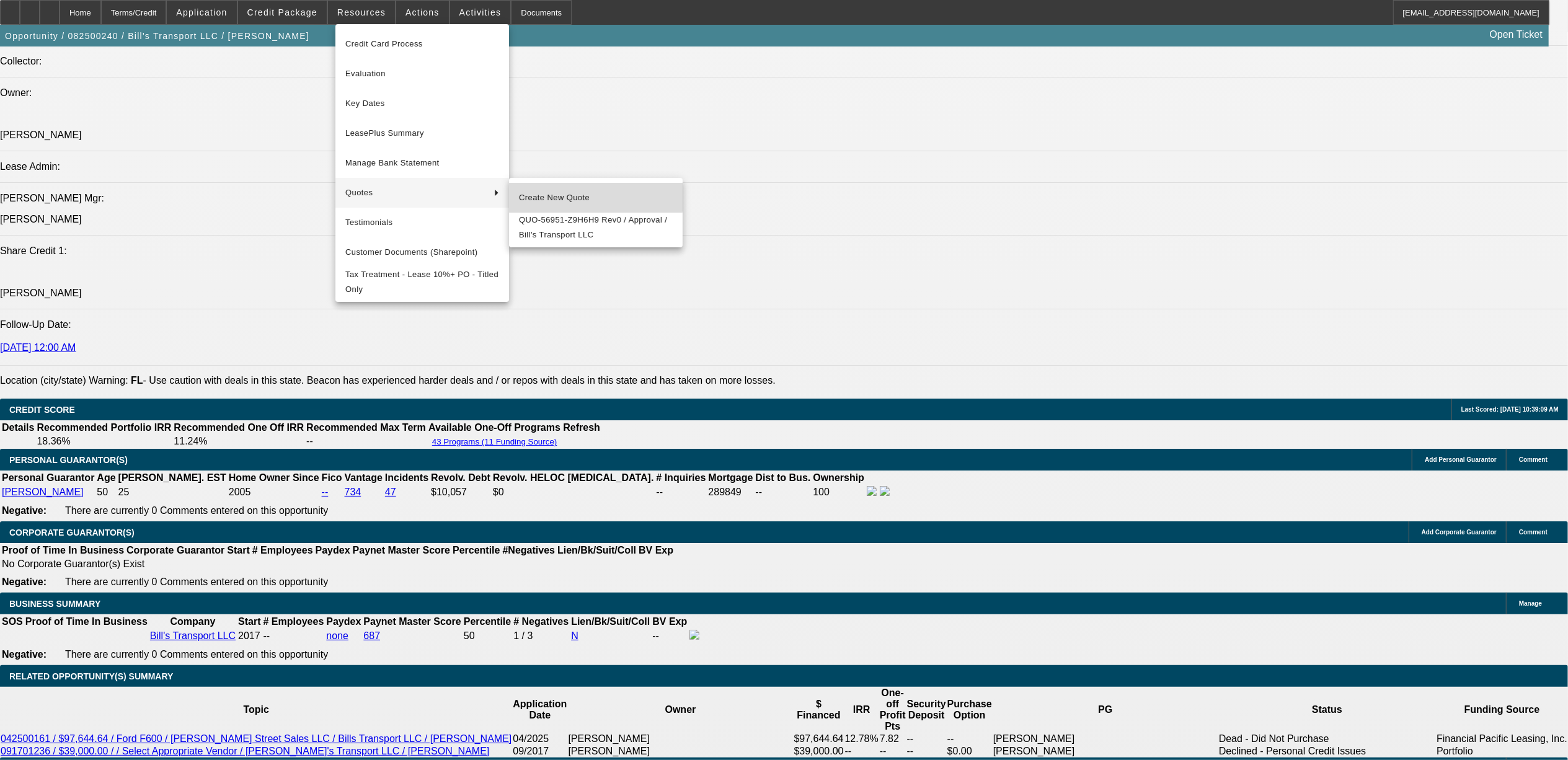
click at [546, 192] on span "Create New Quote" at bounding box center [595, 198] width 154 height 15
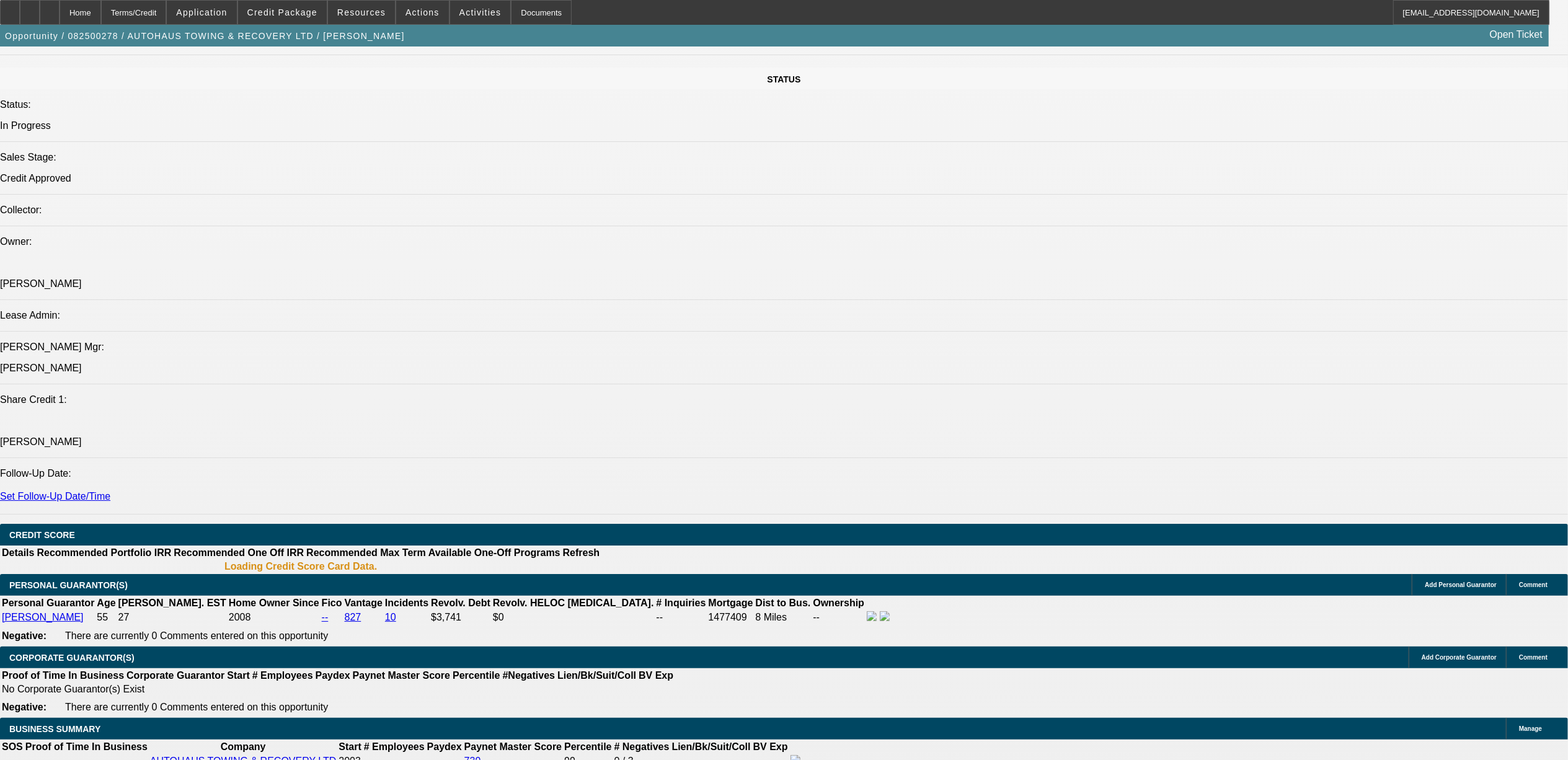
select select "0"
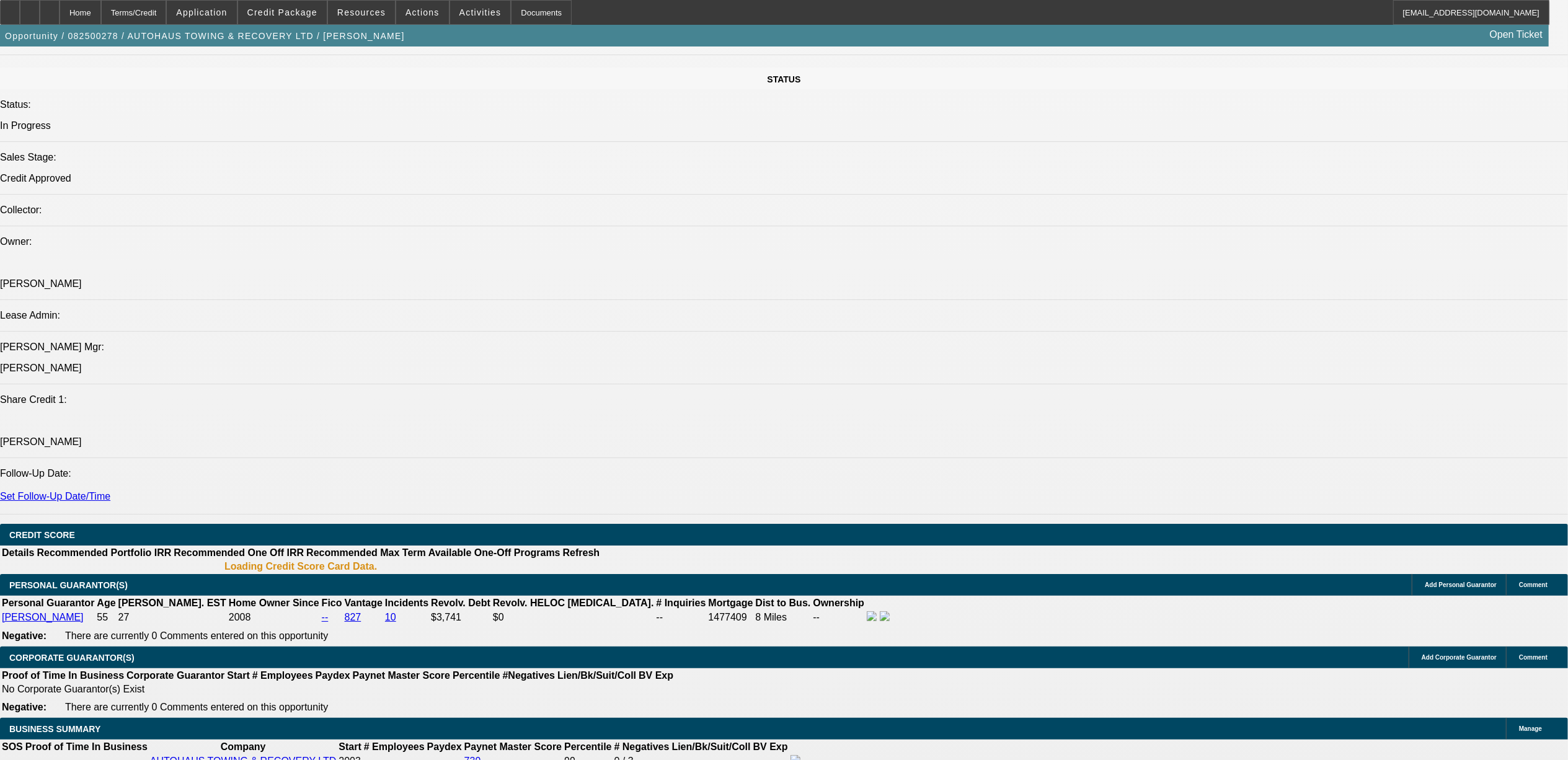
select select "0"
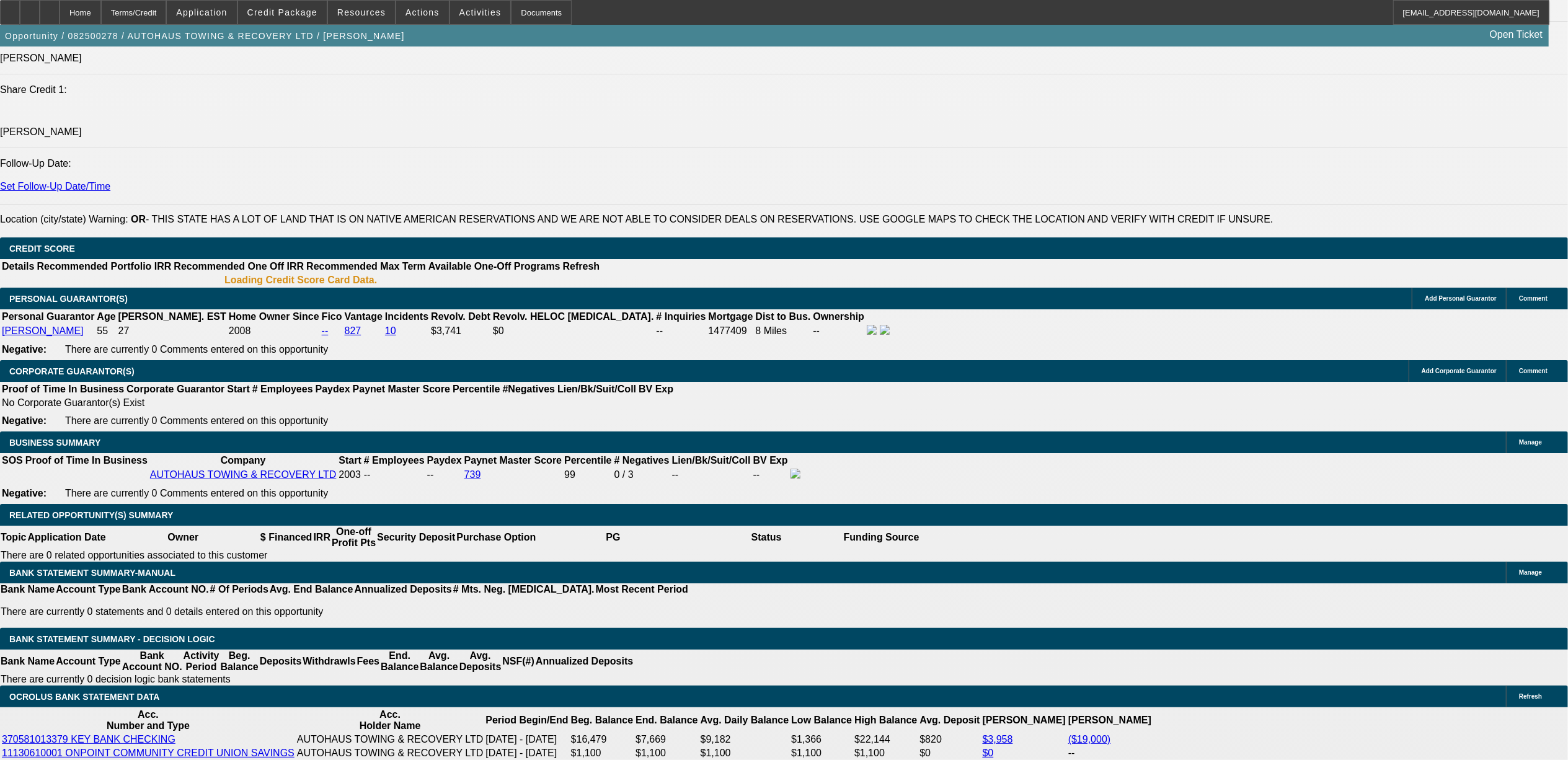
select select "1"
select select "2"
select select "6"
select select "1"
select select "2"
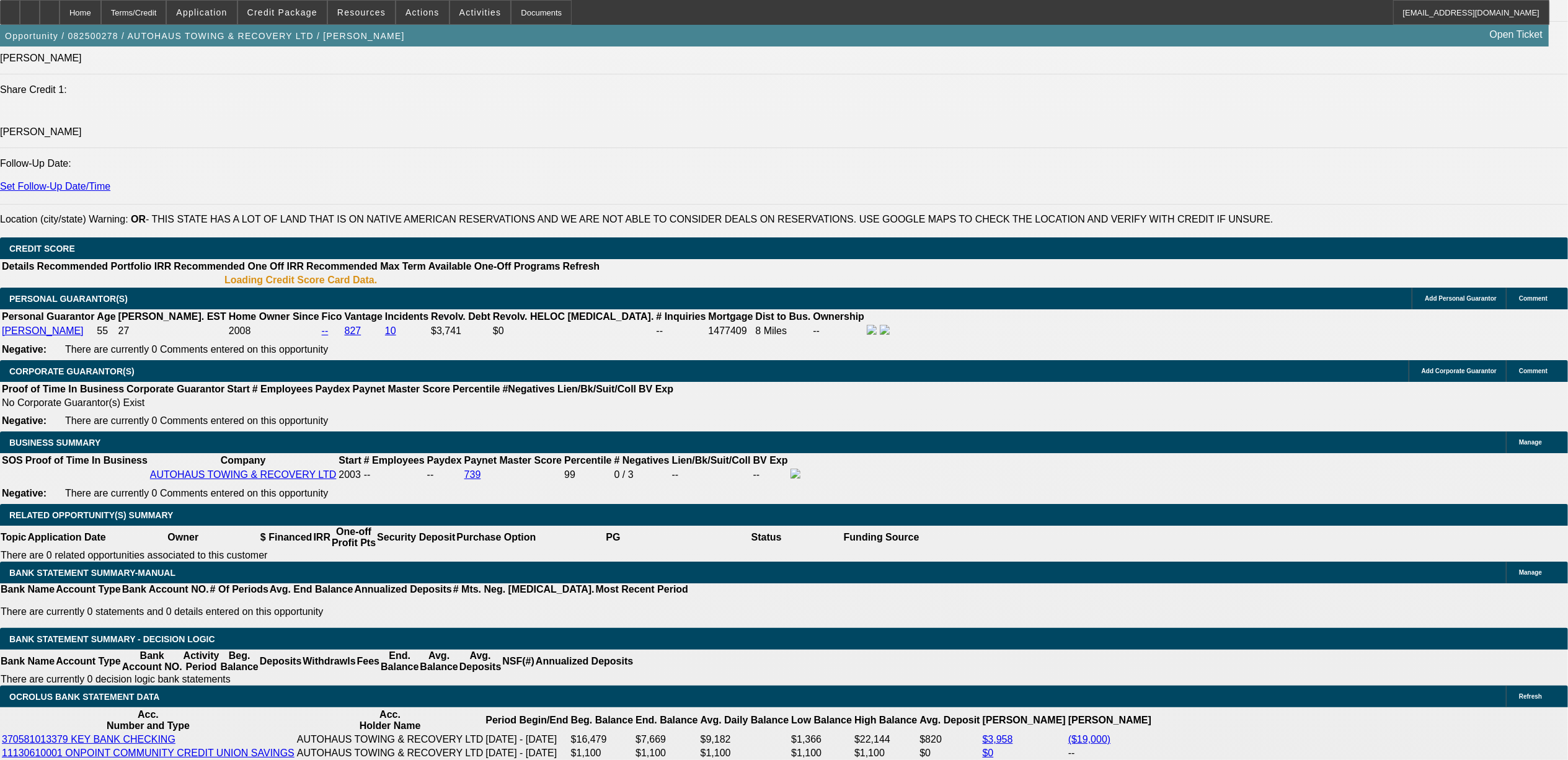
select select "6"
select select "1"
select select "2"
select select "6"
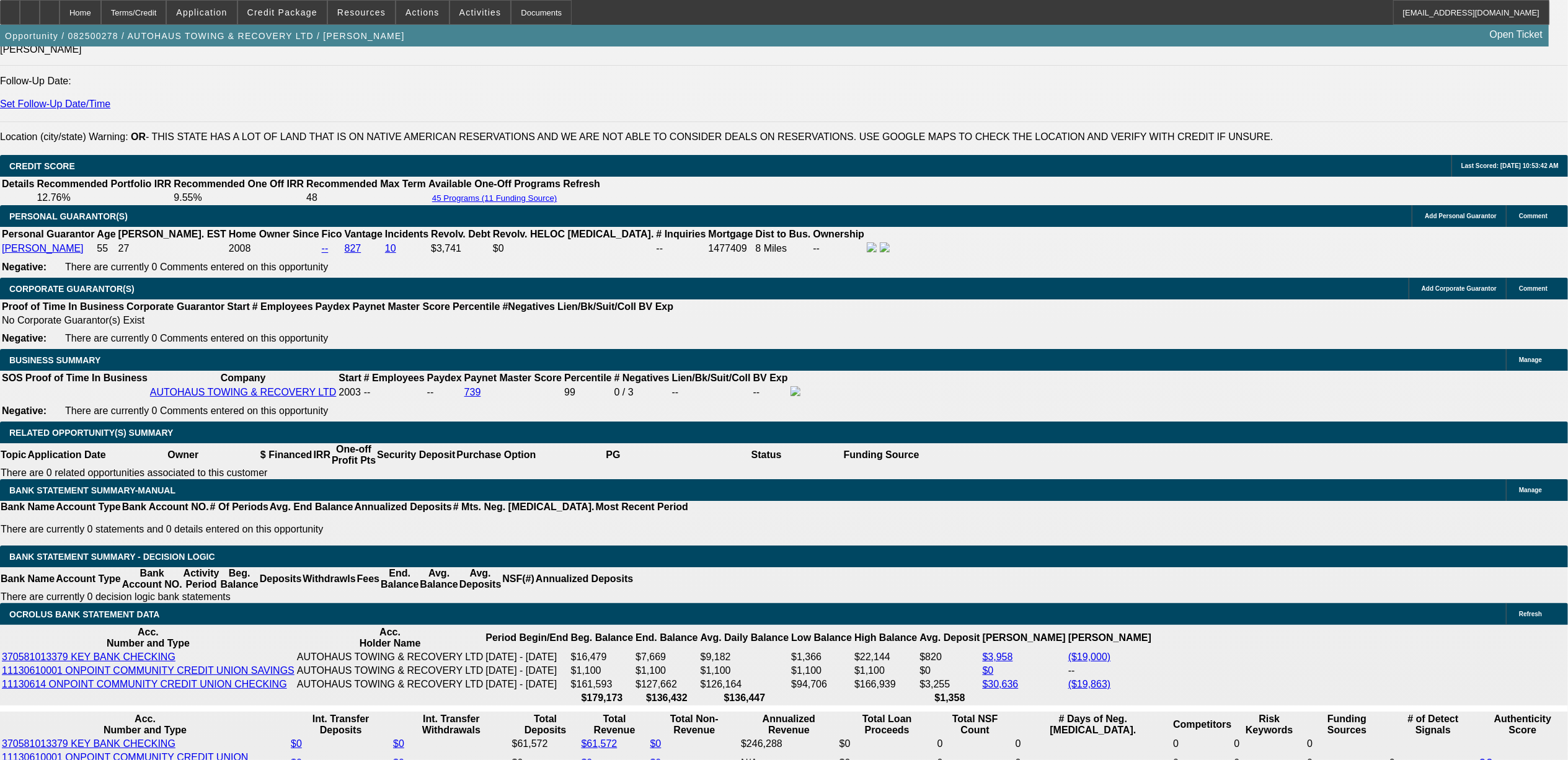
scroll to position [1805, 0]
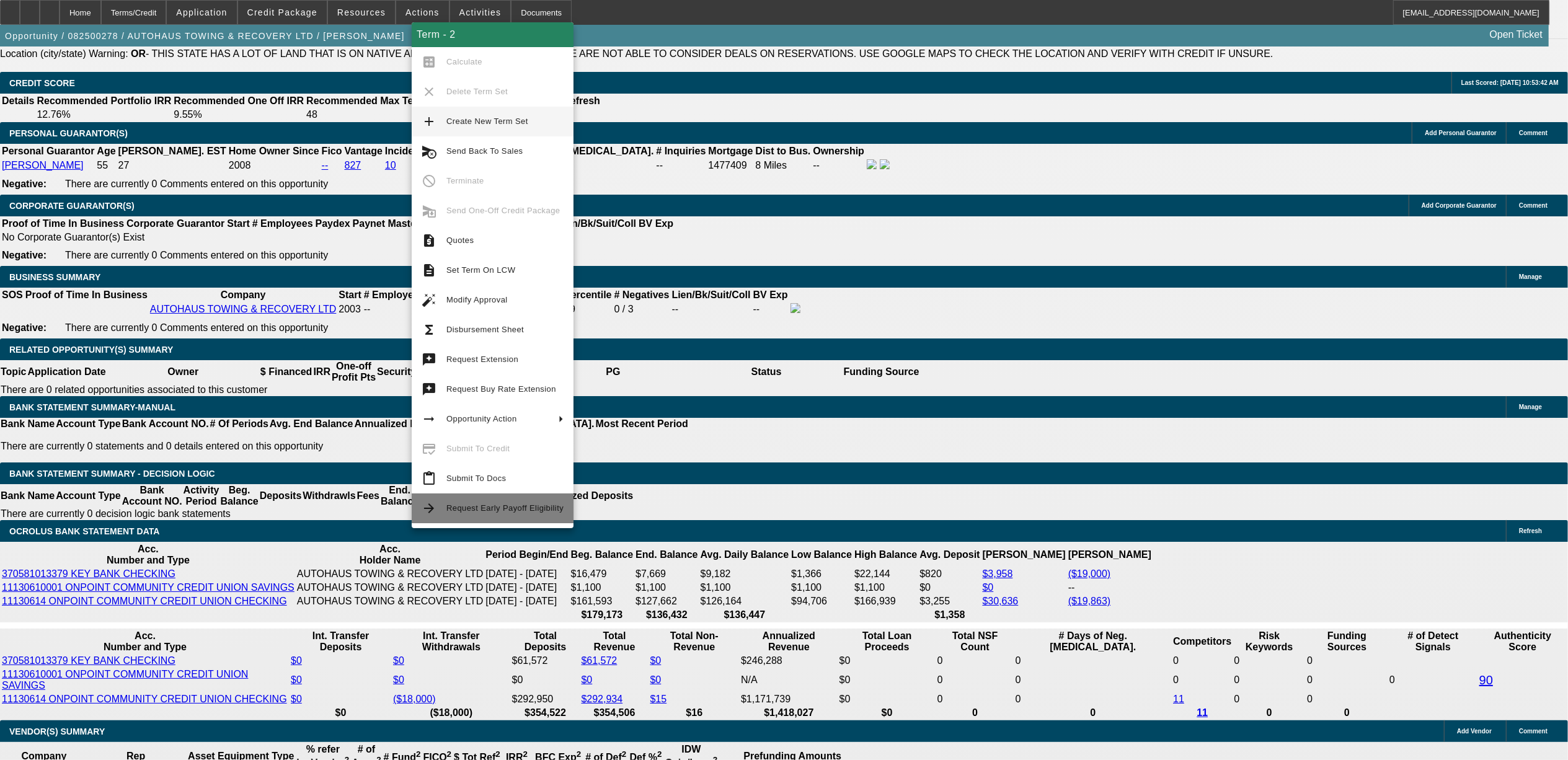
click at [445, 504] on button "arrow_forward Request Early Payoff Eligibility" at bounding box center [493, 508] width 162 height 30
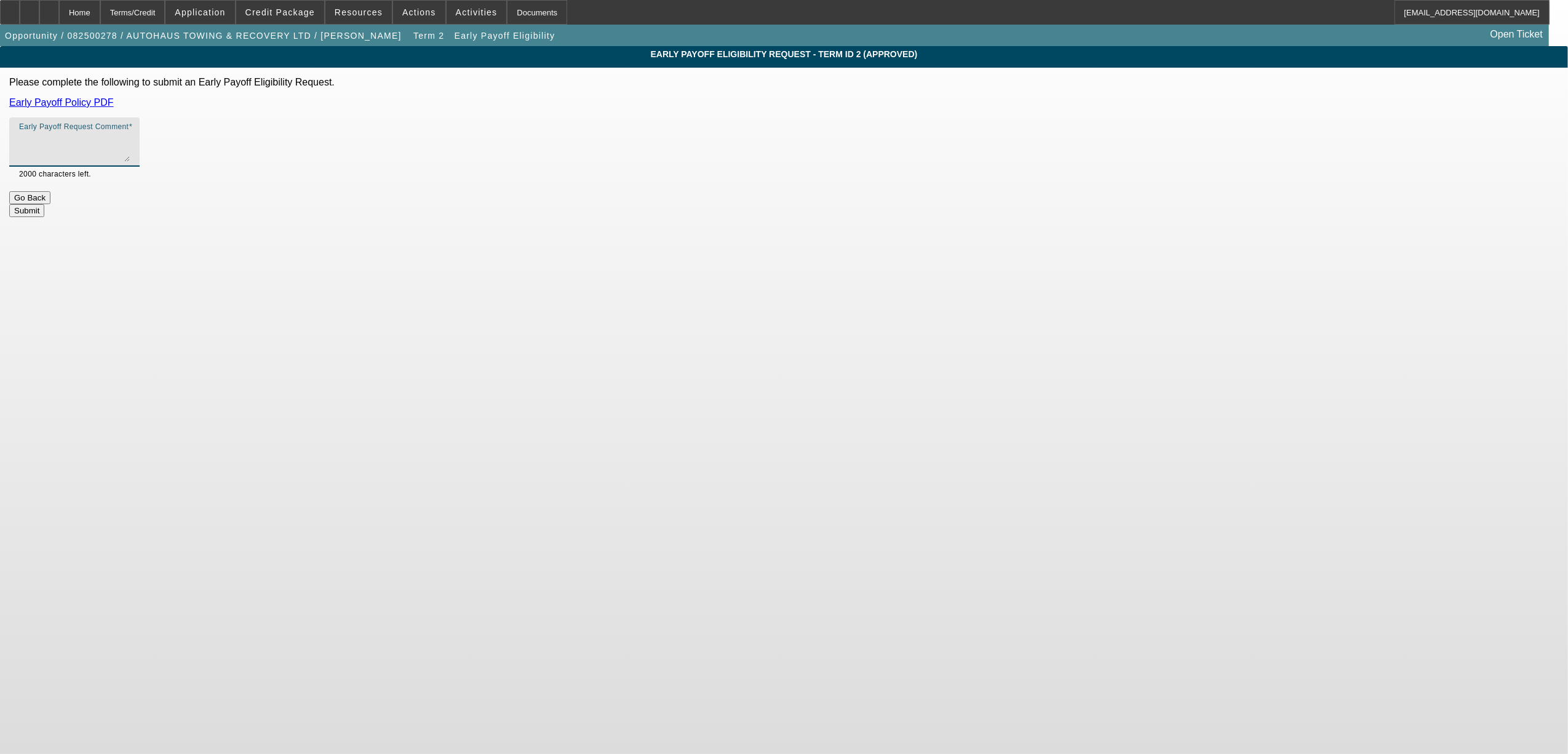
click at [129, 145] on textarea "Early Payoff Request Comment" at bounding box center [74, 146] width 111 height 29
type textarea "customer used to use Specialty and is asking for early payoff lang."
click at [44, 204] on button "Submit" at bounding box center [27, 211] width 35 height 13
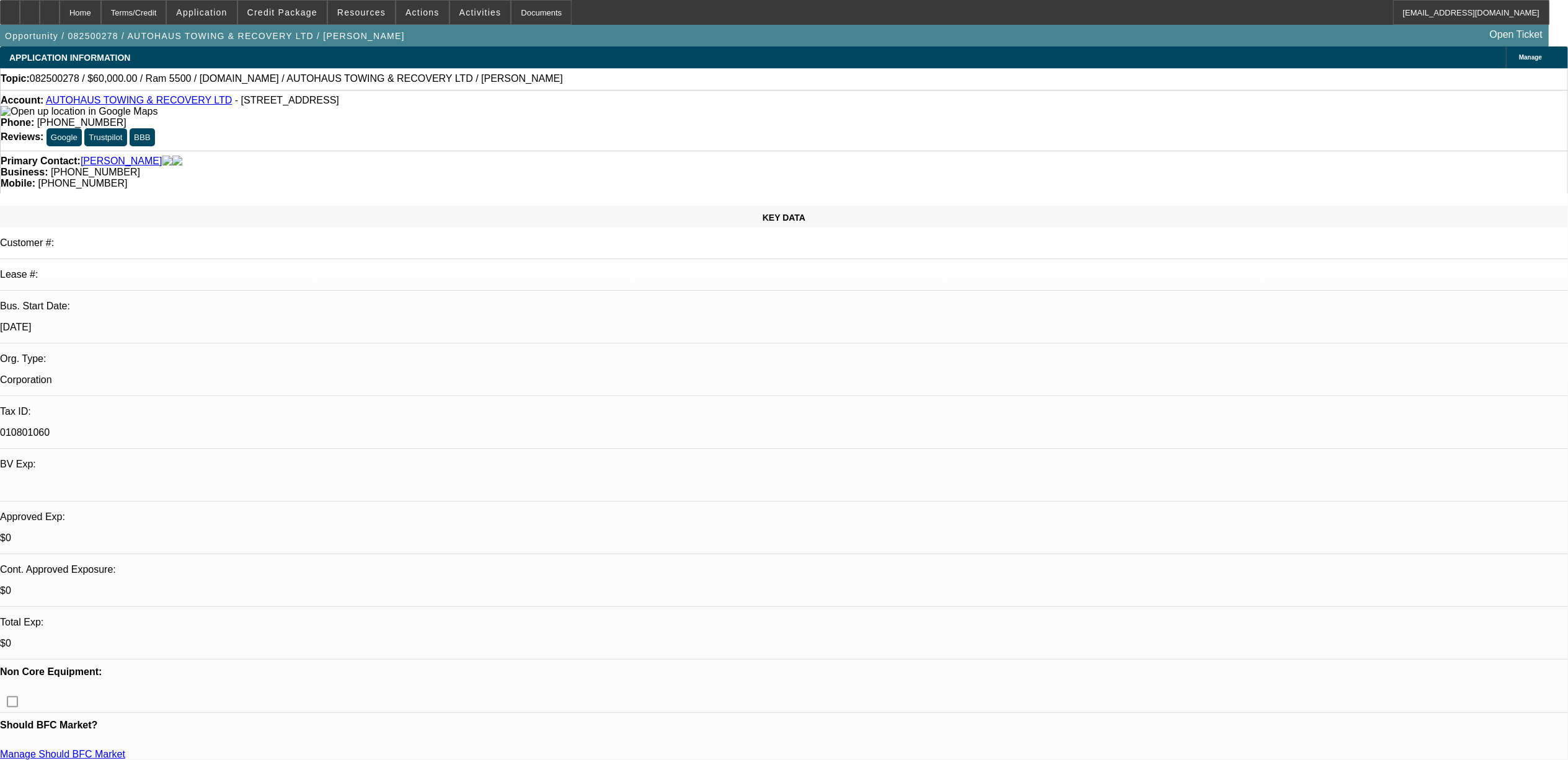
select select "0"
select select "2"
select select "0"
select select "6"
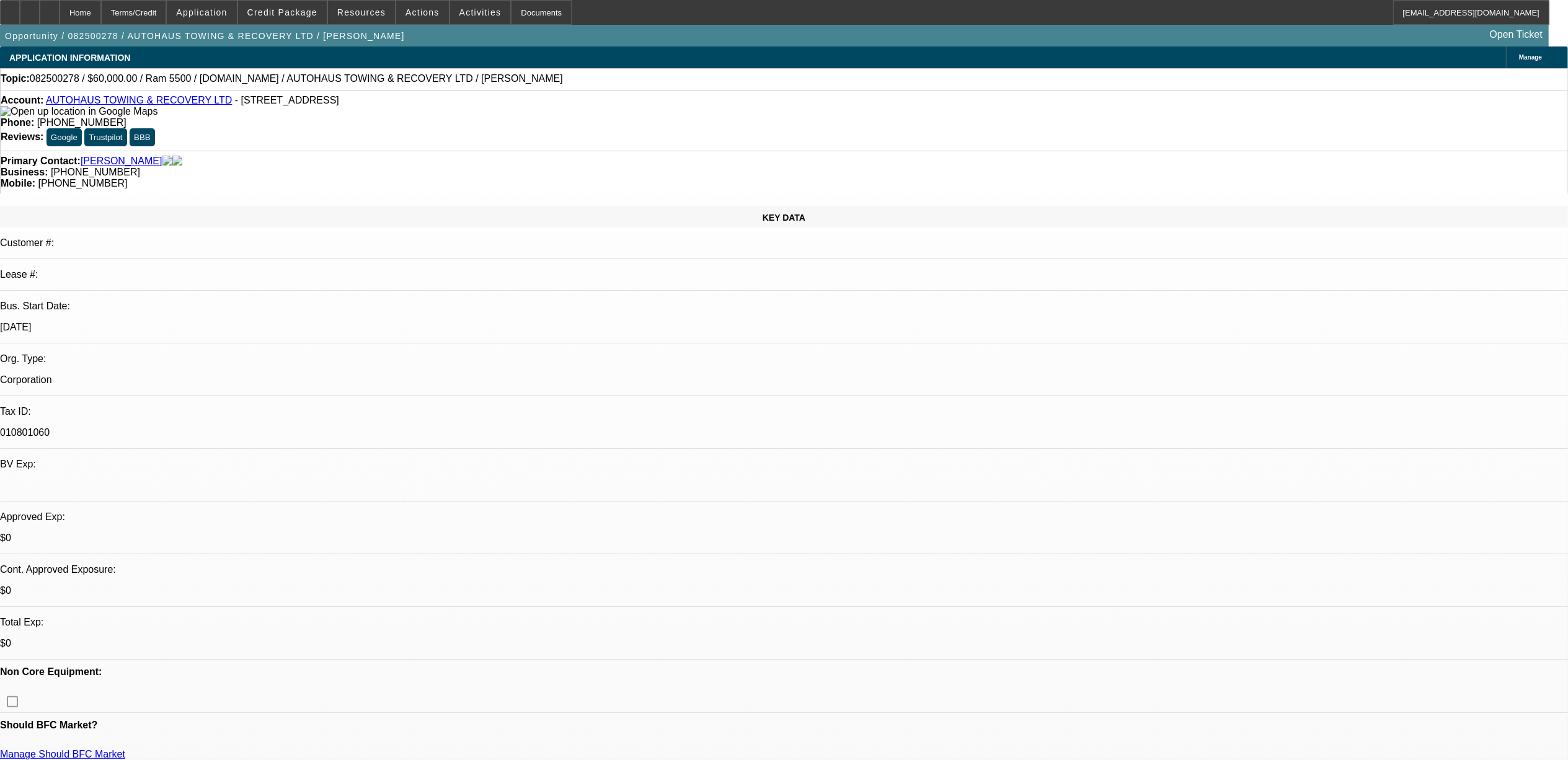
select select "0"
select select "2"
select select "0"
select select "6"
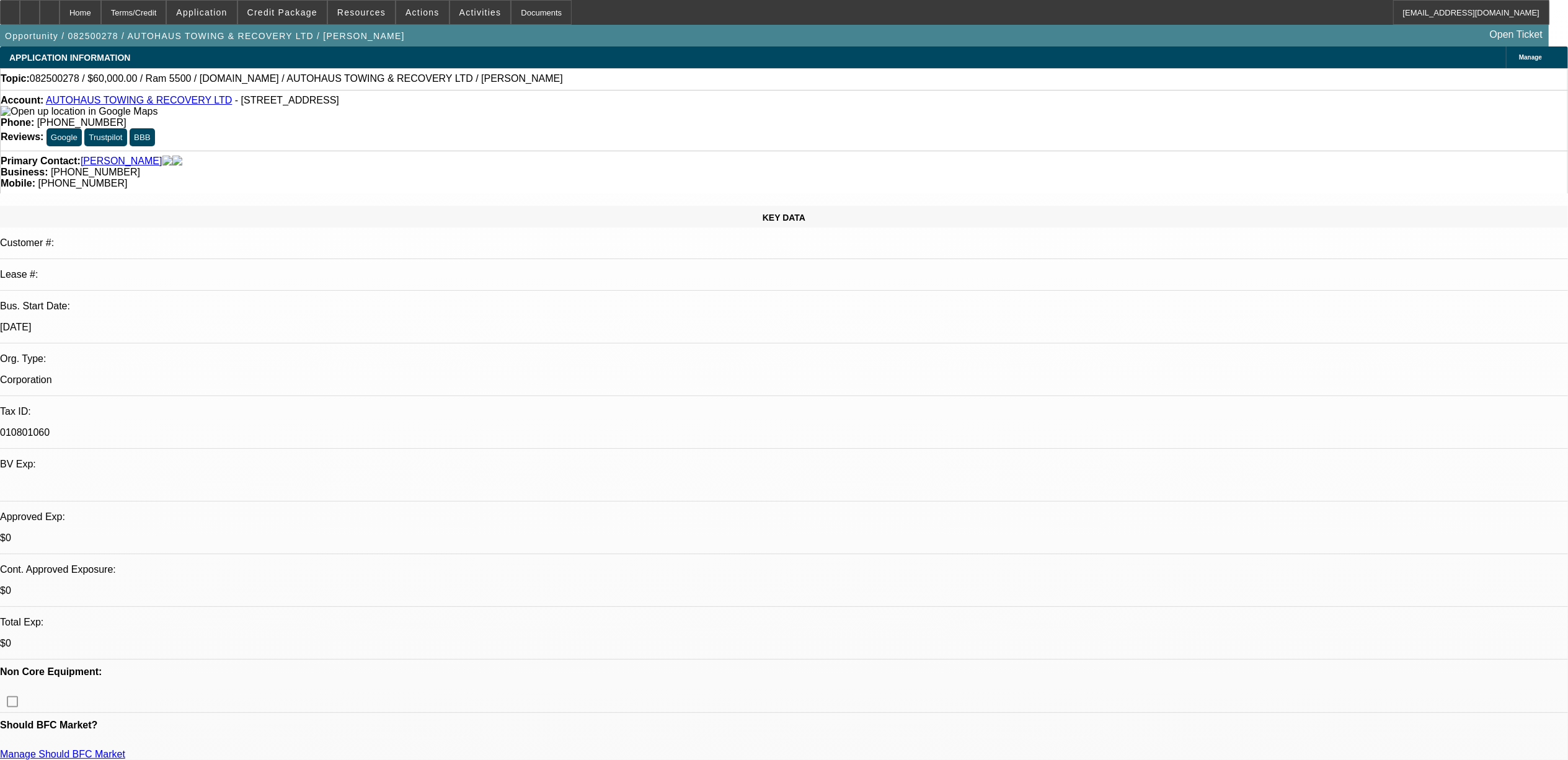
select select "0"
select select "2"
select select "0"
select select "6"
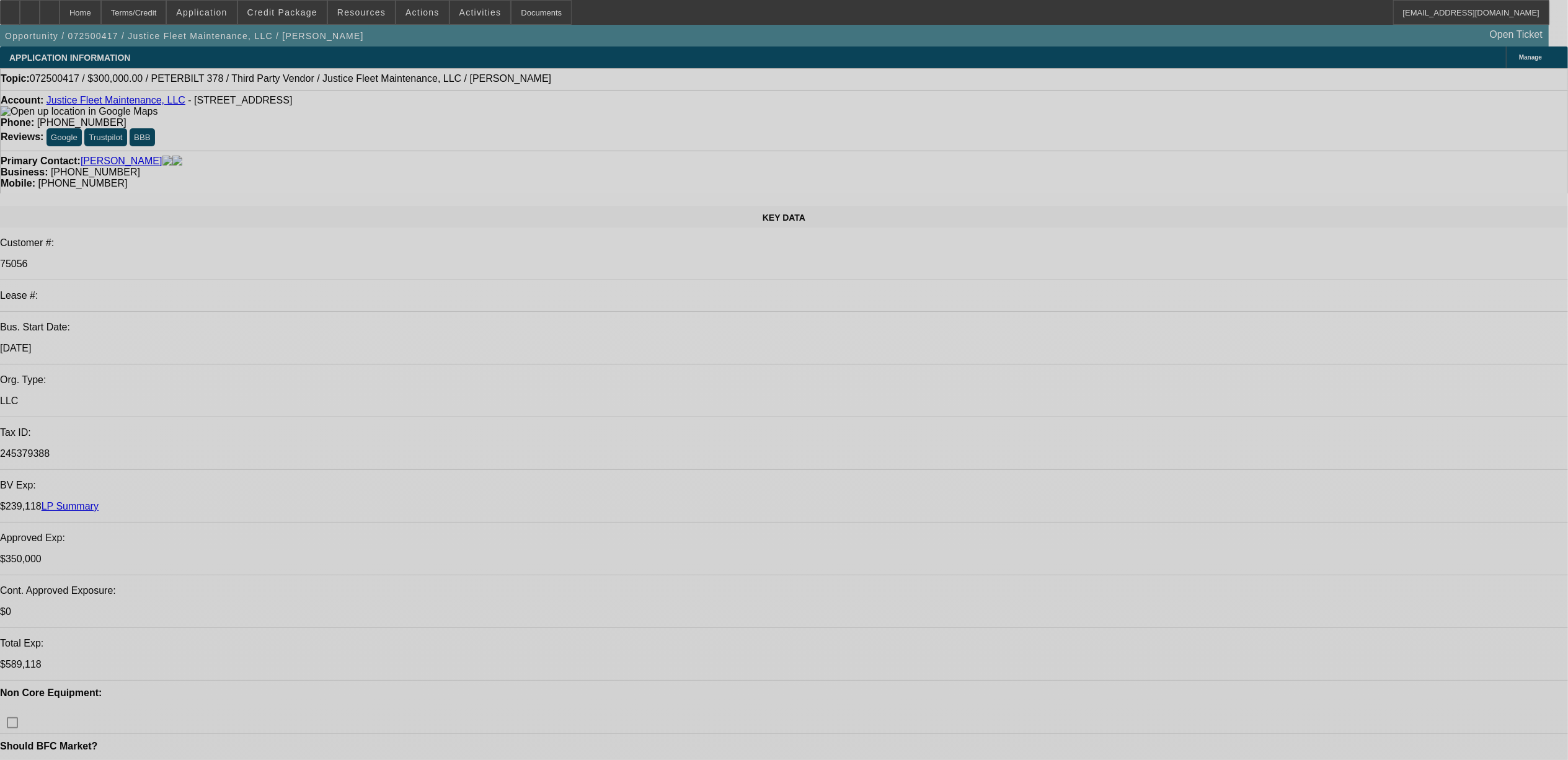
select select "0"
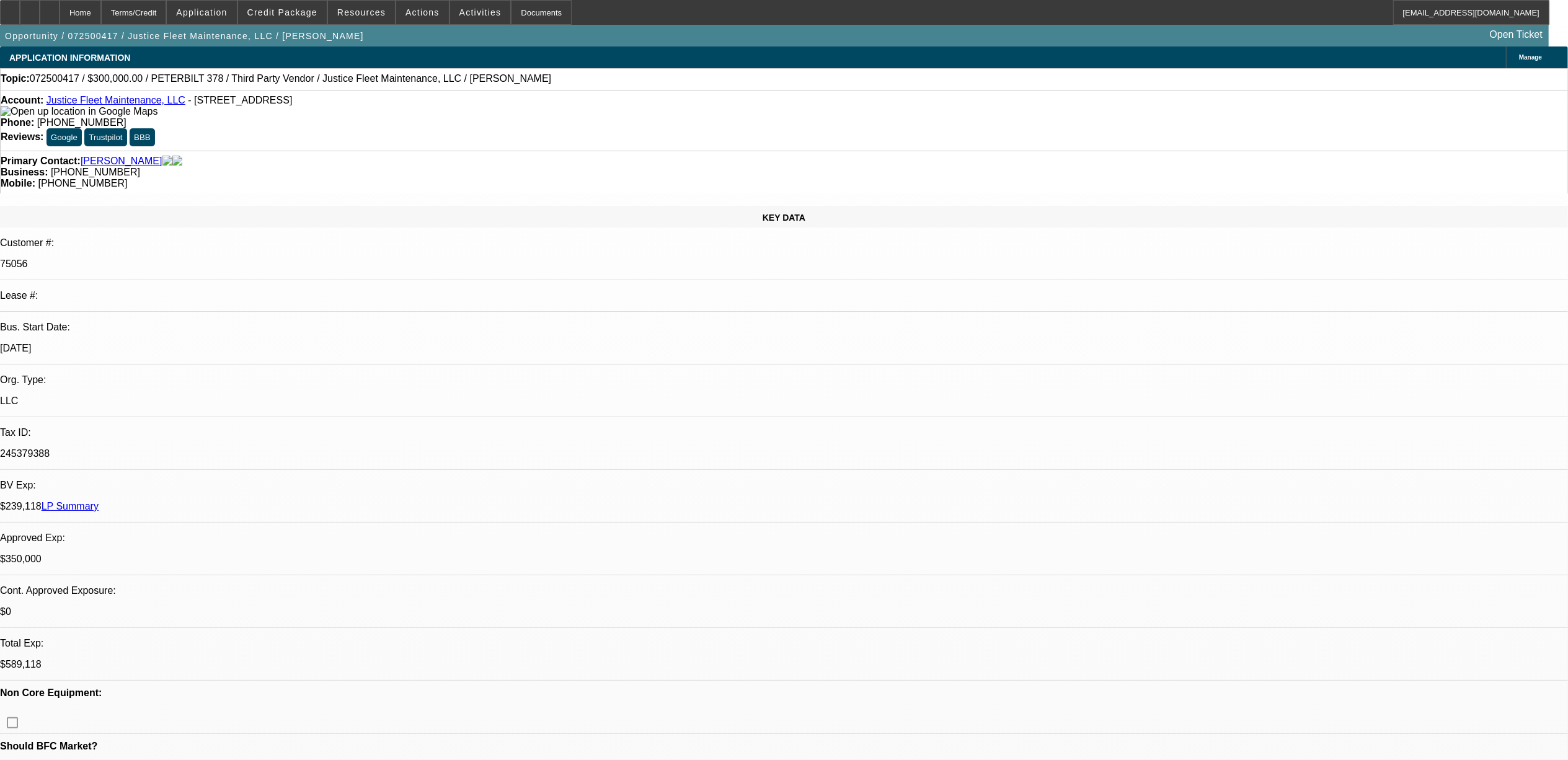
select select "0"
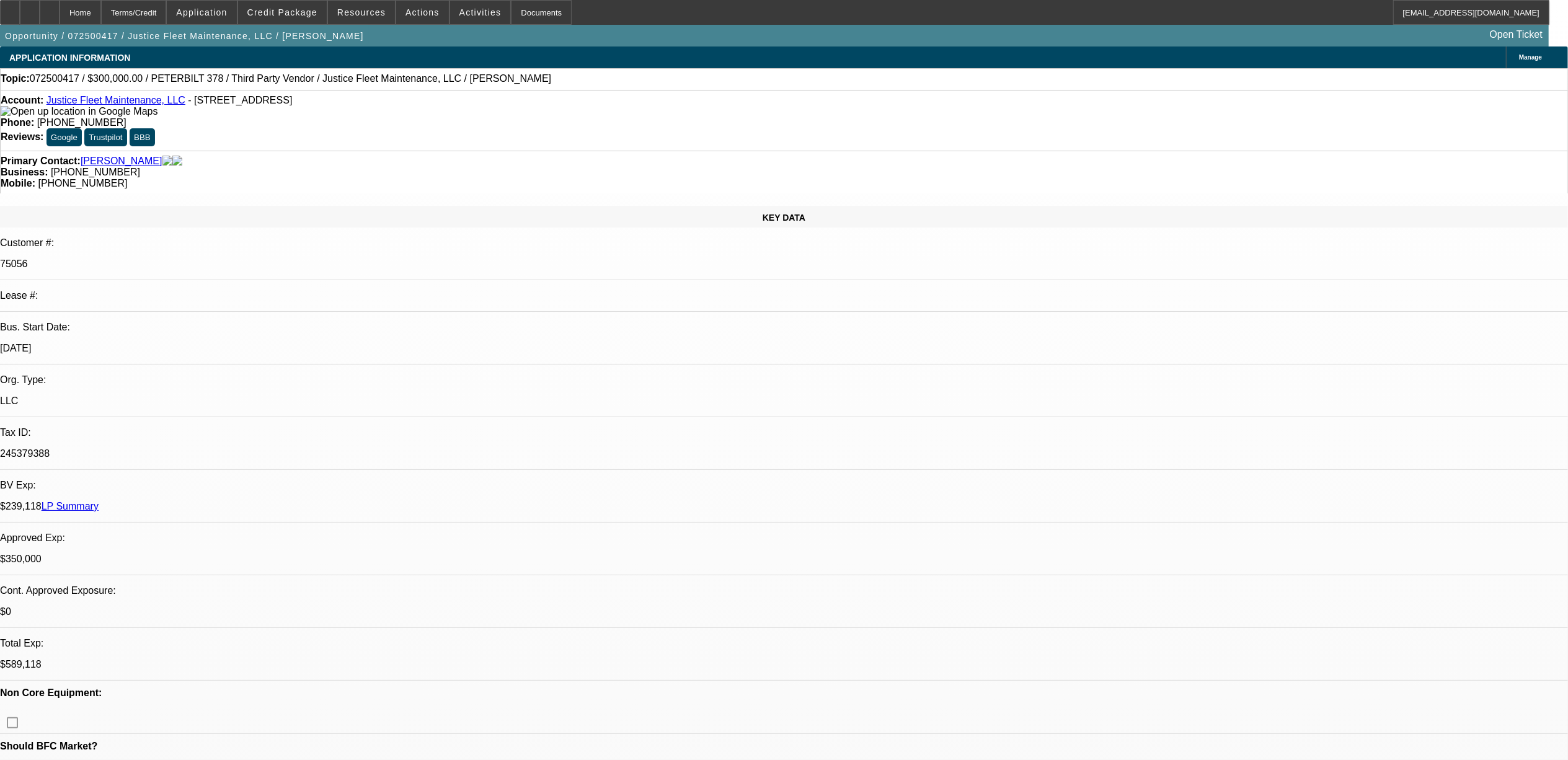
select select "0"
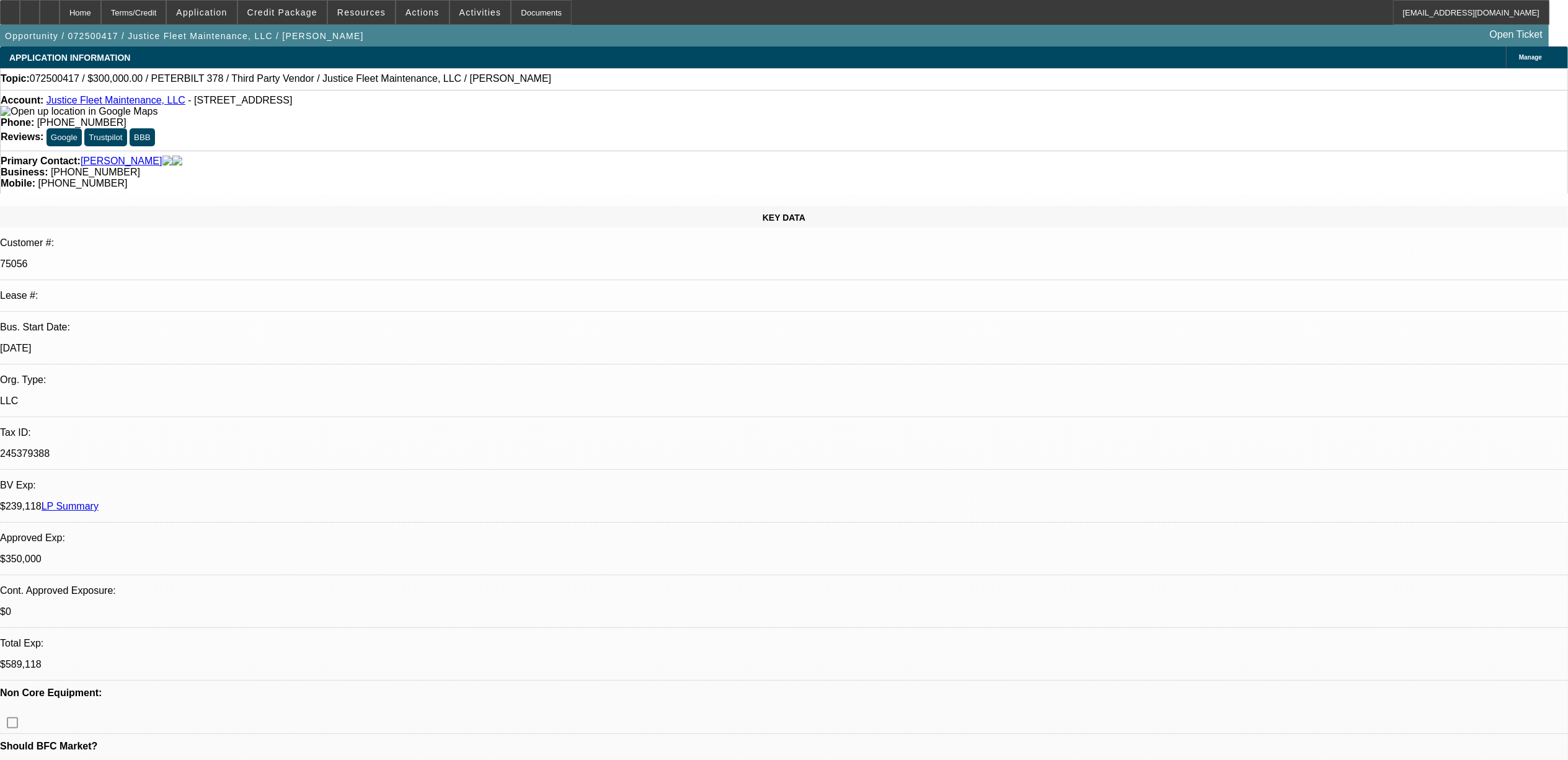
select select "0"
select select "1"
select select "2"
select select "6"
select select "1"
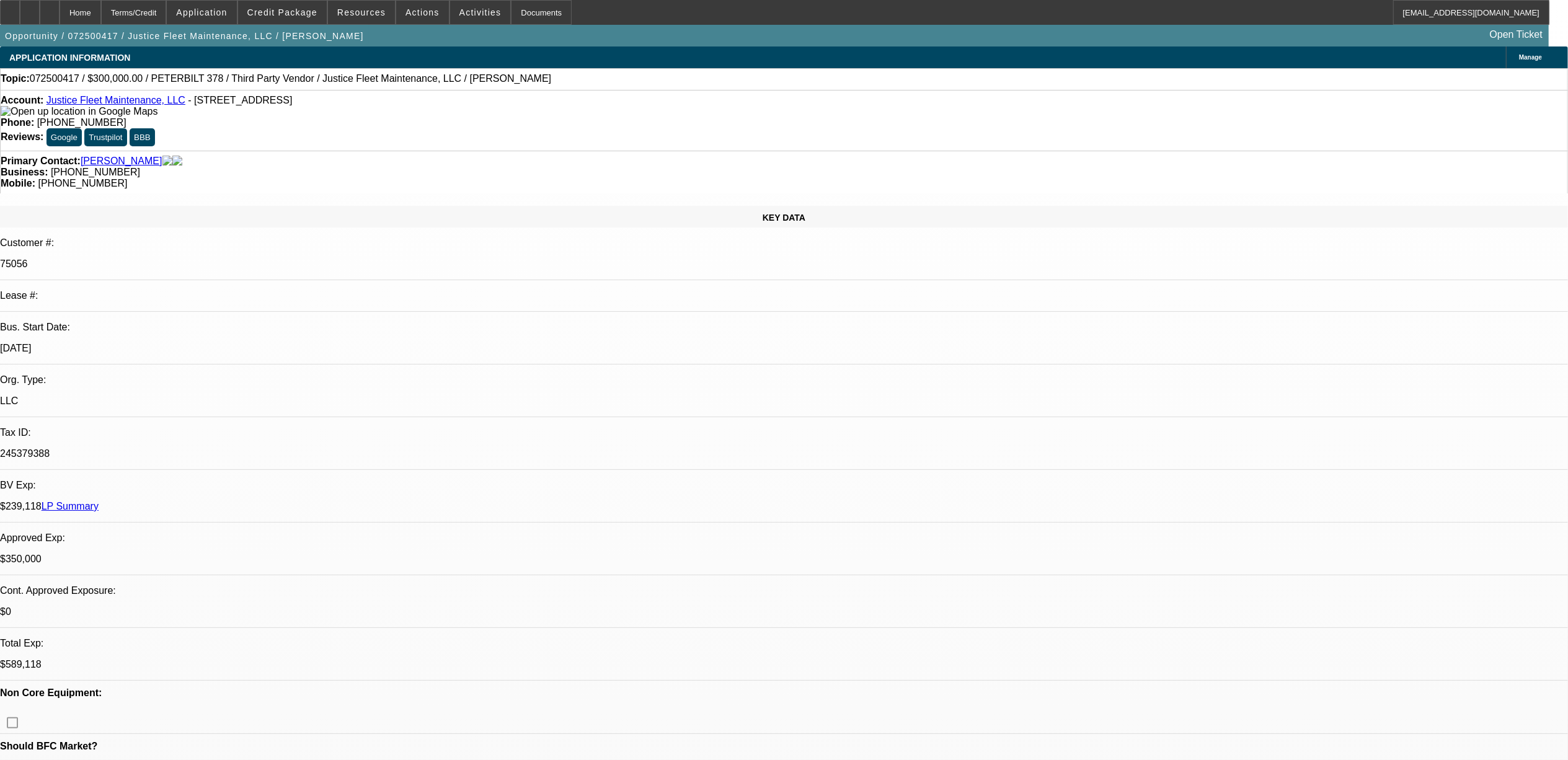
select select "2"
select select "6"
select select "1"
select select "2"
select select "6"
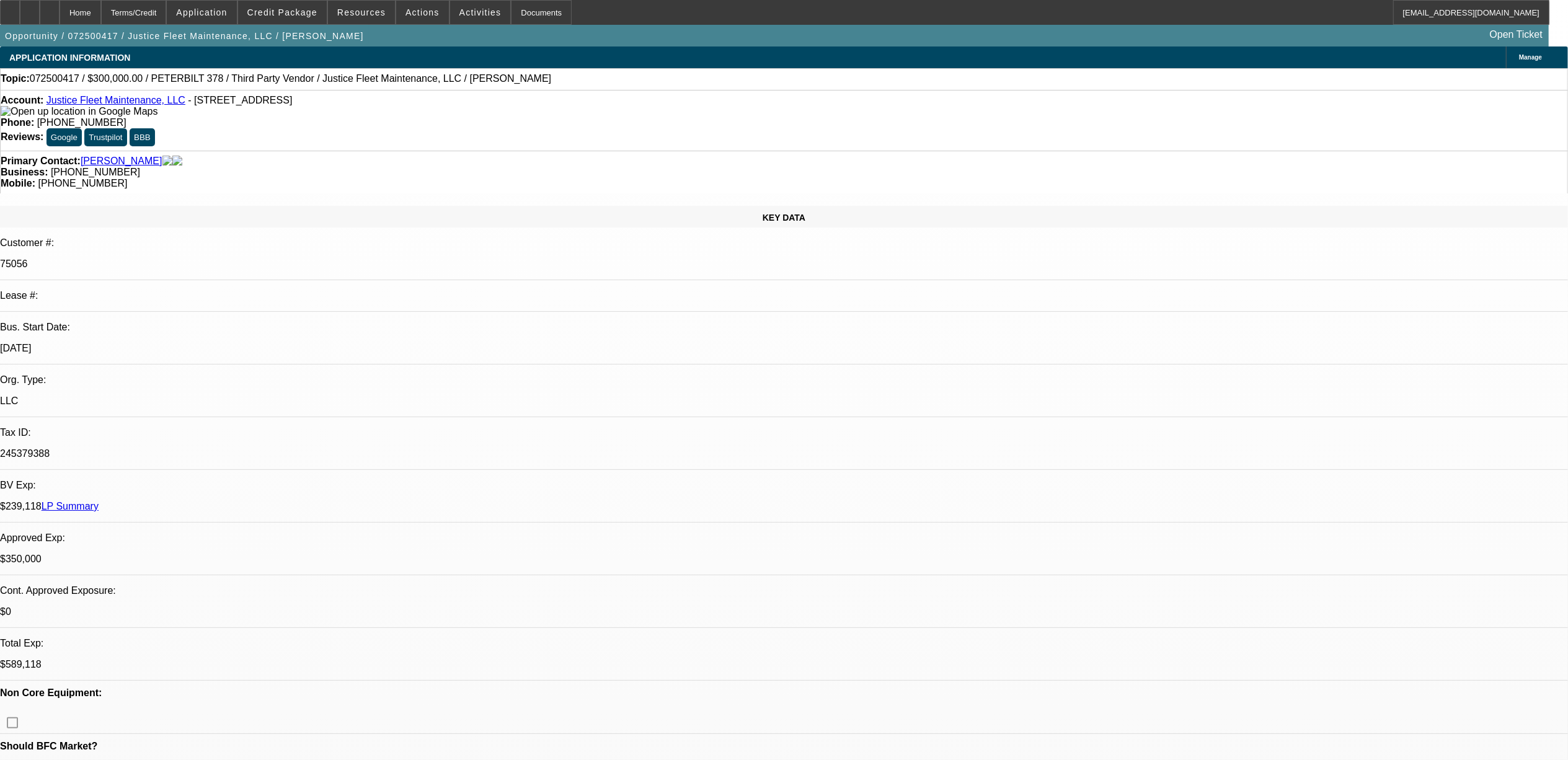
select select "1"
select select "2"
select select "6"
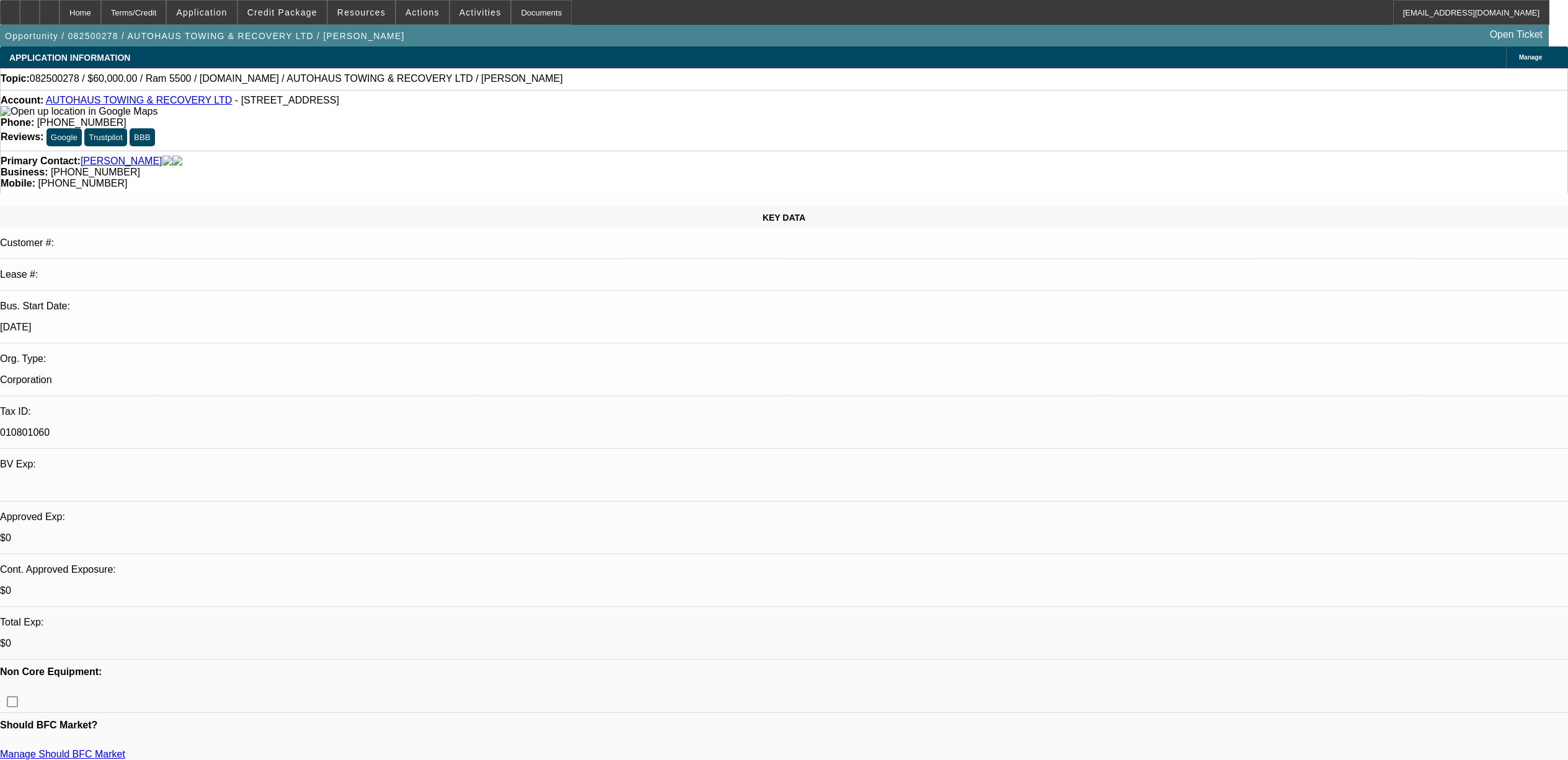
select select "0"
select select "2"
select select "0"
select select "6"
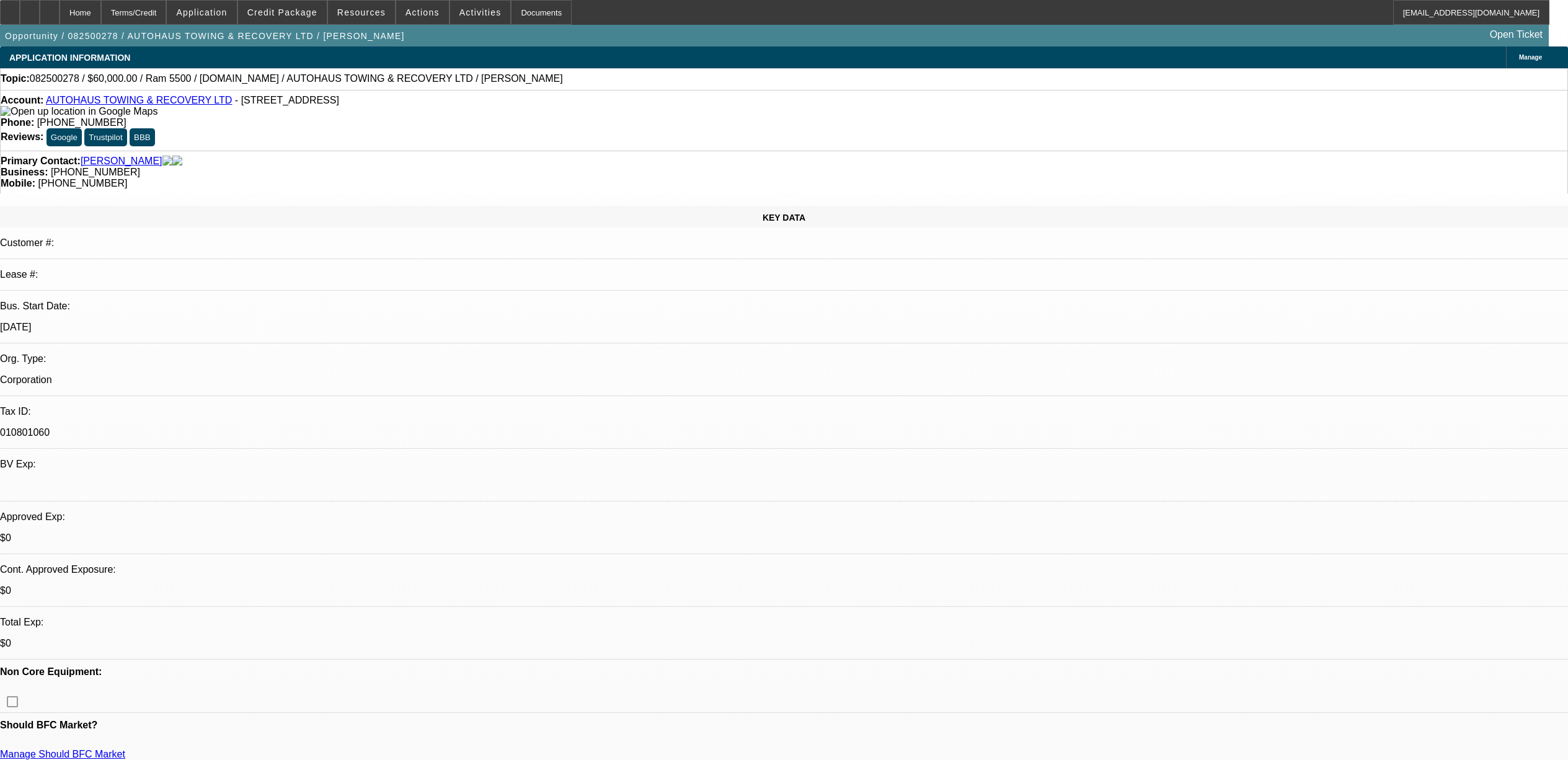
select select "0"
select select "2"
select select "0"
select select "6"
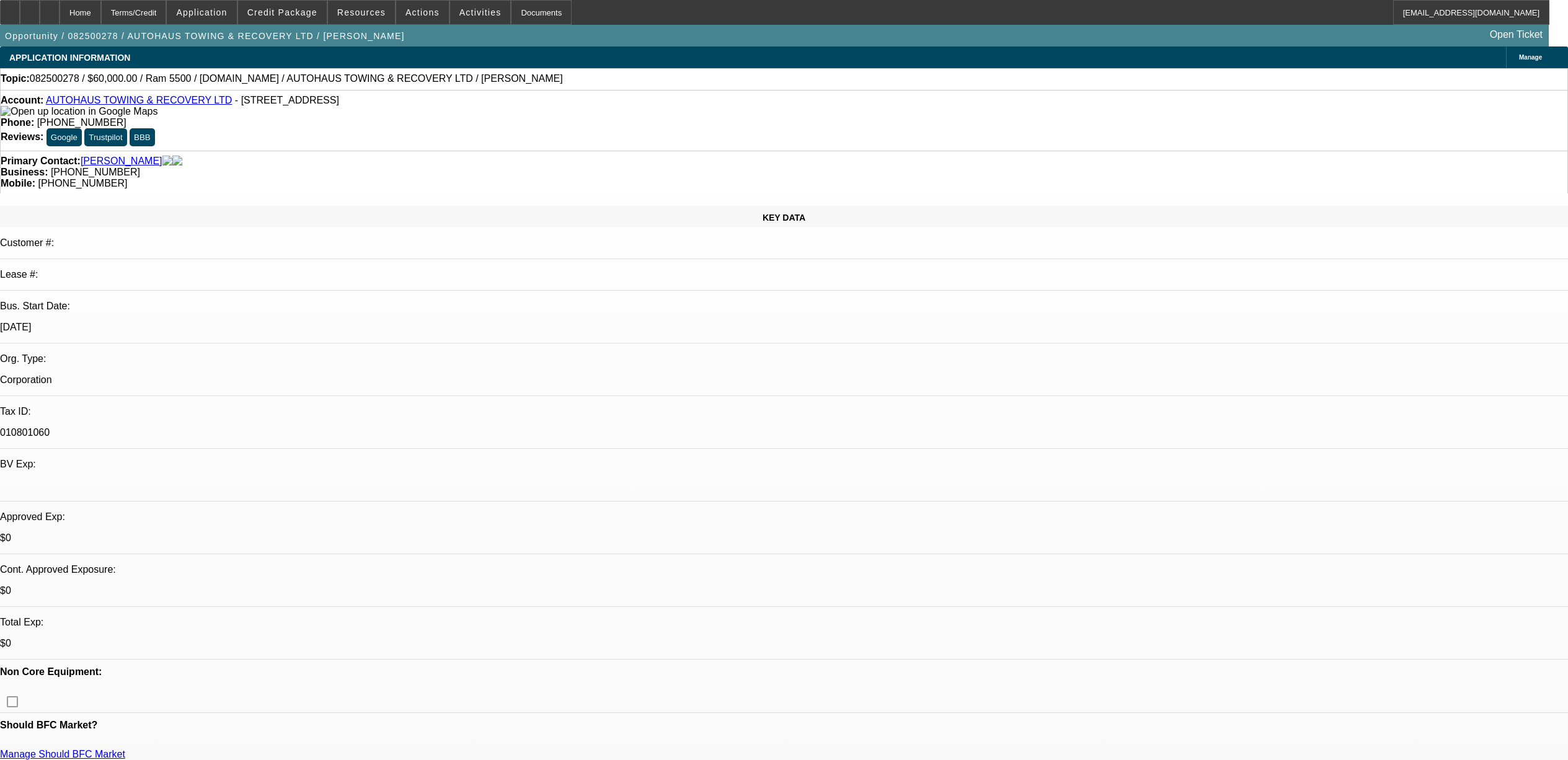
select select "0"
select select "2"
select select "0"
select select "6"
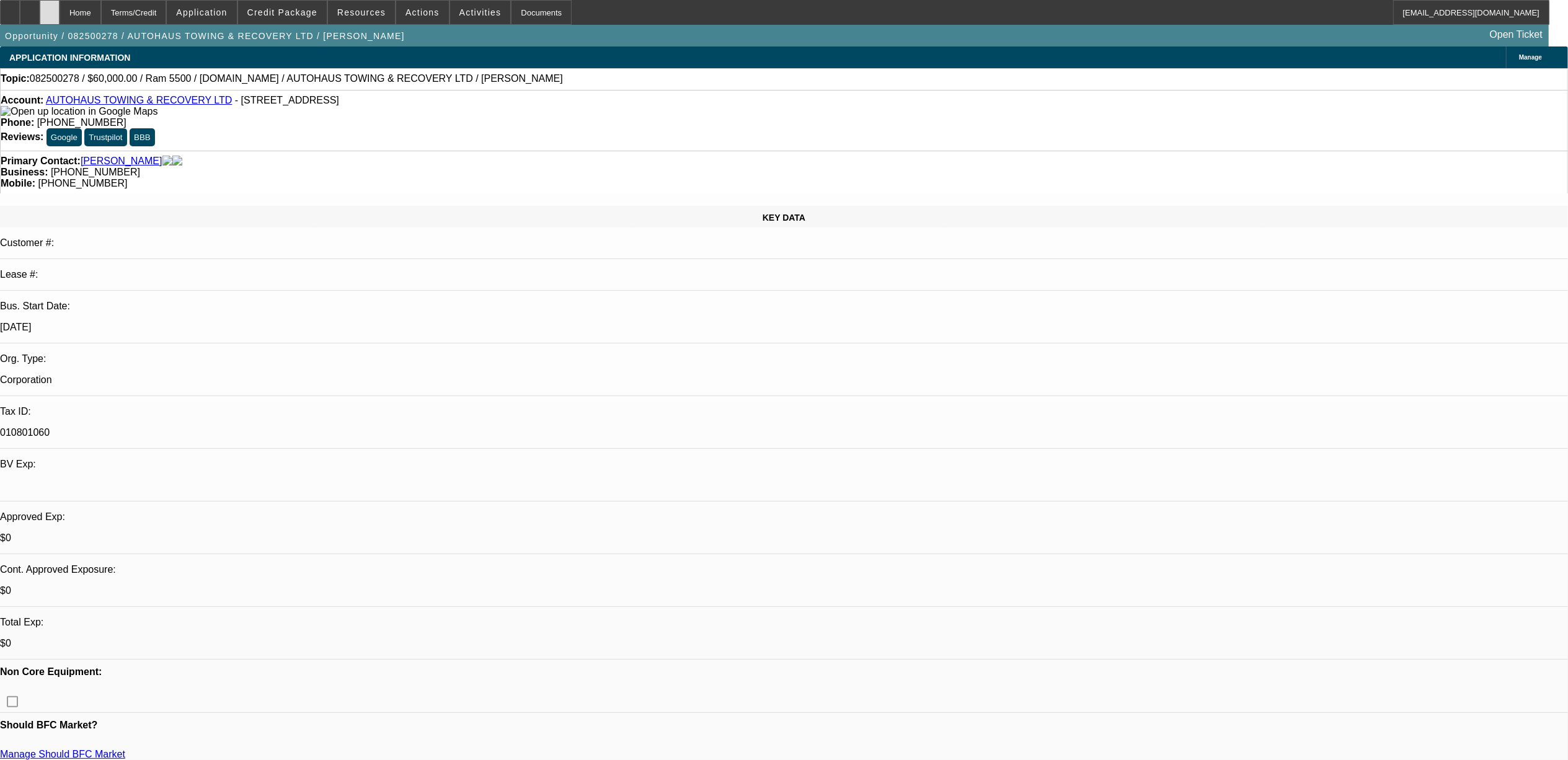
click at [59, 16] on div at bounding box center [49, 13] width 20 height 25
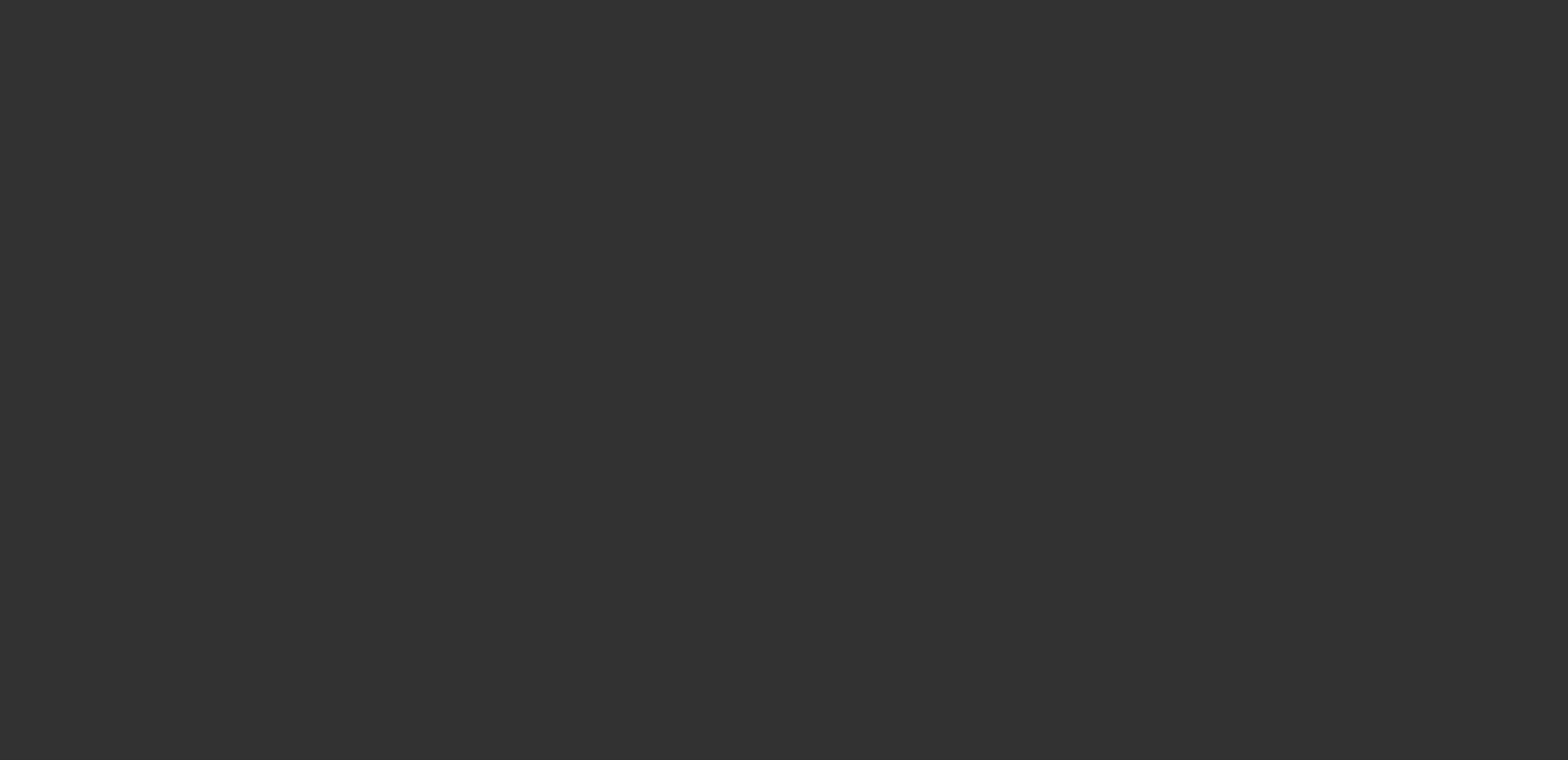
scroll to position [330, 0]
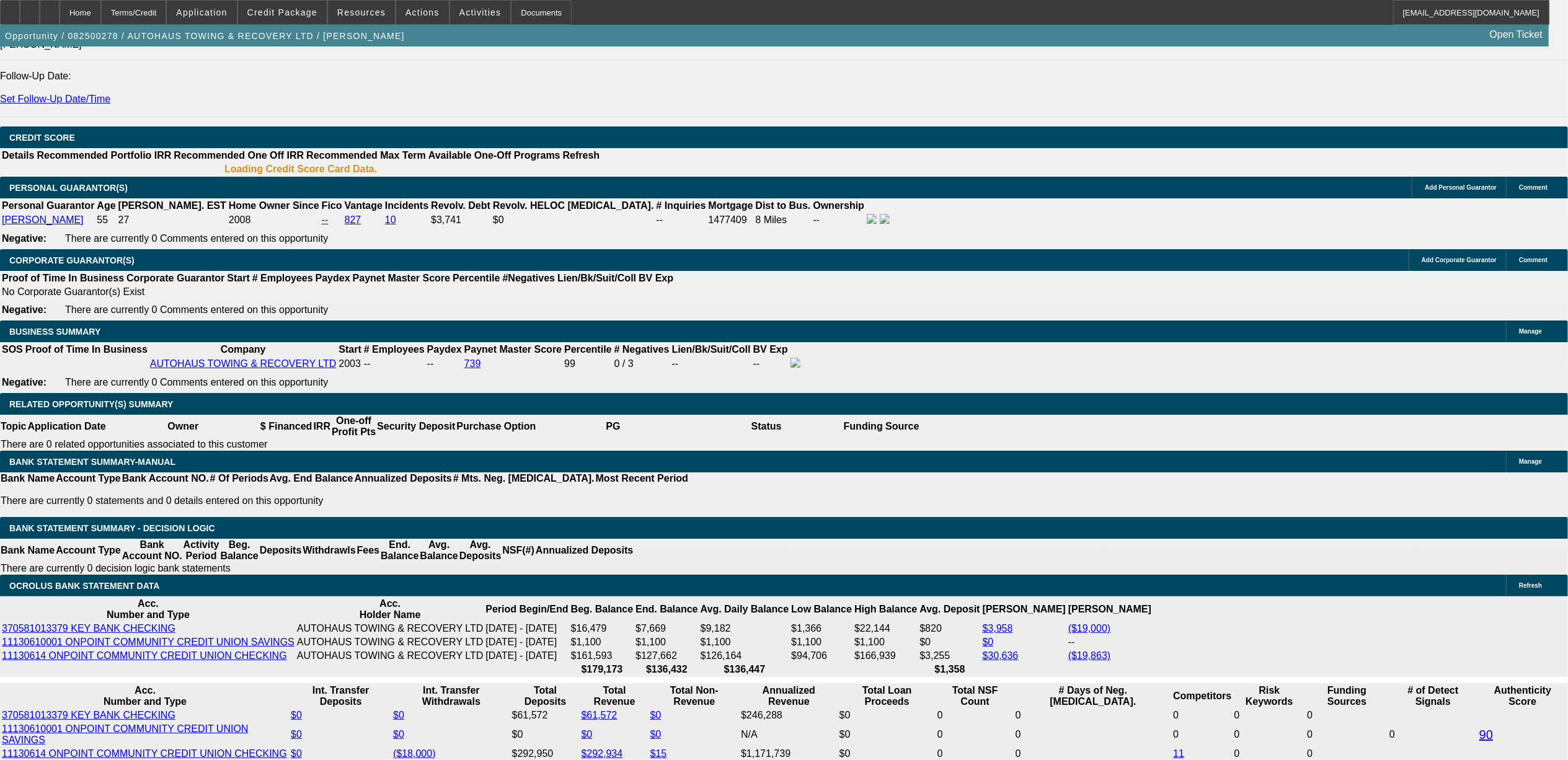
select select "0"
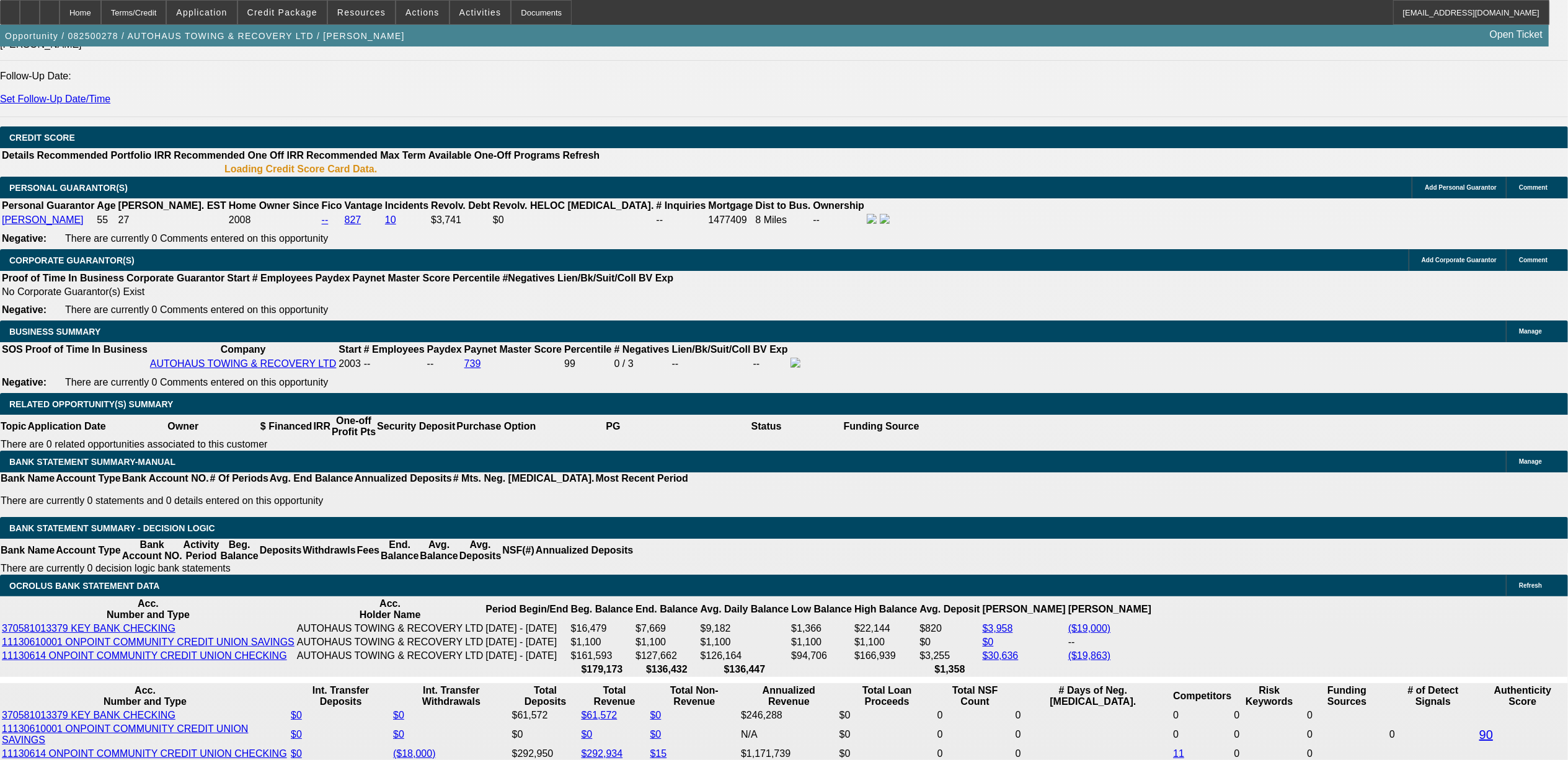
select select "0"
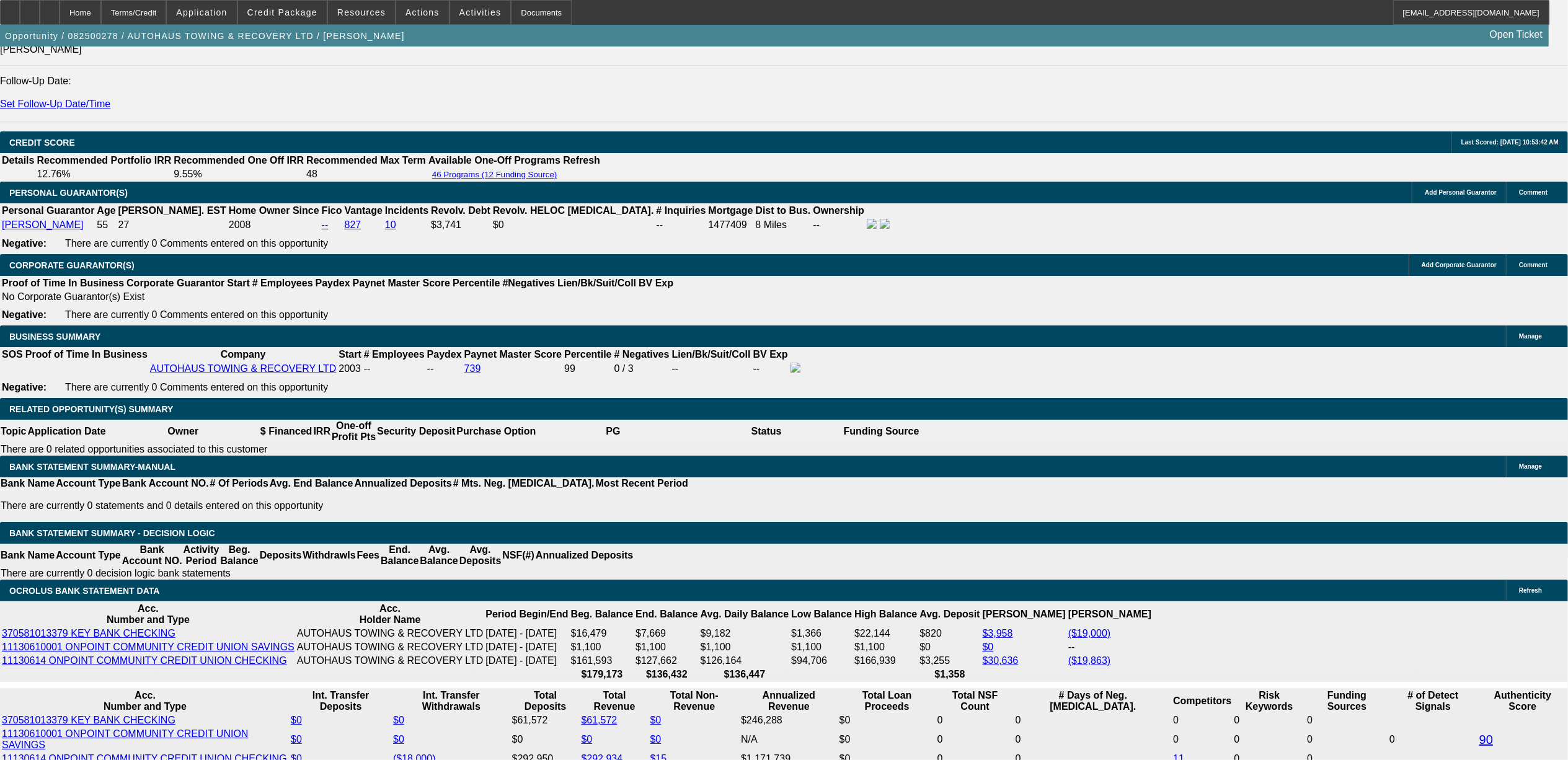
select select "1"
select select "2"
select select "6"
select select "1"
select select "2"
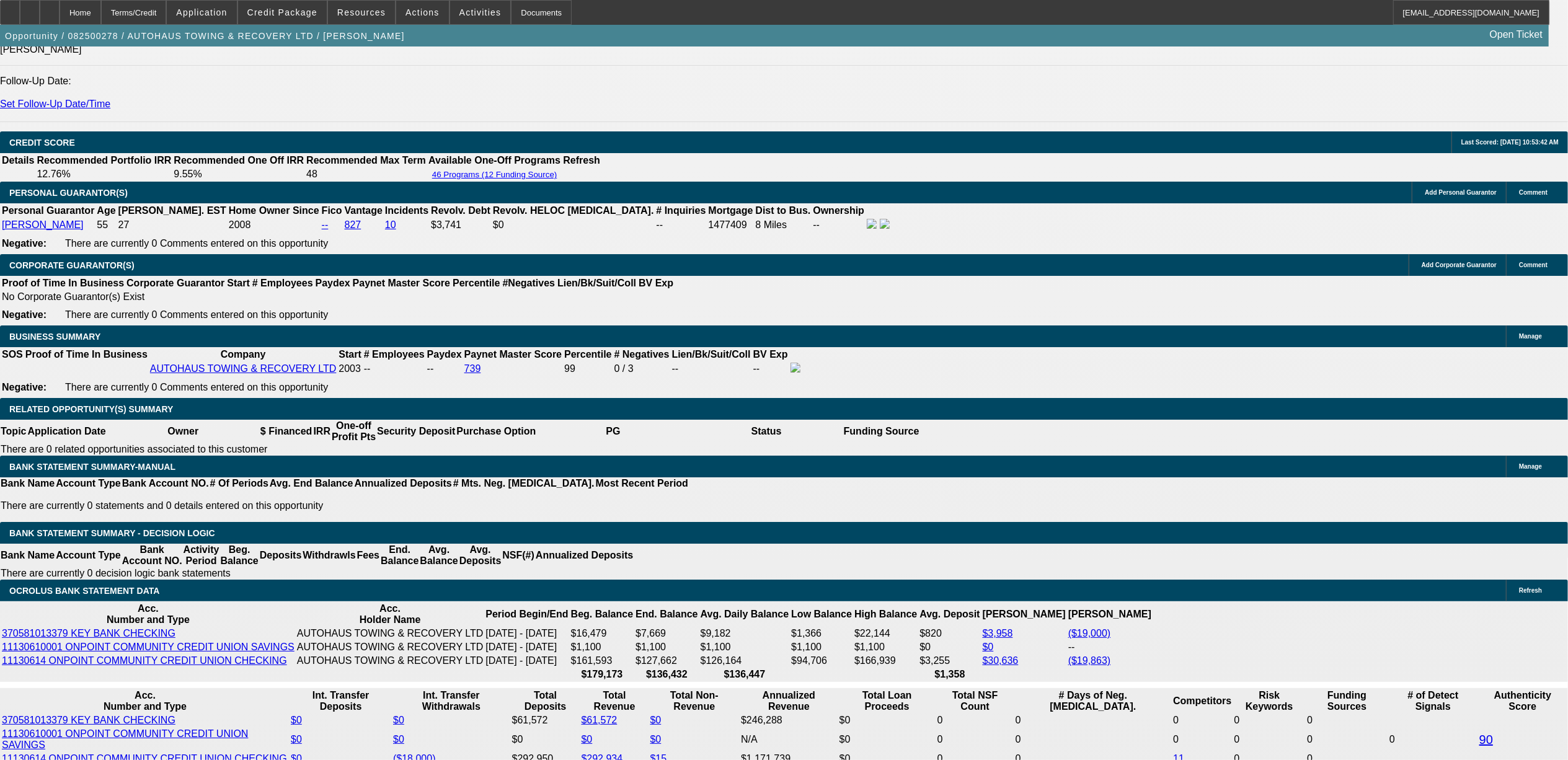
select select "6"
select select "1"
select select "2"
select select "6"
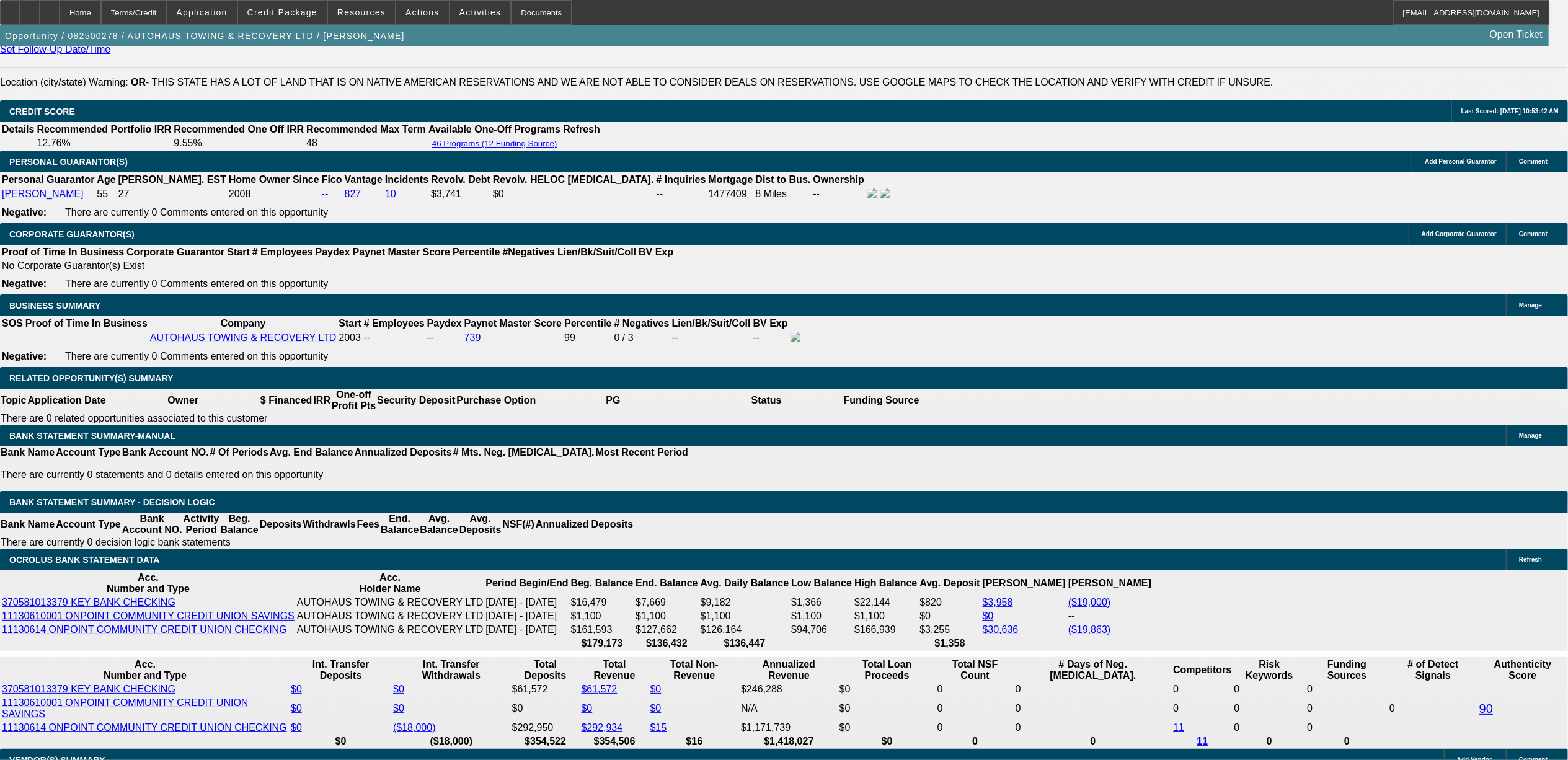
scroll to position [1796, 0]
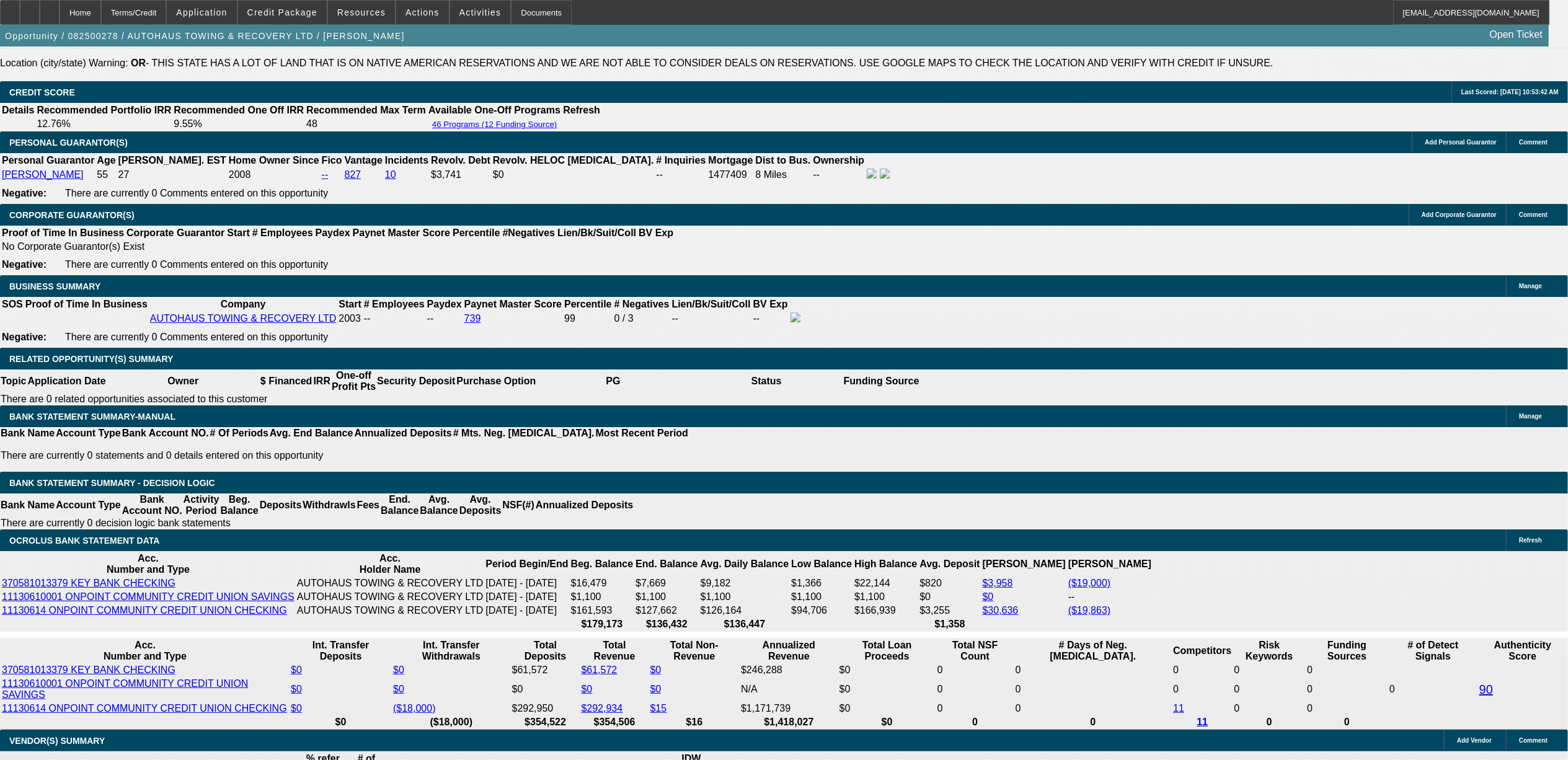
click at [1176, 641] on div "APPLICATION INFORMATION [GEOGRAPHIC_DATA] Topic: 082500278 / $60,000.00 / Ram 5…" at bounding box center [784, 624] width 1568 height 4748
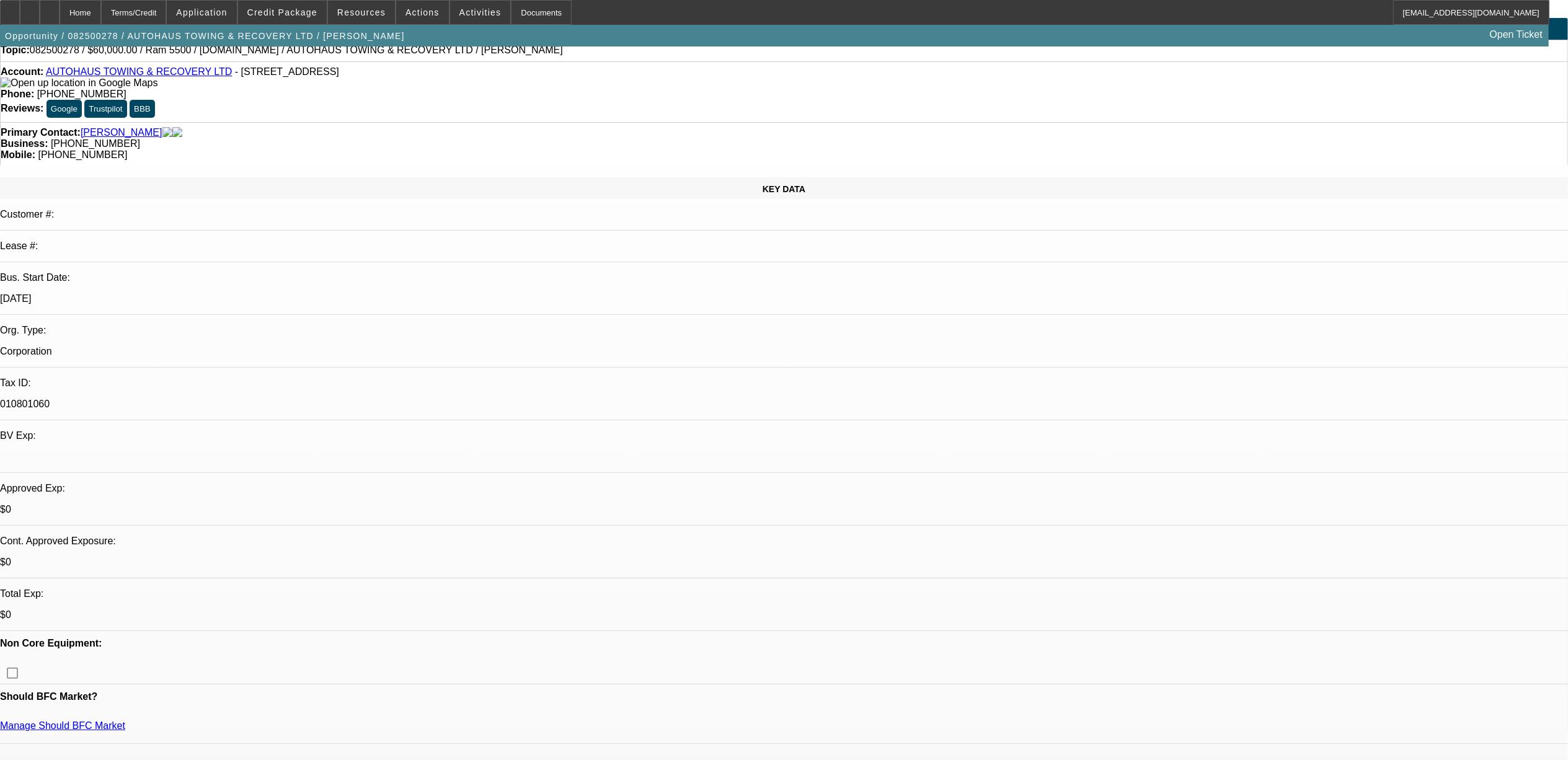
scroll to position [0, 0]
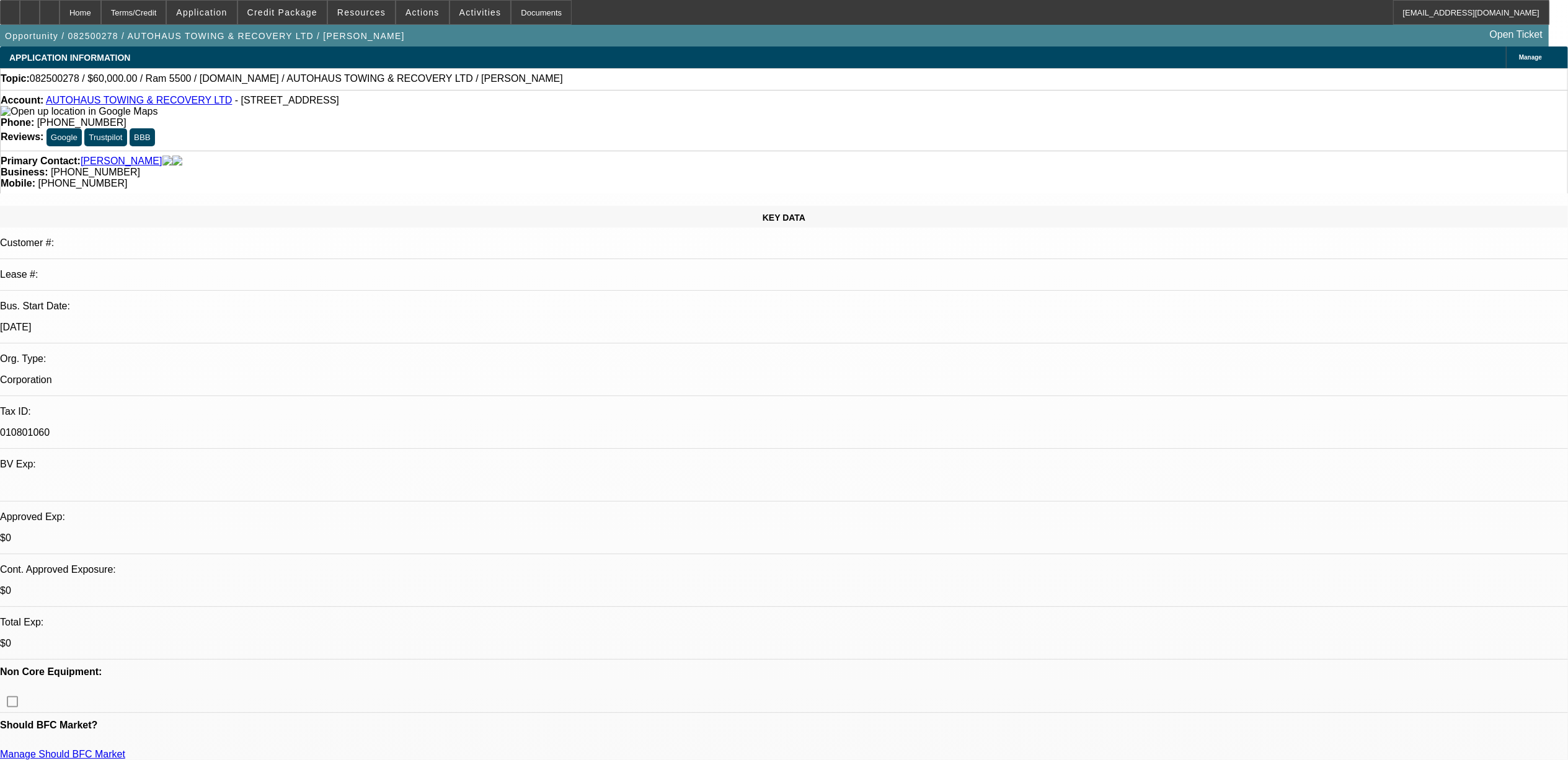
click at [58, 79] on span "082500278 / $60,000.00 / Ram 5500 / [DOMAIN_NAME] / AUTOHAUS TOWING & RECOVERY …" at bounding box center [296, 78] width 533 height 11
copy span "082500278"
